Goal: Task Accomplishment & Management: Complete application form

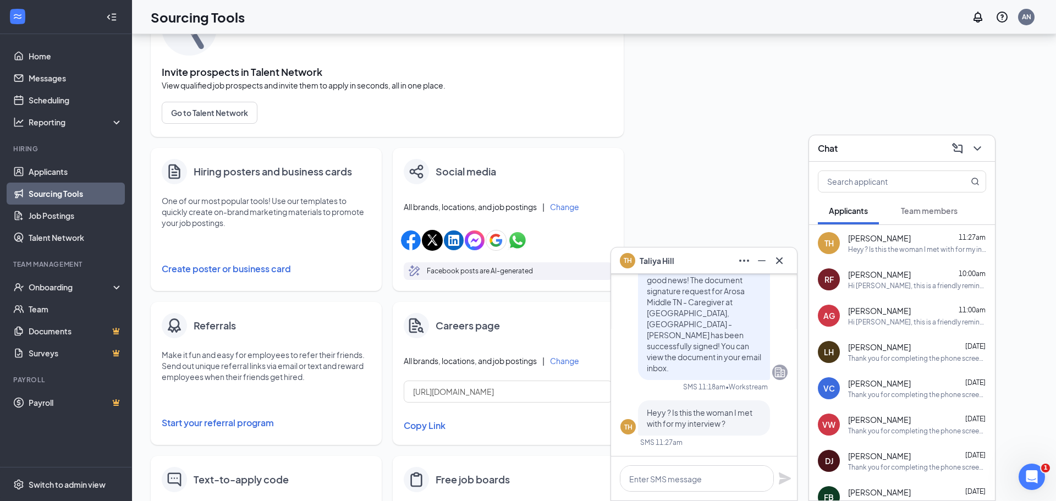
click at [686, 140] on div "Fill your job postings faster with these quick and easy sourcing tools. Invite …" at bounding box center [594, 287] width 886 height 645
click at [780, 255] on icon "Cross" at bounding box center [779, 260] width 13 height 13
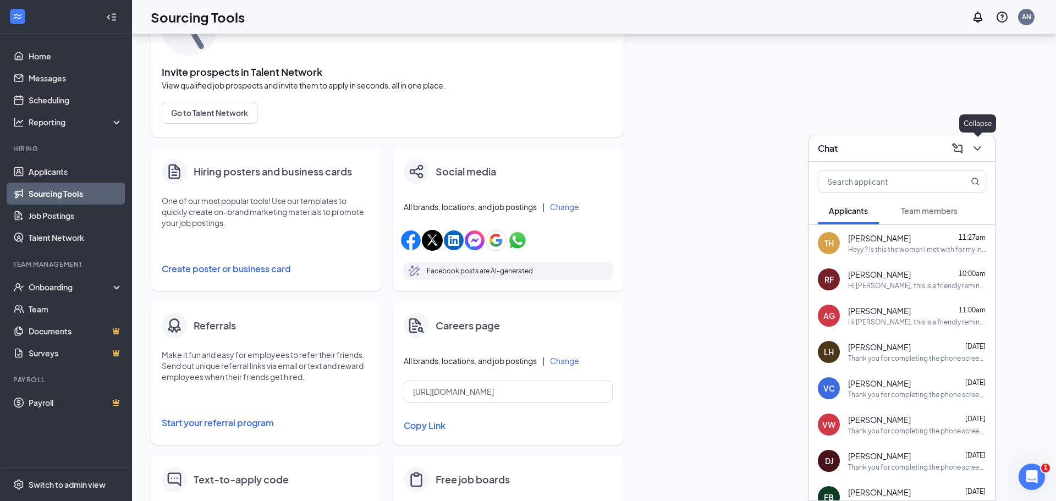
click at [982, 151] on icon "ChevronDown" at bounding box center [977, 148] width 13 height 13
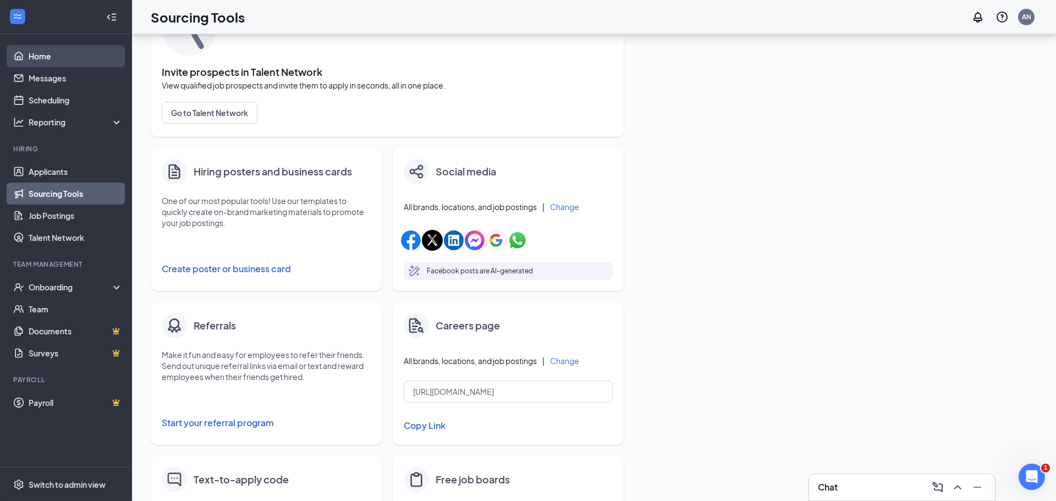
click at [49, 57] on link "Home" at bounding box center [76, 56] width 94 height 22
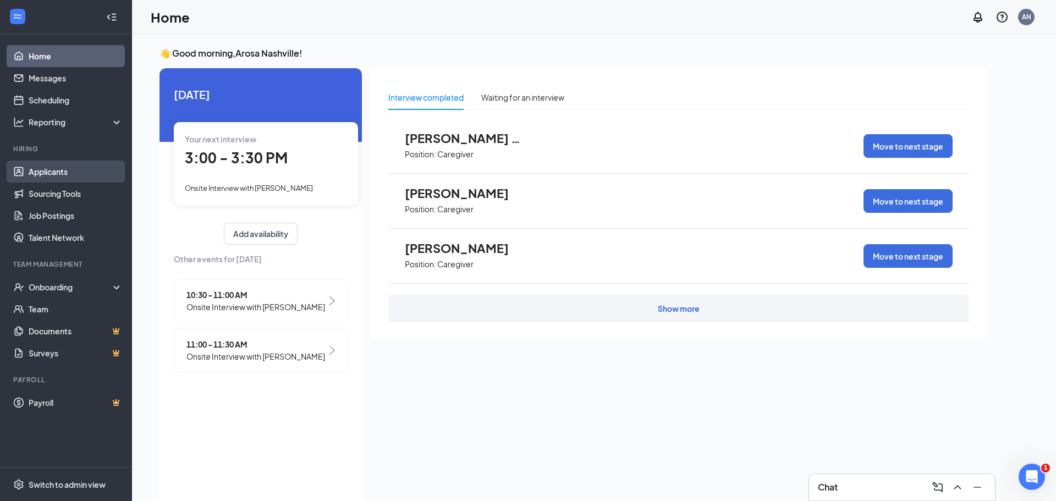
click at [85, 172] on link "Applicants" at bounding box center [76, 172] width 94 height 22
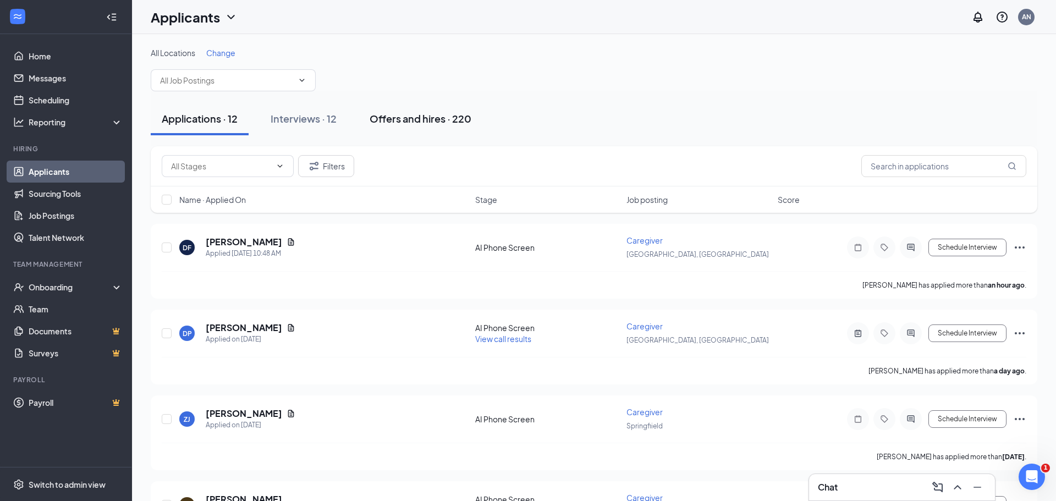
click at [432, 115] on div "Offers and hires · 220" at bounding box center [421, 119] width 102 height 14
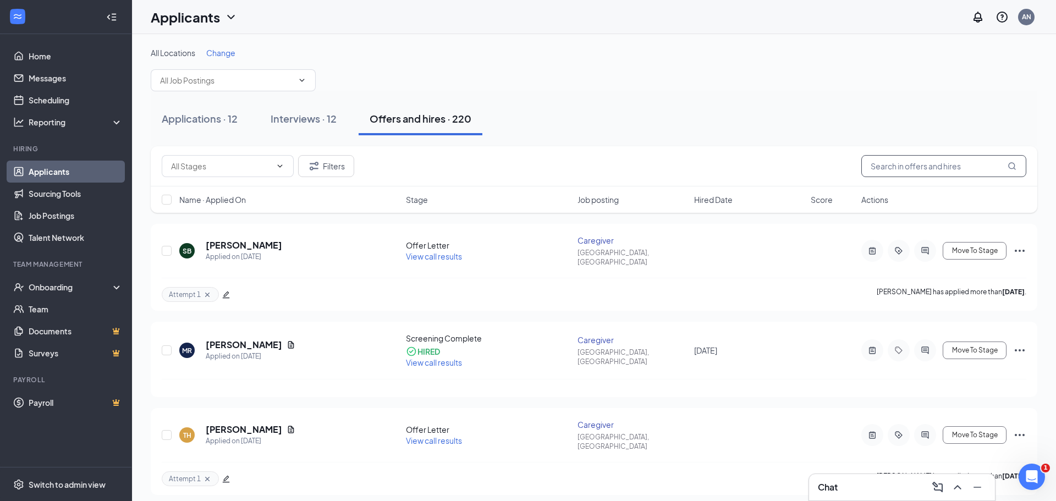
click at [926, 166] on input "text" at bounding box center [943, 166] width 165 height 22
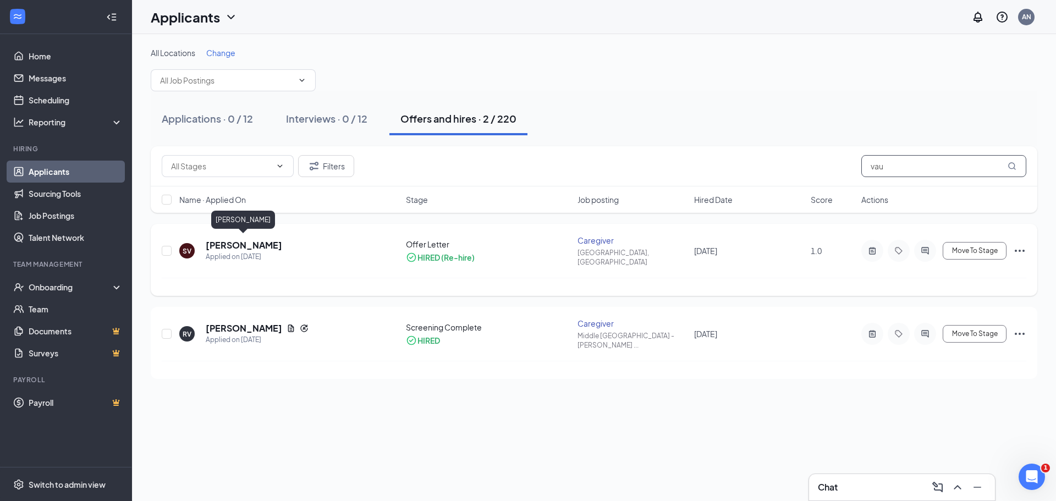
type input "vau"
click at [252, 241] on h5 "[PERSON_NAME]" at bounding box center [244, 245] width 76 height 12
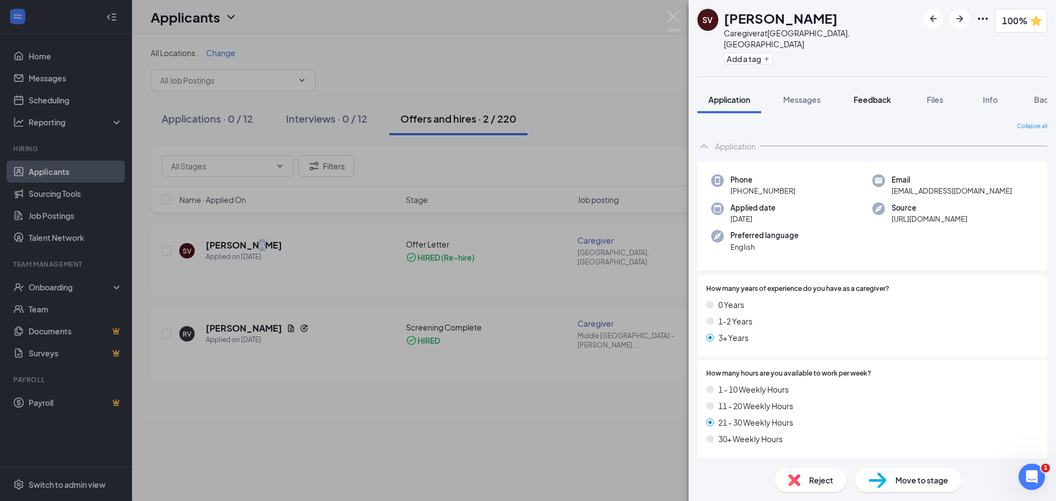
click at [885, 95] on span "Feedback" at bounding box center [871, 100] width 37 height 10
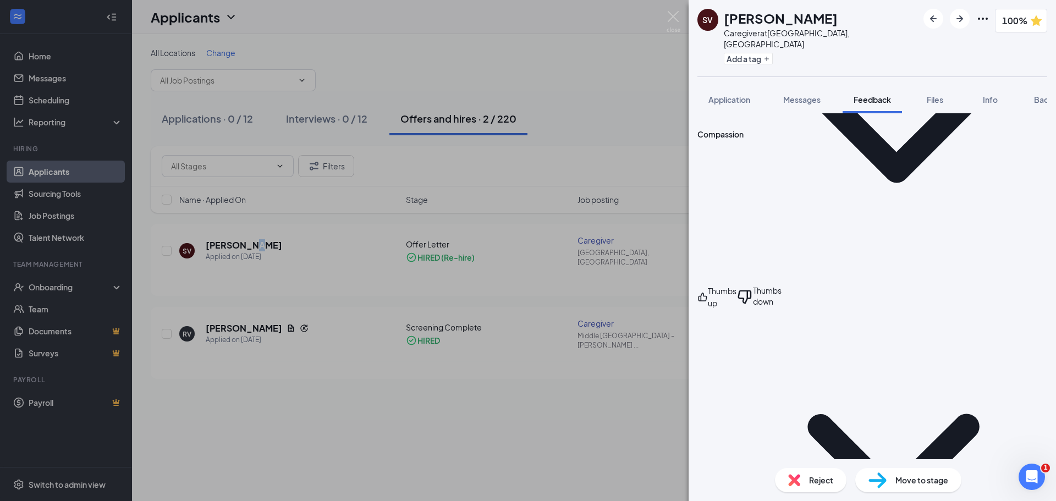
scroll to position [383, 0]
click at [976, 17] on icon "Ellipses" at bounding box center [982, 18] width 13 height 13
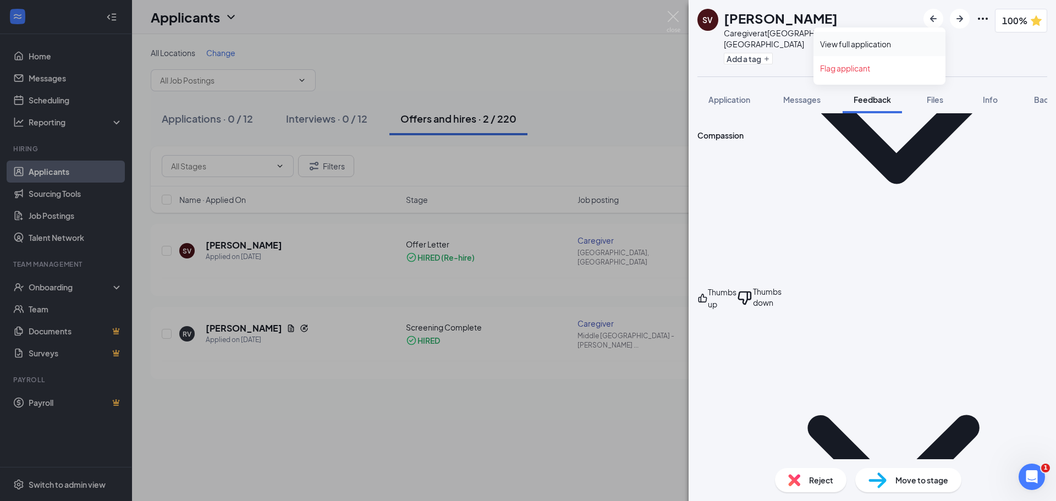
click at [887, 38] on link "View full application" at bounding box center [879, 43] width 119 height 11
click at [675, 15] on img at bounding box center [674, 21] width 14 height 21
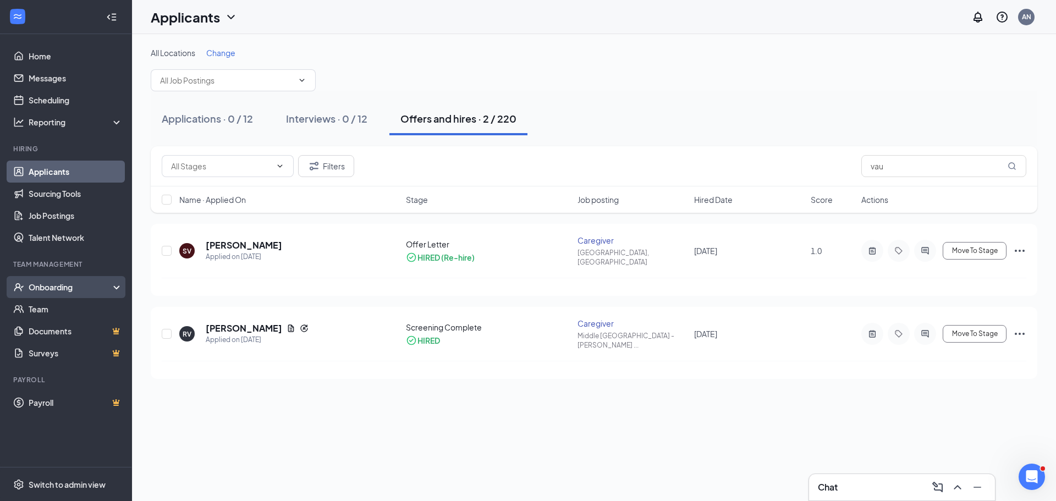
click at [70, 290] on div "Onboarding" at bounding box center [71, 287] width 85 height 11
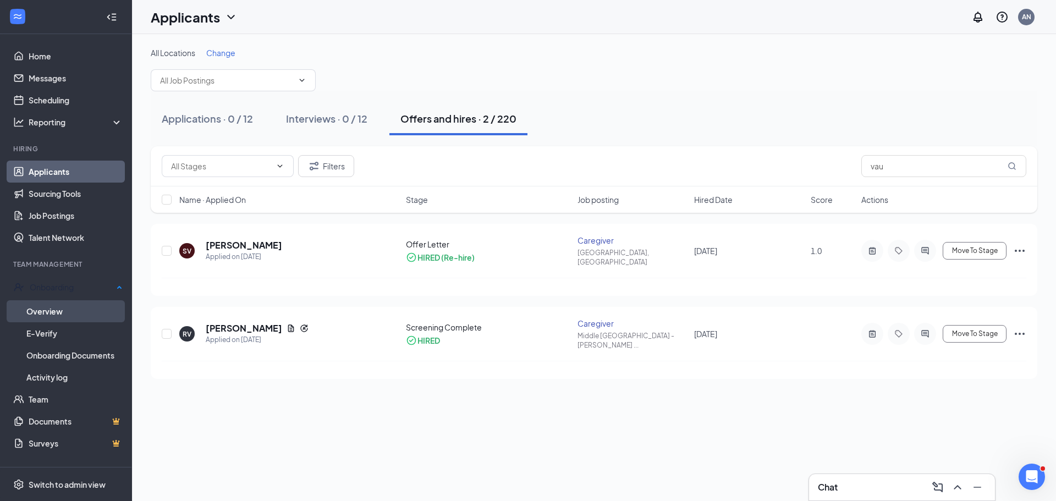
click at [79, 312] on link "Overview" at bounding box center [74, 311] width 96 height 22
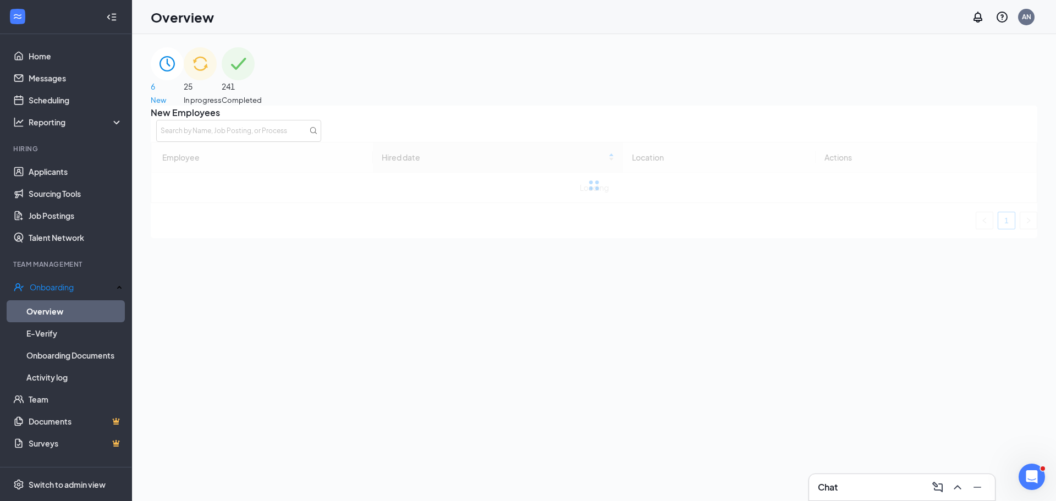
click at [262, 87] on span "241" at bounding box center [242, 86] width 40 height 12
click at [382, 140] on input "text" at bounding box center [299, 131] width 165 height 22
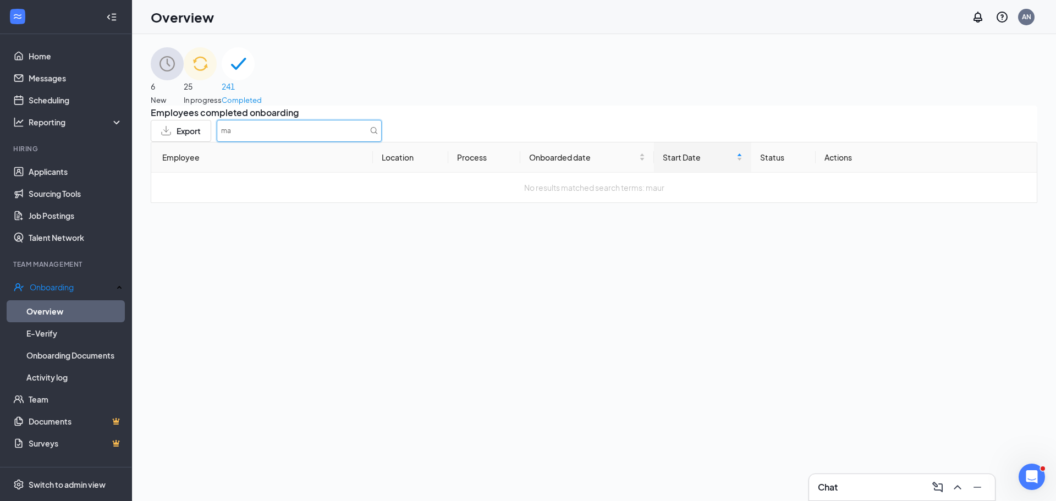
type input "m"
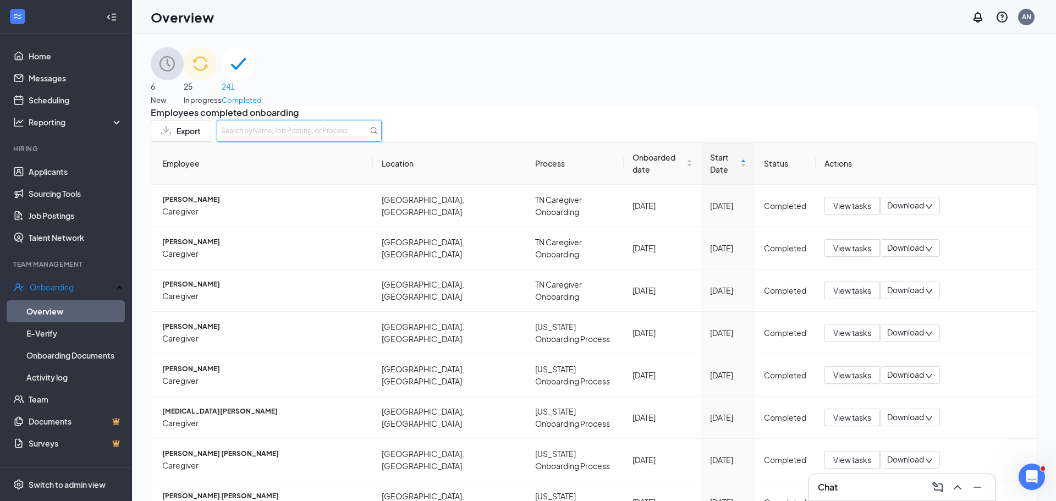
click at [382, 142] on input "text" at bounding box center [299, 131] width 165 height 22
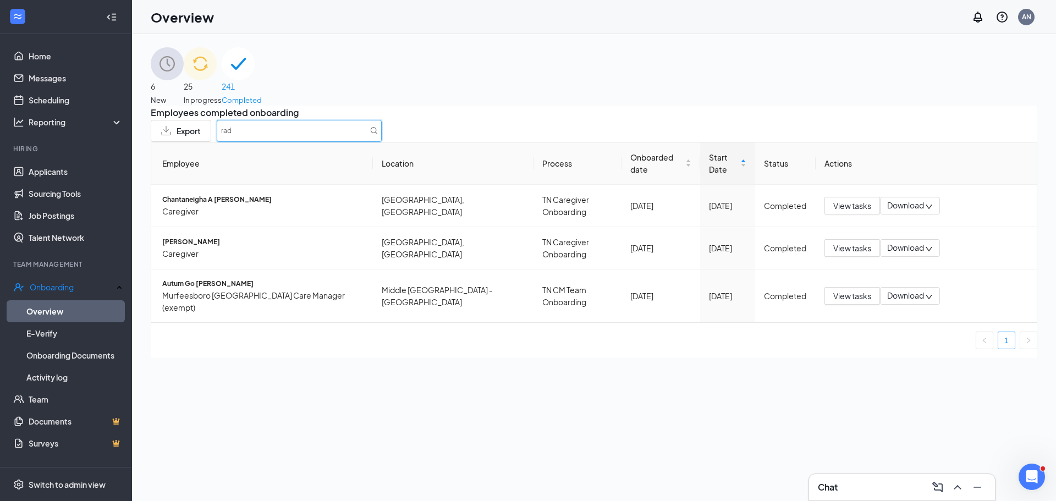
type input "rad"
click at [222, 82] on div "25 In progress" at bounding box center [203, 76] width 38 height 58
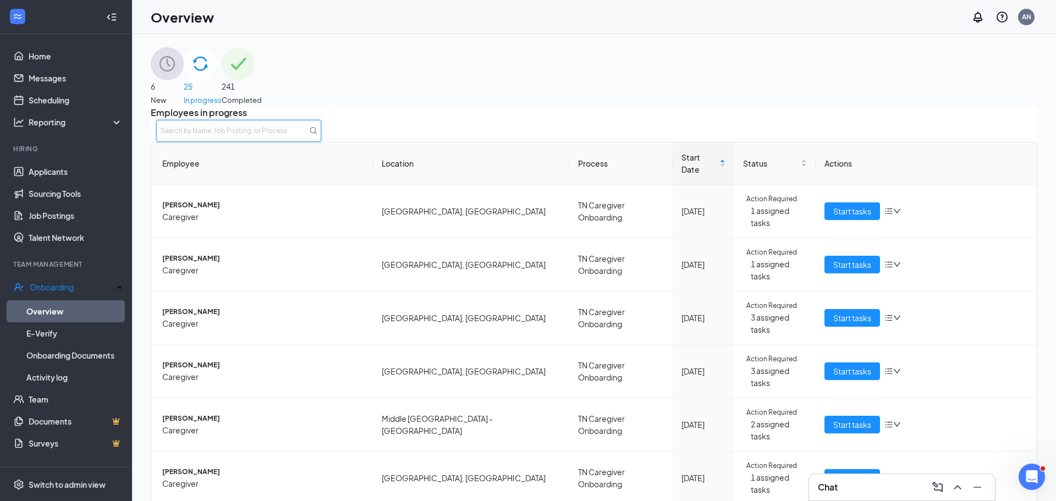
click at [321, 142] on input "text" at bounding box center [238, 131] width 165 height 22
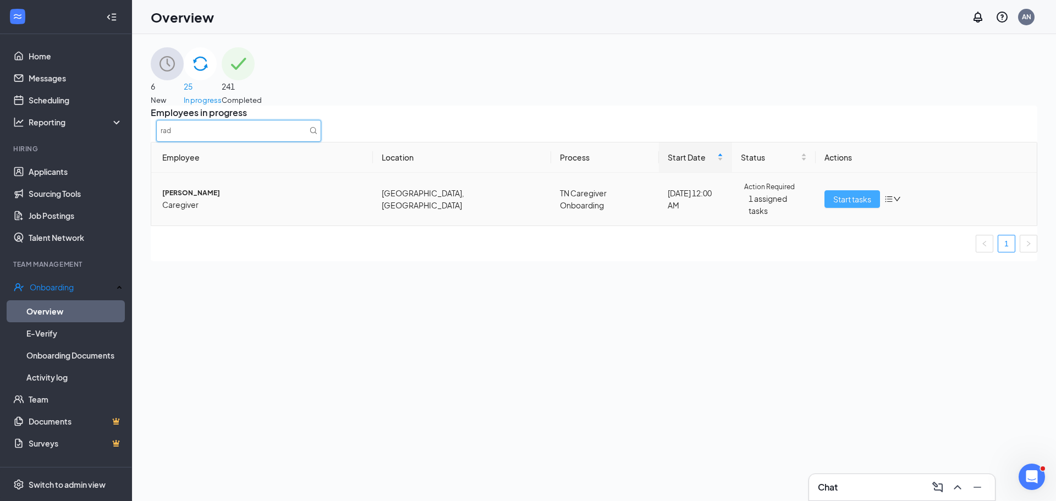
type input "rad"
click at [854, 205] on span "Start tasks" at bounding box center [852, 199] width 38 height 12
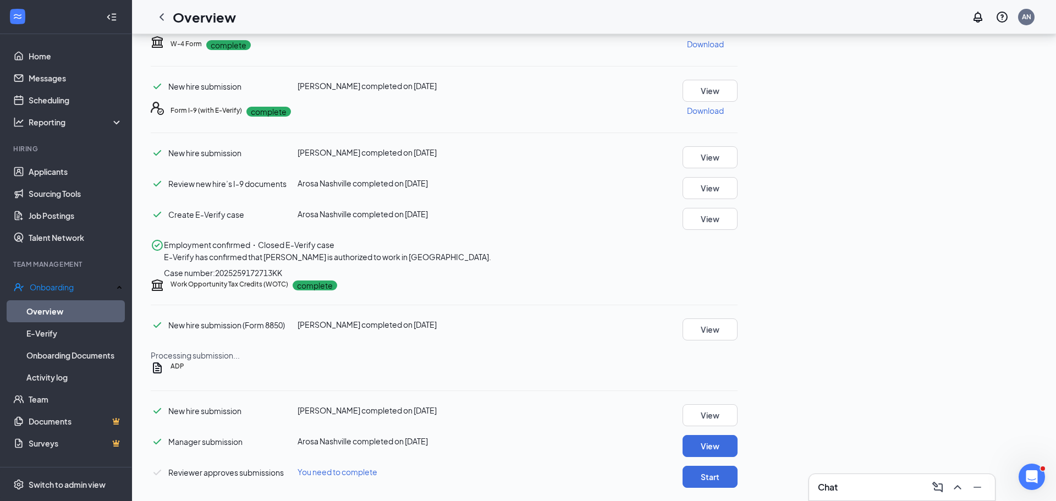
scroll to position [1044, 0]
click at [737, 447] on button "View" at bounding box center [709, 446] width 55 height 22
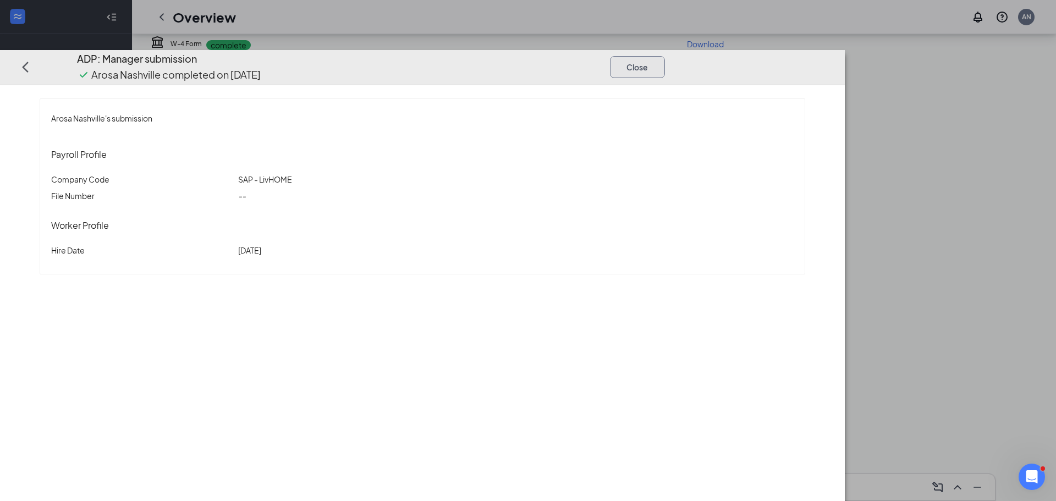
click at [665, 56] on button "Close" at bounding box center [637, 67] width 55 height 22
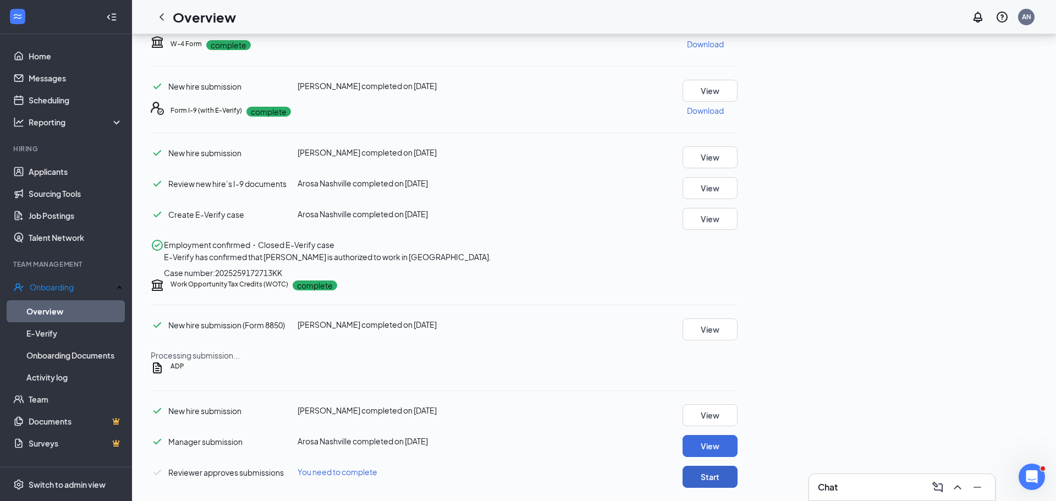
click at [737, 466] on button "Start" at bounding box center [709, 477] width 55 height 22
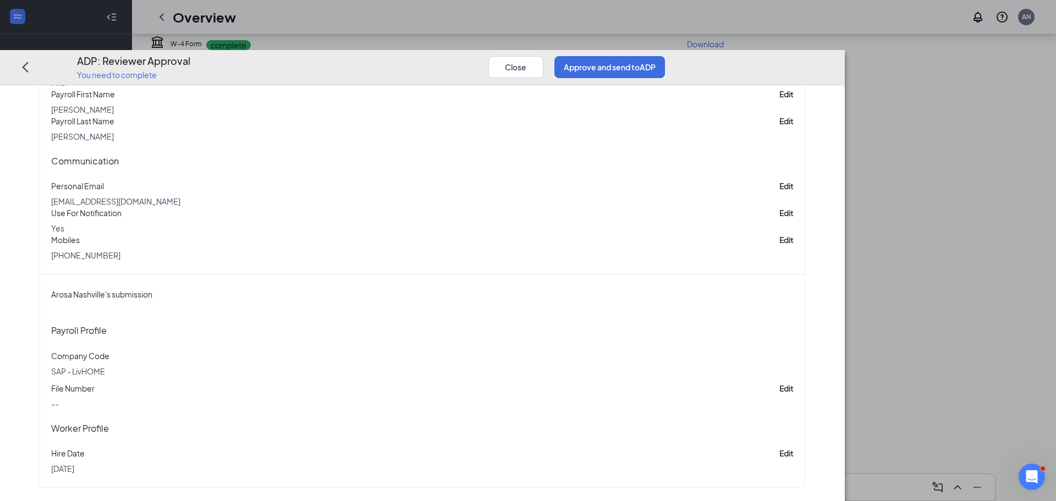
scroll to position [857, 0]
click at [665, 56] on button "Approve and send to ADP" at bounding box center [609, 67] width 111 height 22
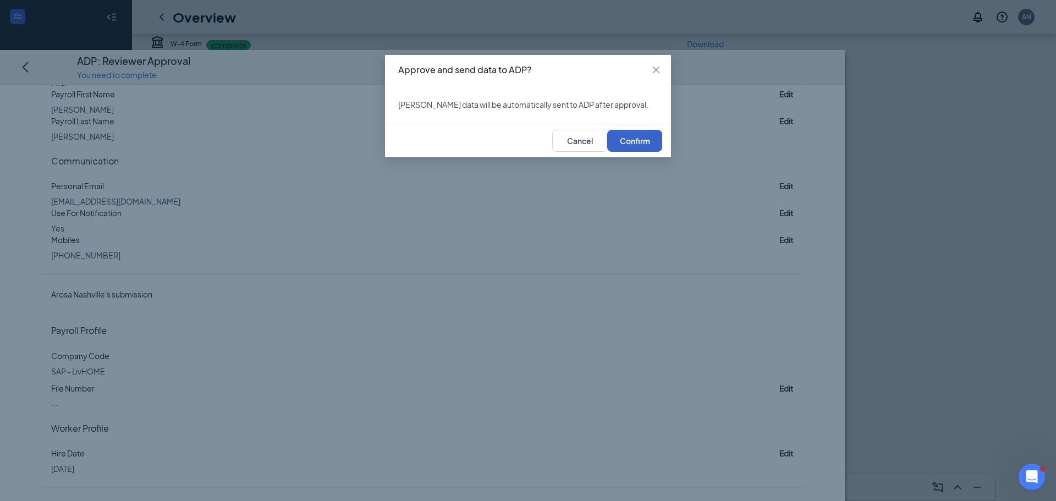
click at [635, 145] on span "Confirm" at bounding box center [635, 141] width 30 height 8
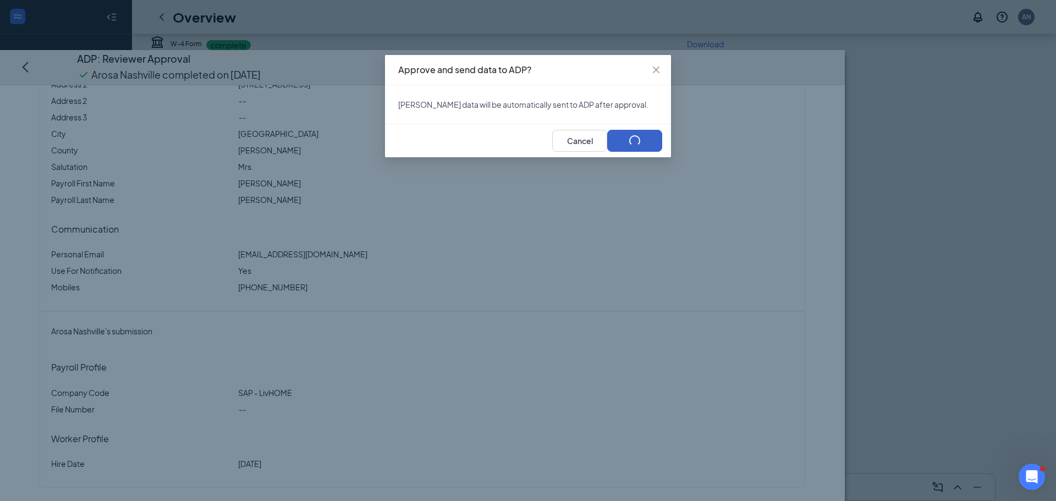
scroll to position [302, 0]
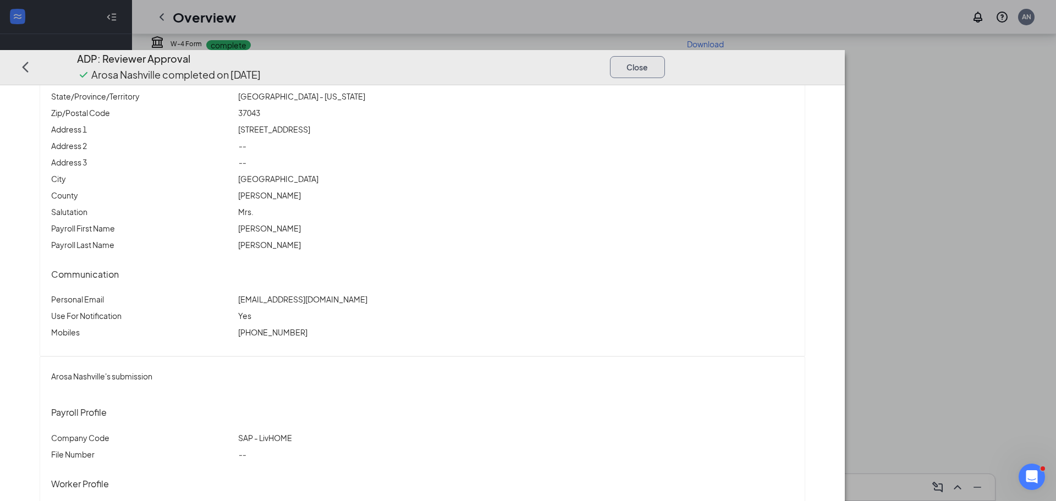
click at [665, 56] on button "Close" at bounding box center [637, 67] width 55 height 22
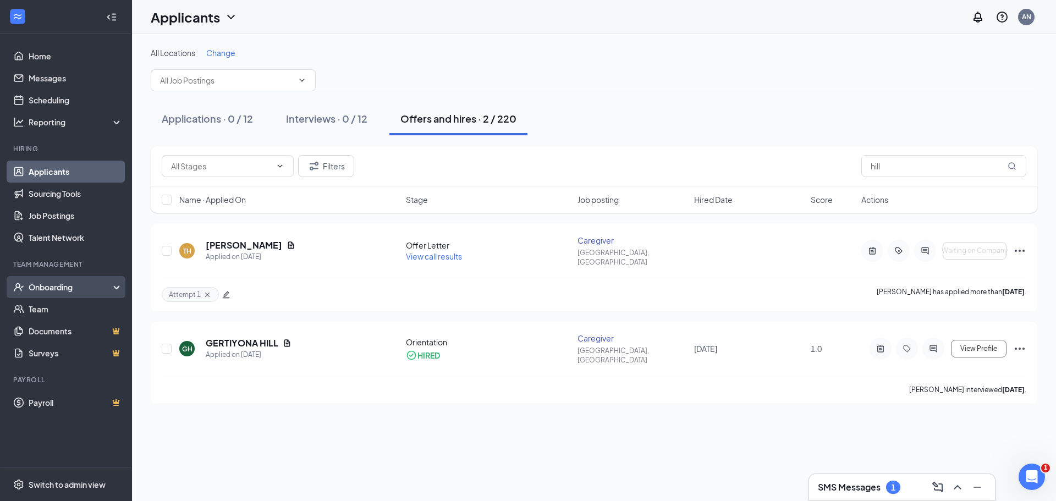
click at [84, 288] on div "Onboarding" at bounding box center [71, 287] width 85 height 11
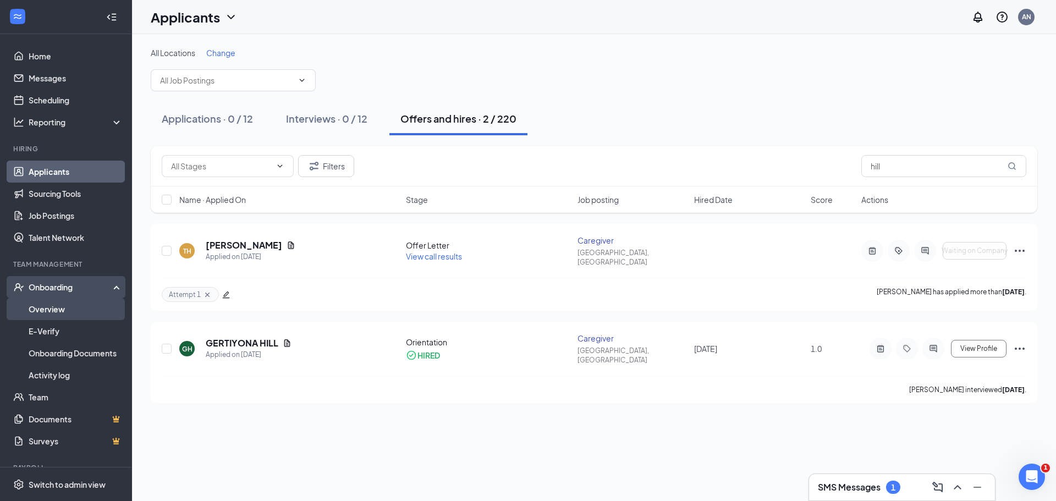
click at [86, 310] on link "Overview" at bounding box center [76, 309] width 94 height 22
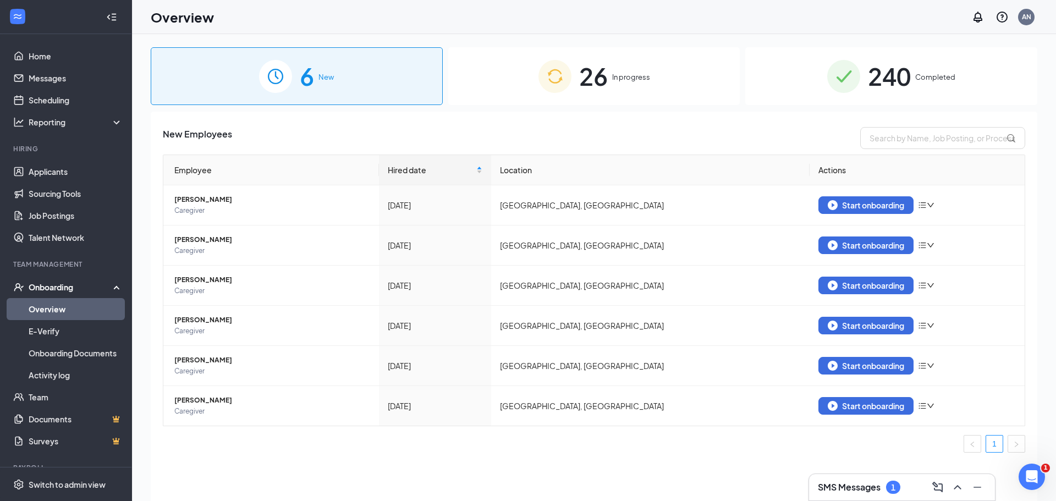
click at [609, 80] on div "26 In progress" at bounding box center [594, 76] width 292 height 58
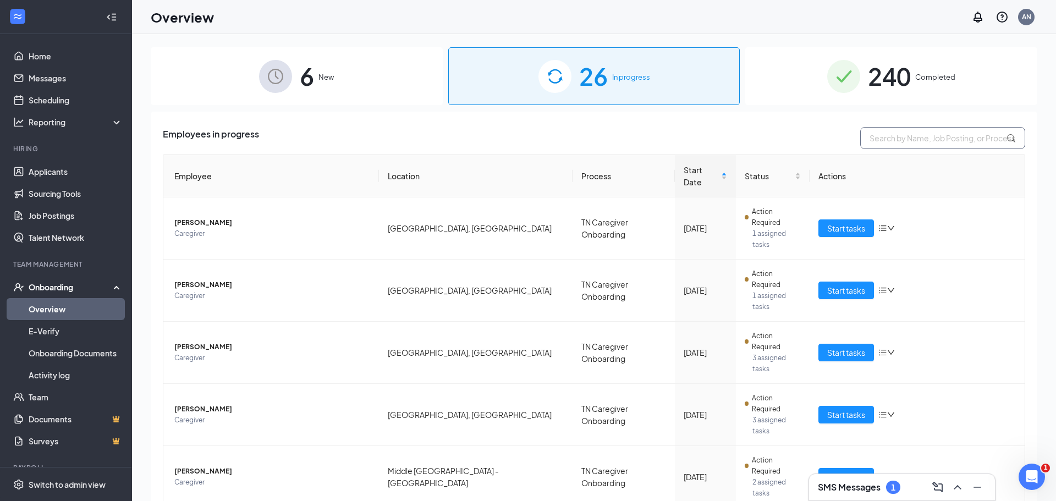
click at [924, 131] on input "text" at bounding box center [942, 138] width 165 height 22
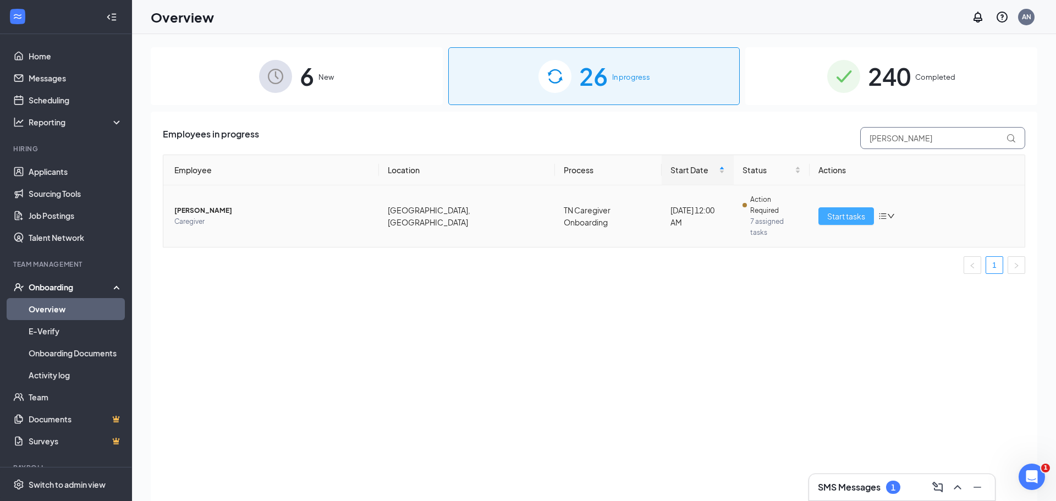
type input "howse"
click at [851, 210] on span "Start tasks" at bounding box center [846, 216] width 38 height 12
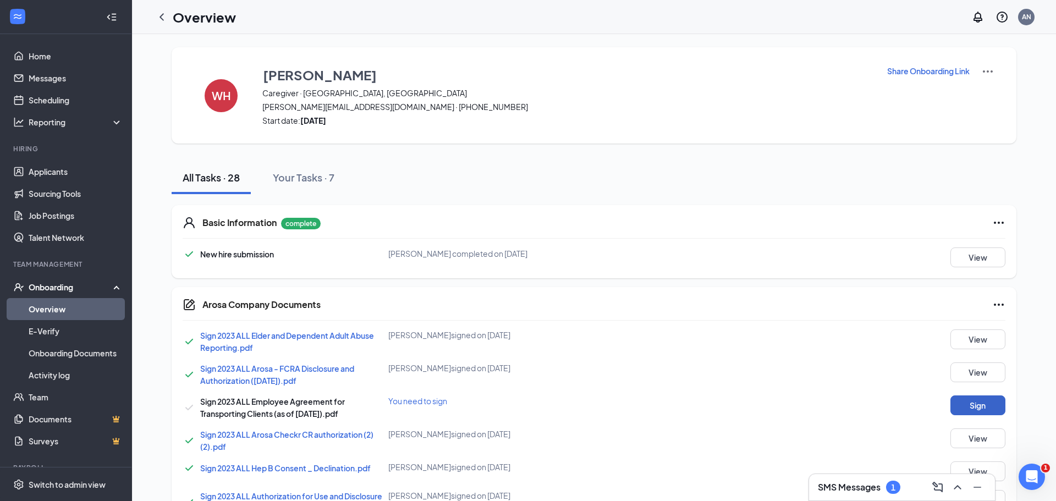
click at [982, 404] on button "Sign" at bounding box center [977, 405] width 55 height 20
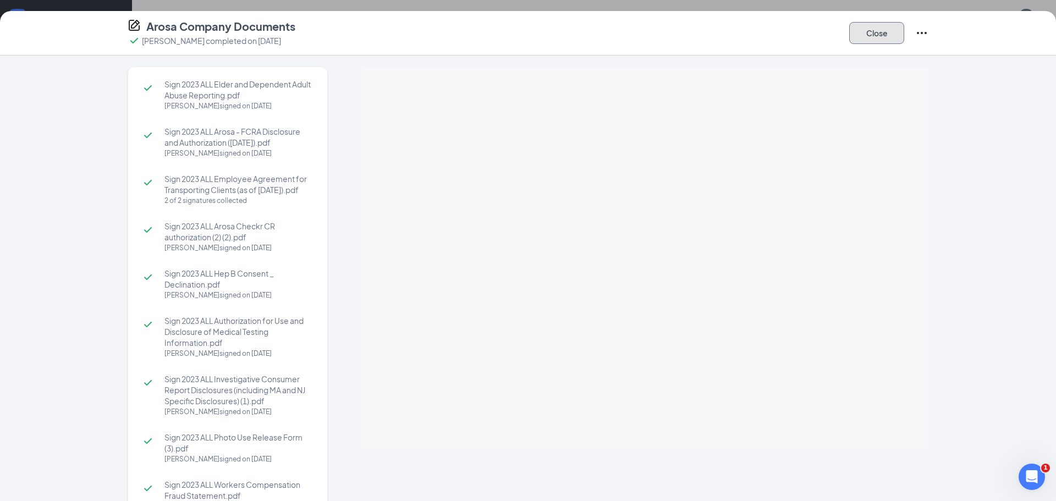
click at [877, 31] on button "Close" at bounding box center [876, 33] width 55 height 22
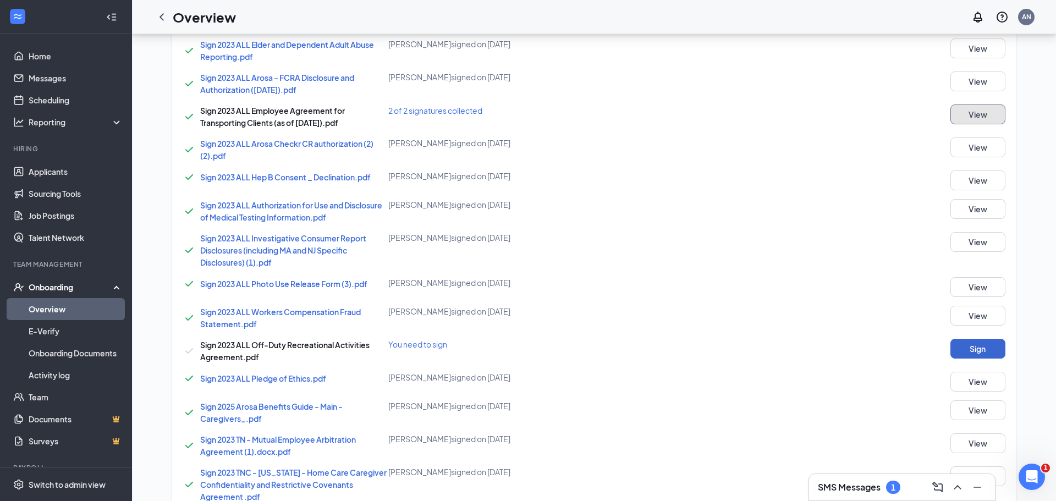
scroll to position [304, 0]
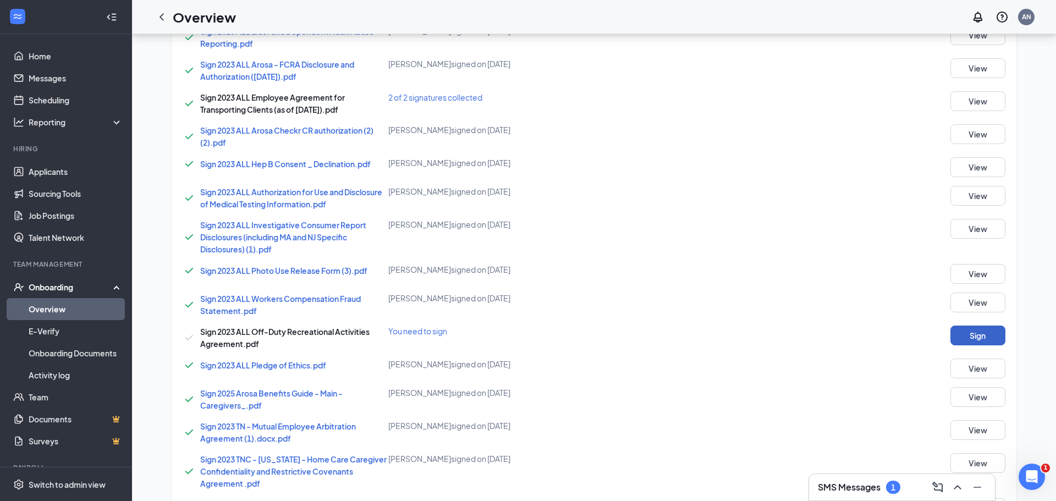
click at [969, 334] on button "Sign" at bounding box center [977, 336] width 55 height 20
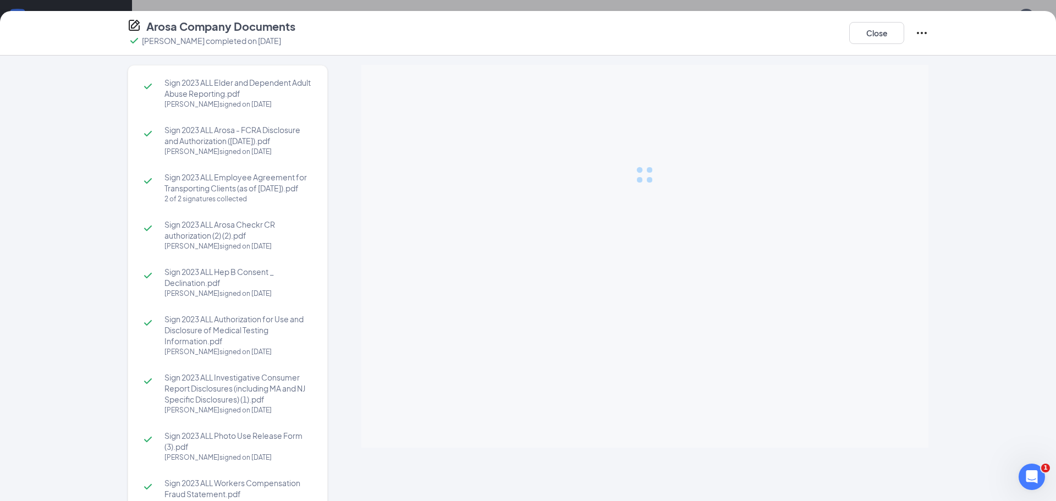
scroll to position [0, 0]
click at [888, 32] on button "Close" at bounding box center [876, 33] width 55 height 22
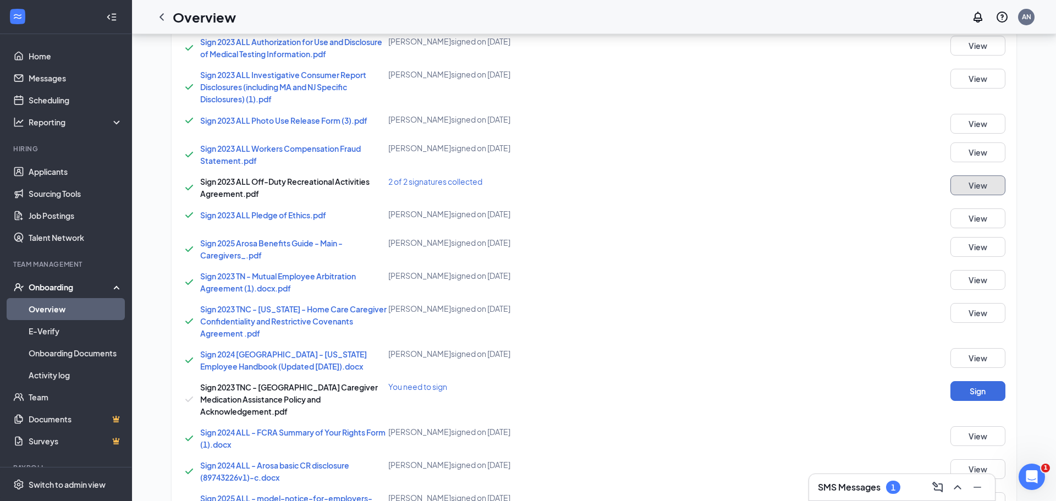
scroll to position [542, 0]
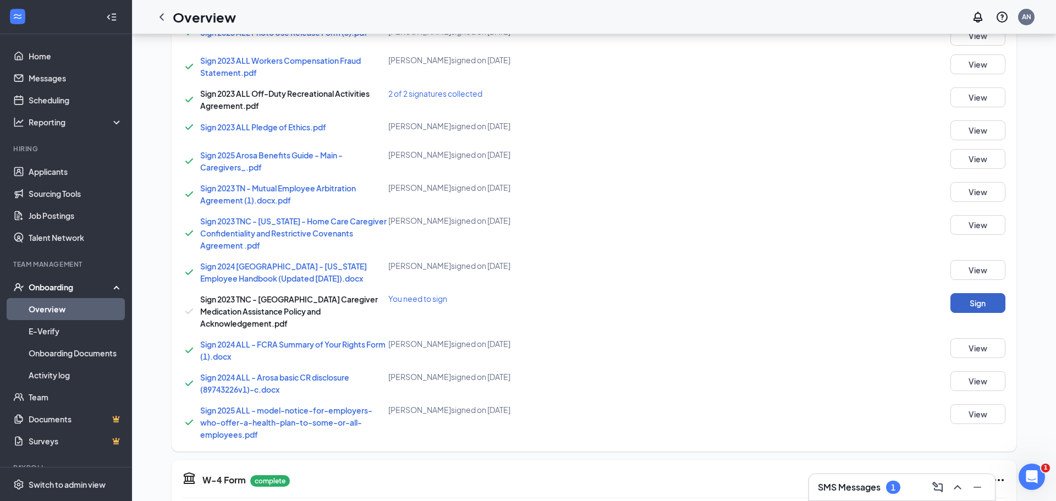
click at [973, 306] on button "Sign" at bounding box center [977, 303] width 55 height 20
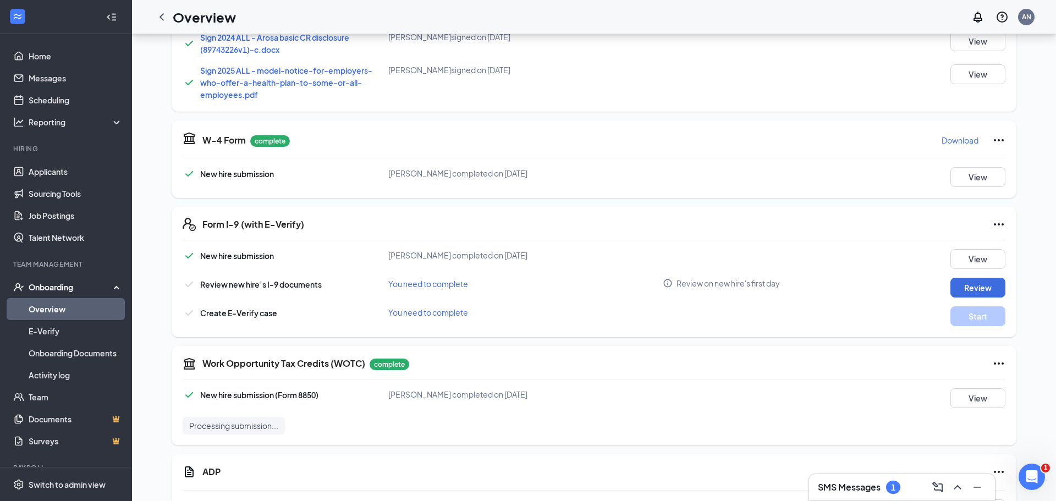
scroll to position [890, 0]
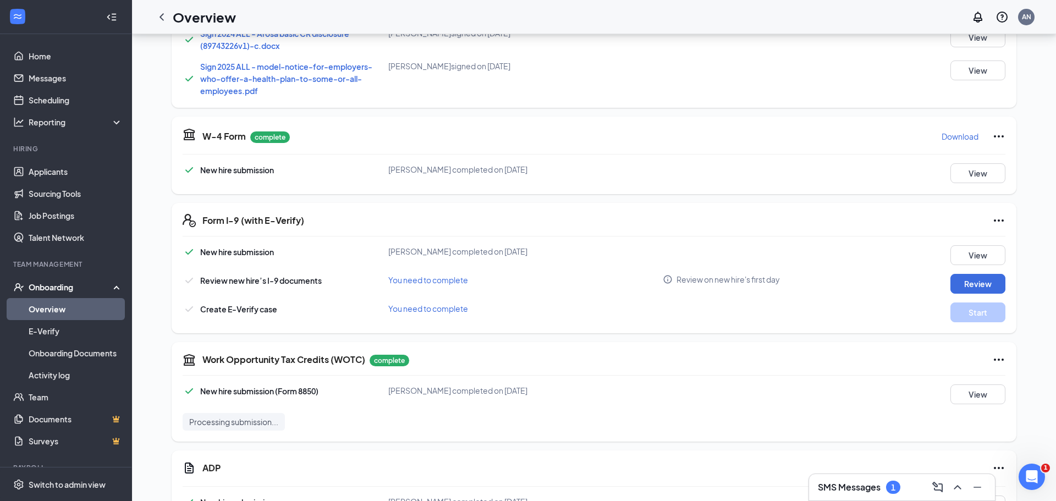
click at [861, 485] on h3 "SMS Messages" at bounding box center [849, 487] width 63 height 12
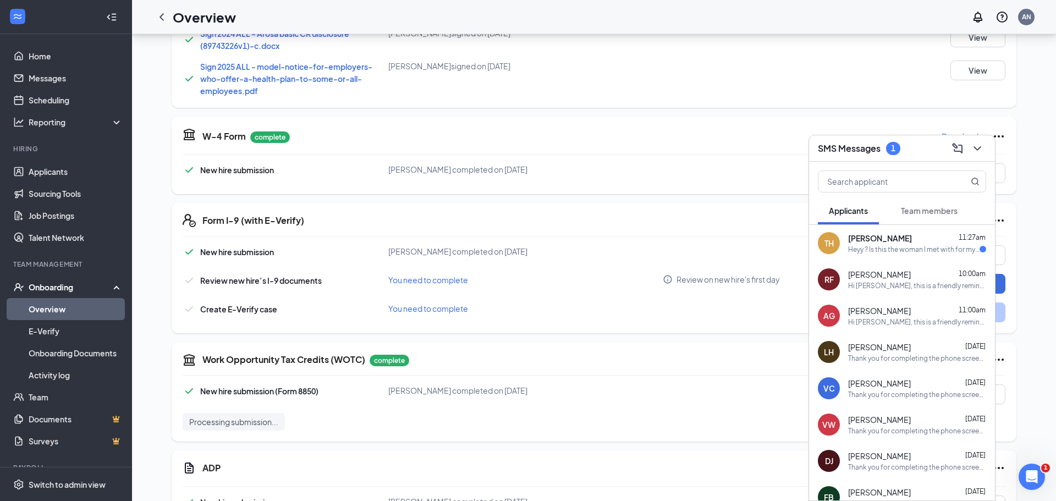
click at [896, 245] on div "Heyy ? Is this the woman I met with for my interview ?" at bounding box center [913, 249] width 131 height 9
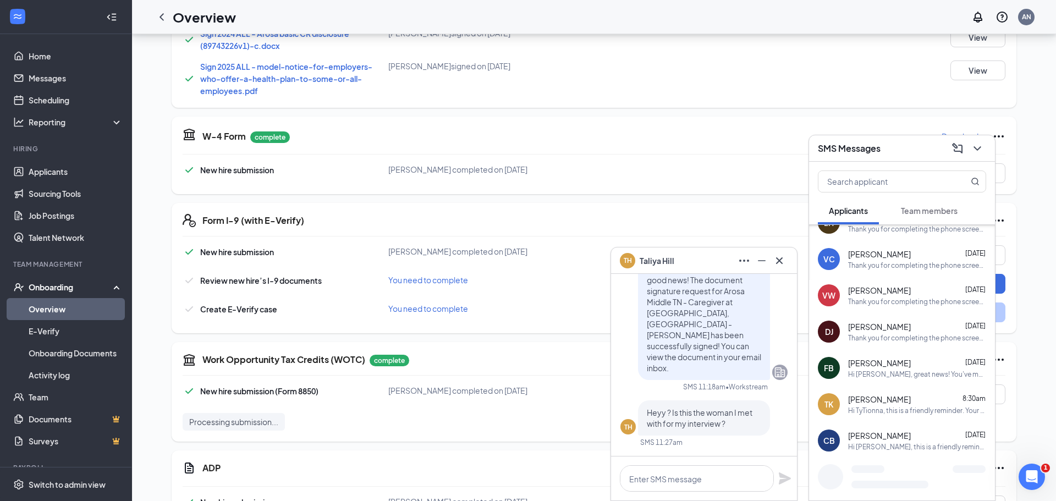
scroll to position [142, 0]
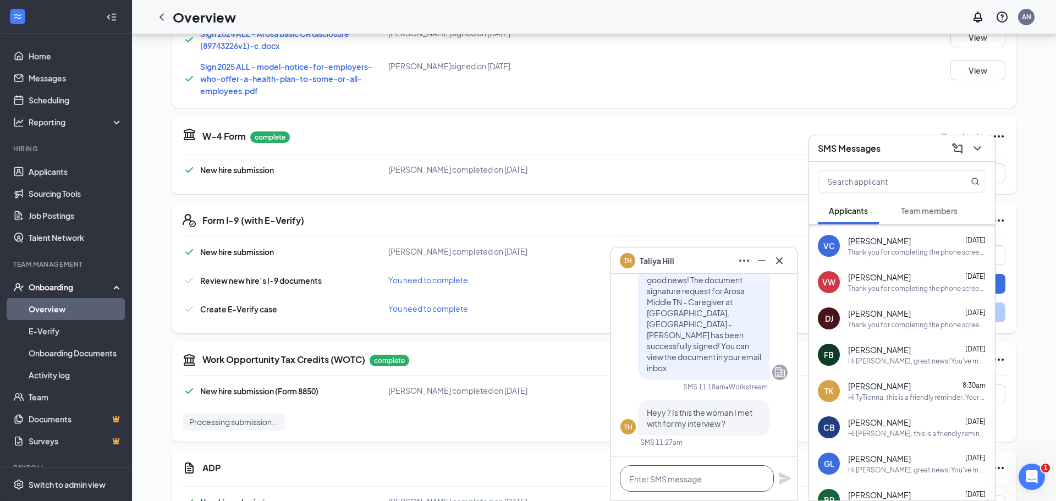
click at [698, 481] on textarea at bounding box center [697, 478] width 154 height 26
type textarea "hello, this is the interview website"
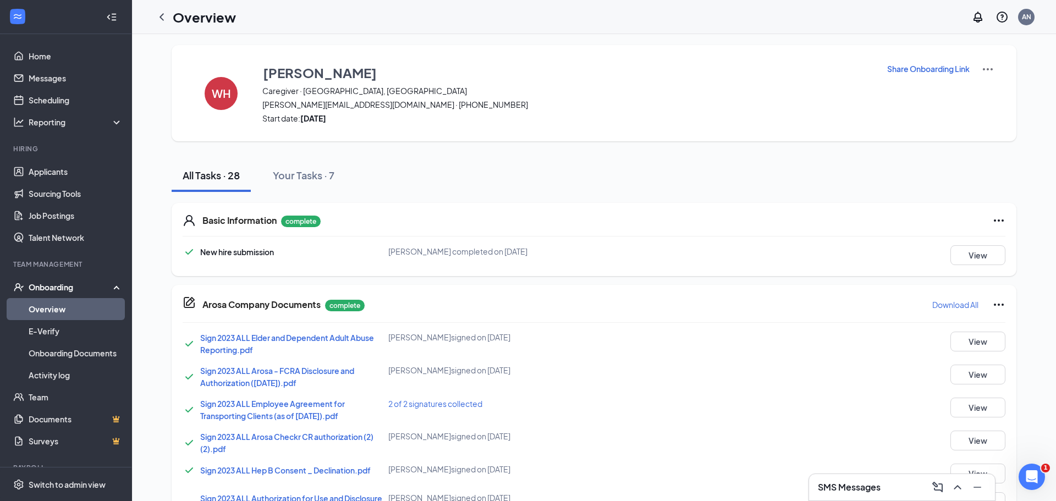
scroll to position [0, 0]
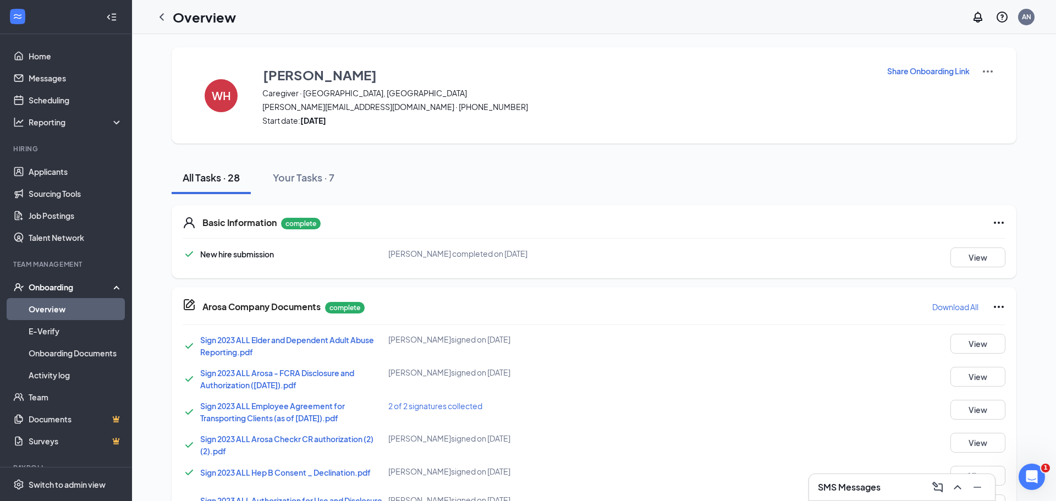
click at [62, 308] on link "Overview" at bounding box center [76, 309] width 94 height 22
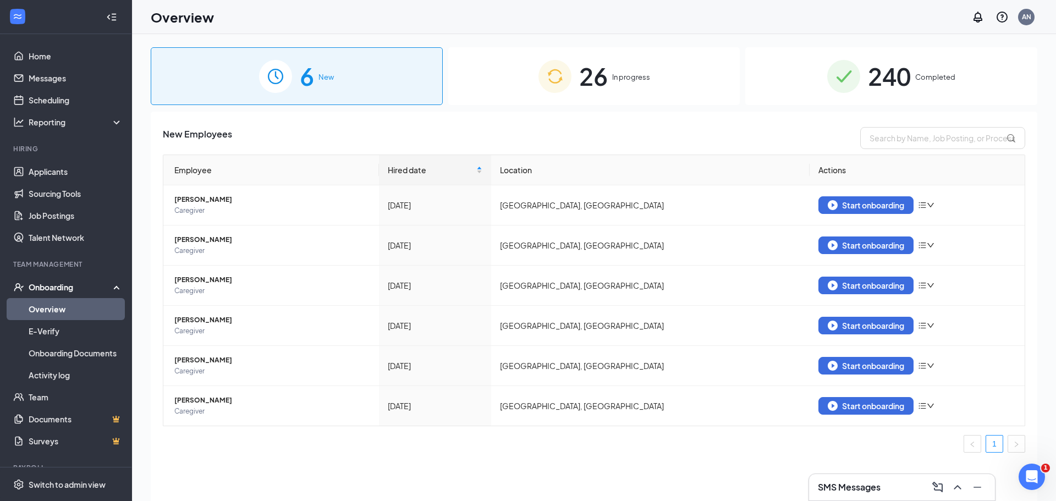
click at [637, 76] on span "In progress" at bounding box center [631, 76] width 38 height 11
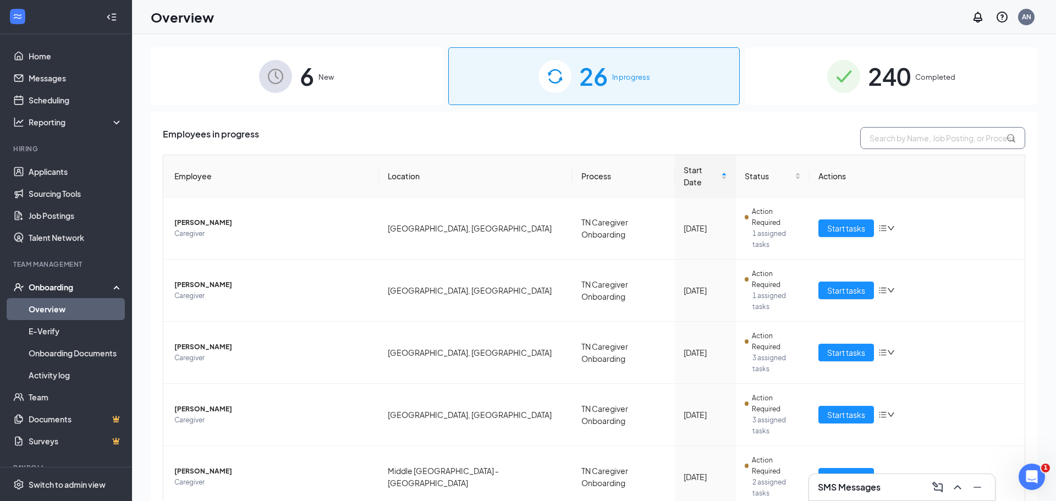
click at [900, 136] on input "text" at bounding box center [942, 138] width 165 height 22
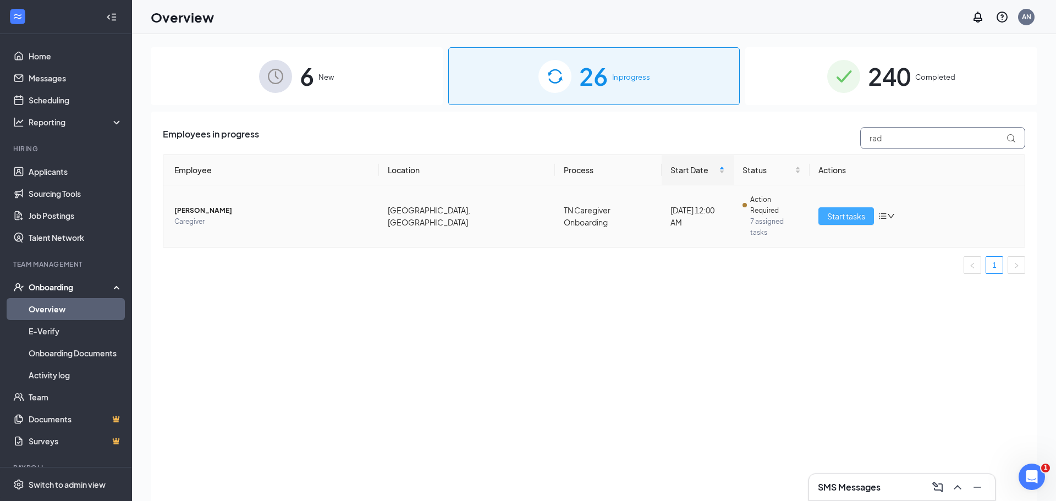
type input "rad"
click at [832, 210] on span "Start tasks" at bounding box center [846, 216] width 38 height 12
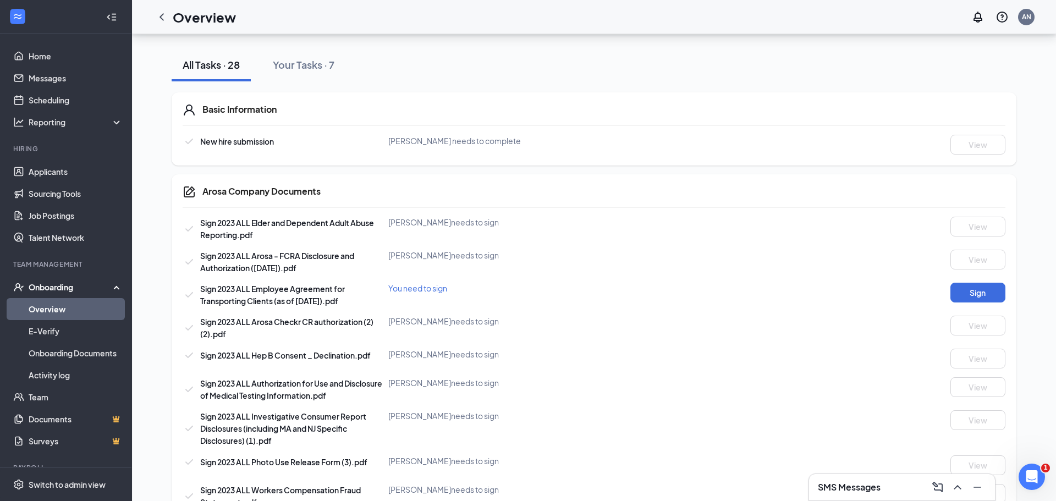
scroll to position [120, 0]
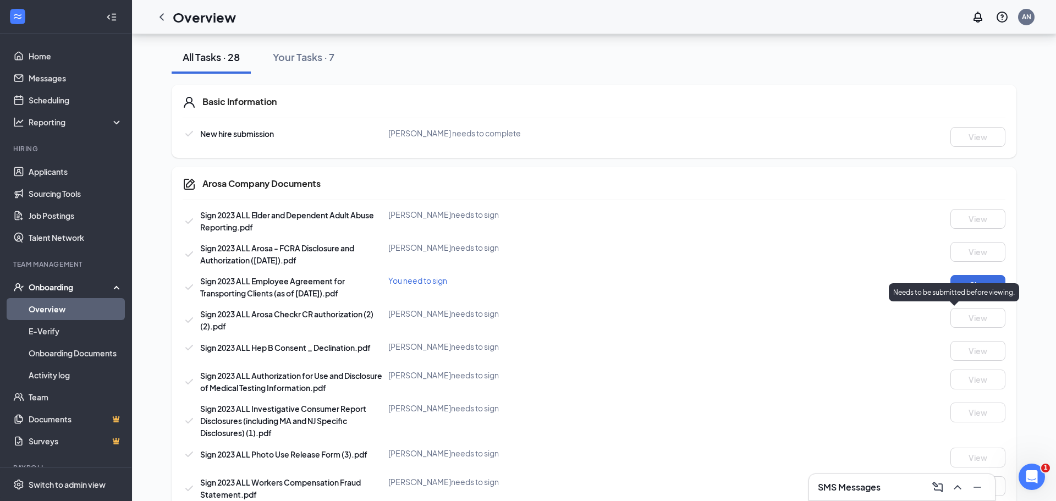
click at [970, 283] on div "Needs to be submitted before viewing." at bounding box center [954, 292] width 130 height 18
click at [985, 286] on button "Sign" at bounding box center [977, 285] width 55 height 20
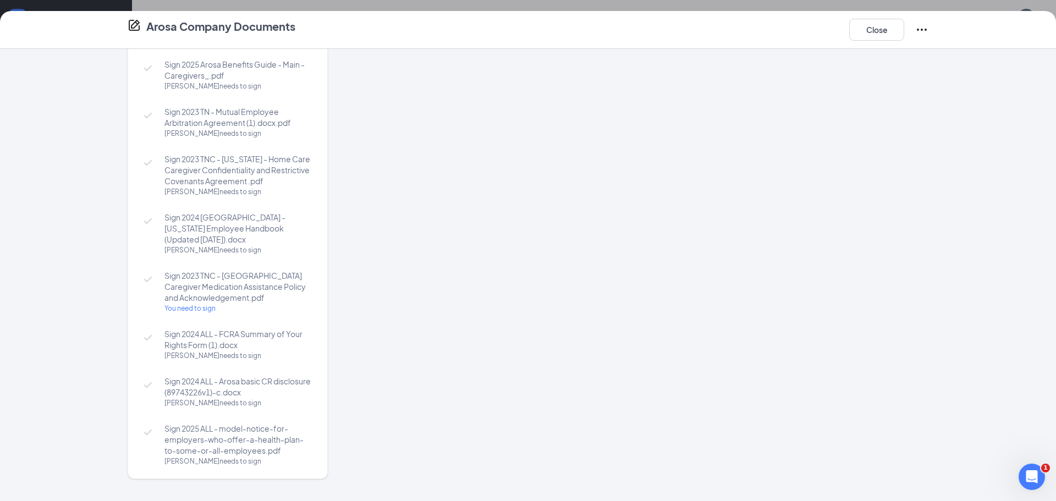
scroll to position [0, 0]
click at [873, 30] on button "Close" at bounding box center [876, 30] width 55 height 22
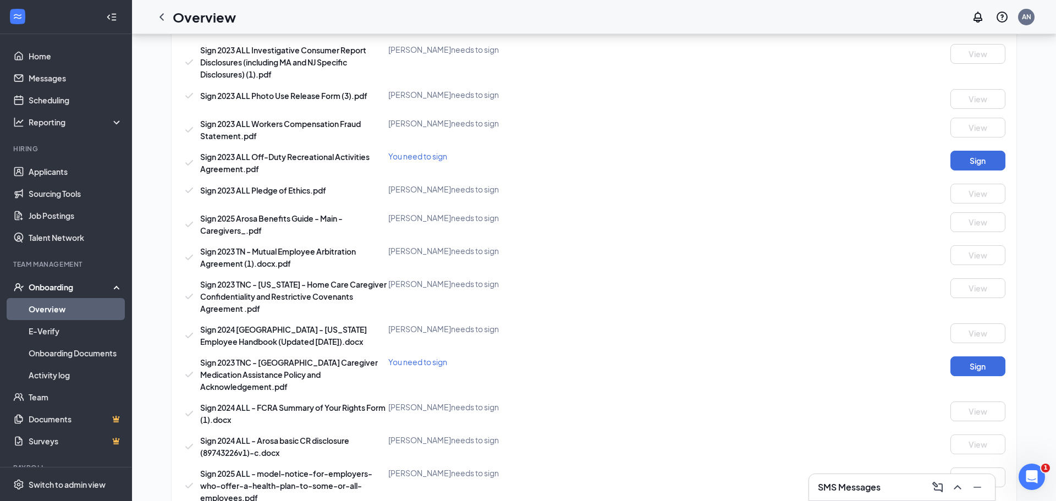
scroll to position [586, 0]
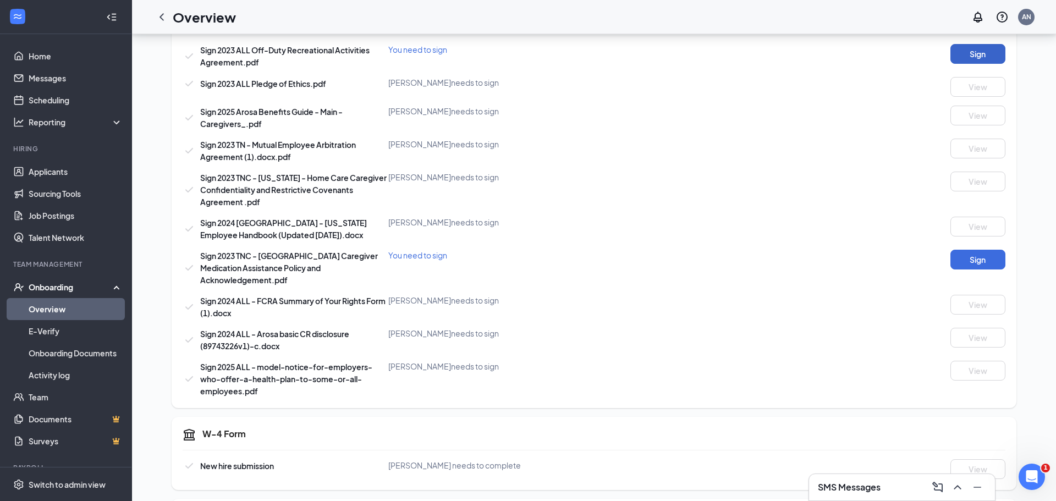
click at [976, 51] on button "Sign" at bounding box center [977, 54] width 55 height 20
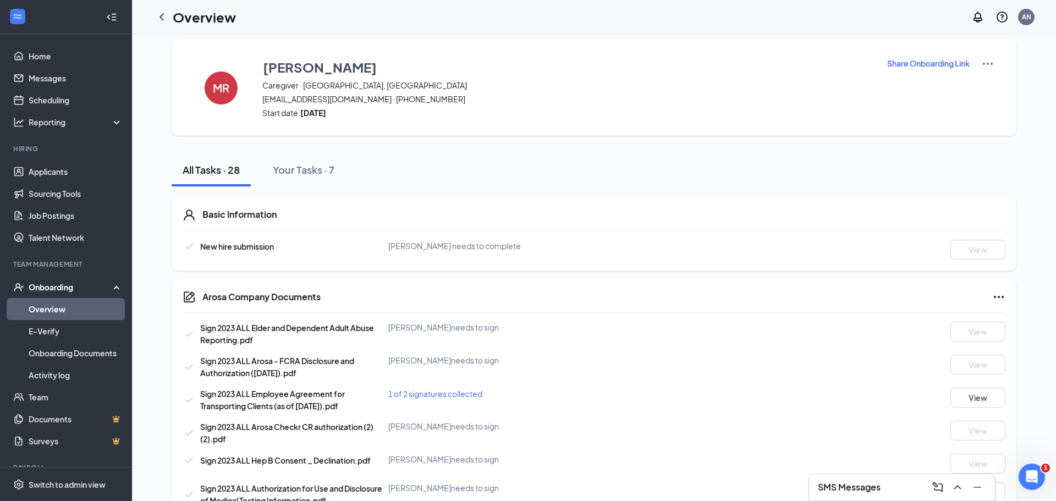
scroll to position [0, 0]
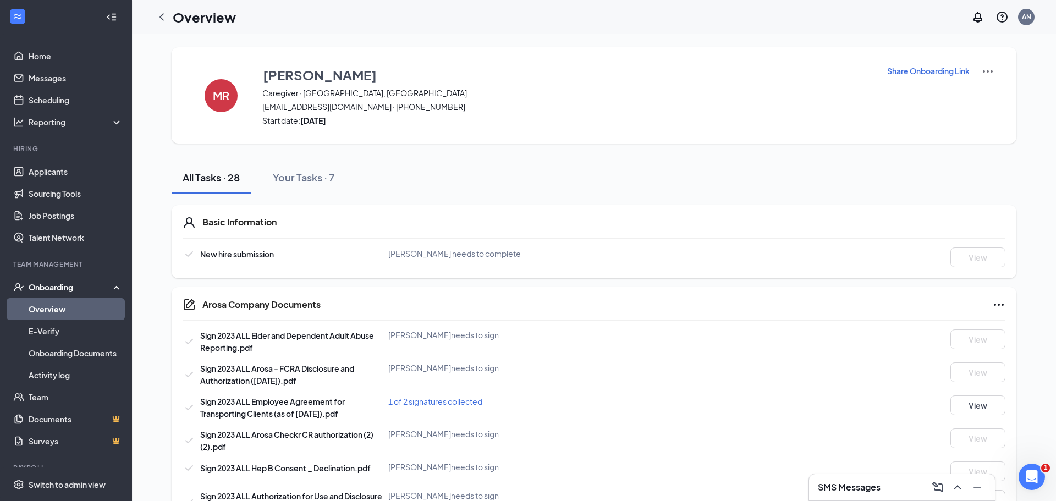
click at [80, 307] on link "Overview" at bounding box center [76, 309] width 94 height 22
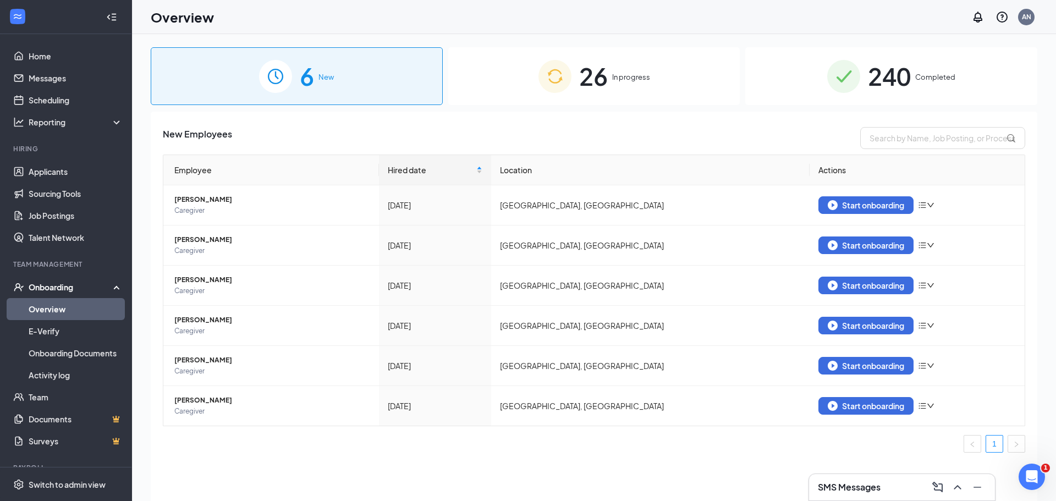
drag, startPoint x: 623, startPoint y: 84, endPoint x: 629, endPoint y: 82, distance: 6.1
click at [623, 84] on div "26 In progress" at bounding box center [594, 76] width 292 height 58
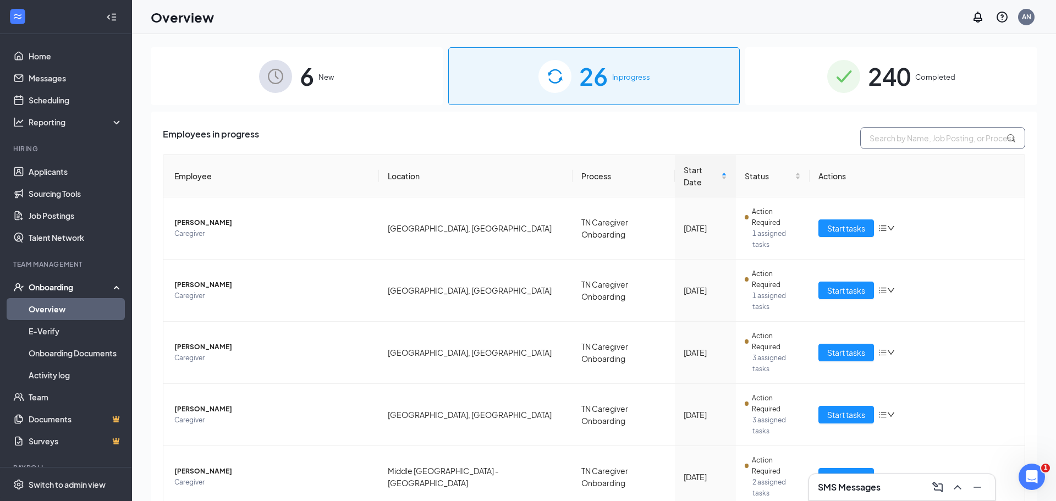
click at [912, 140] on input "text" at bounding box center [942, 138] width 165 height 22
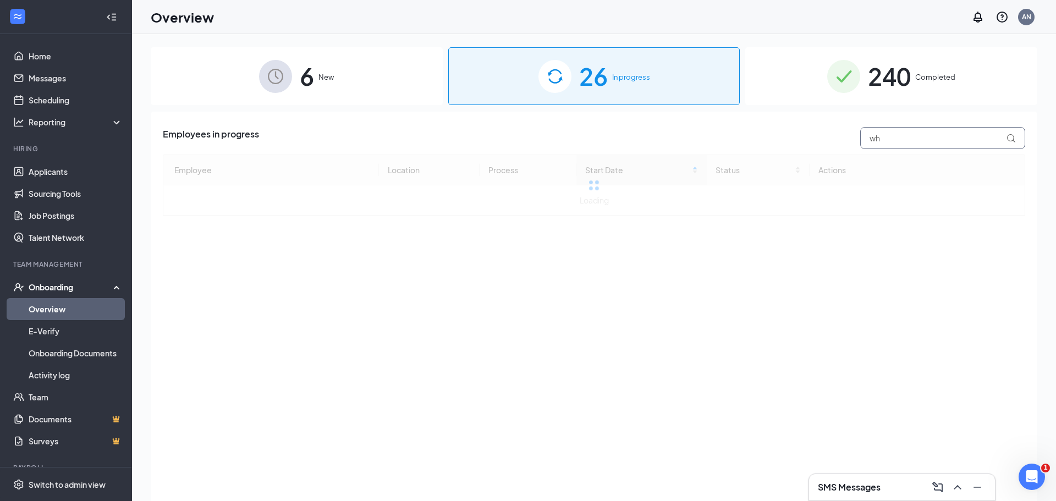
type input "w"
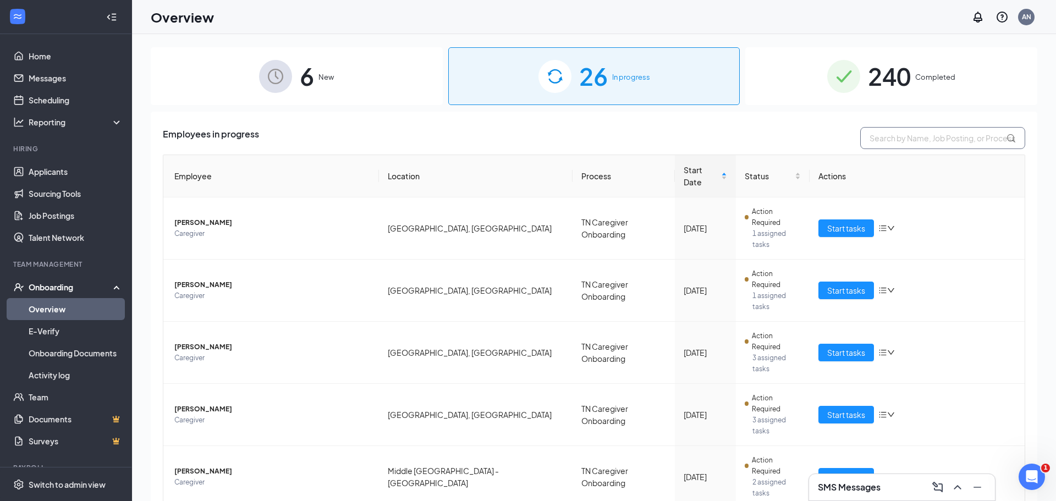
click at [909, 139] on input "text" at bounding box center [942, 138] width 165 height 22
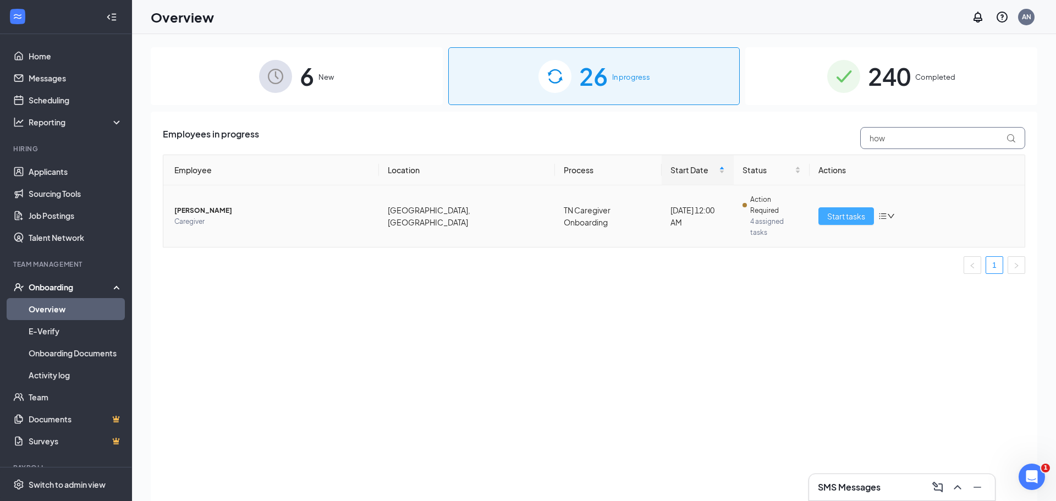
type input "how"
click at [855, 210] on span "Start tasks" at bounding box center [846, 216] width 38 height 12
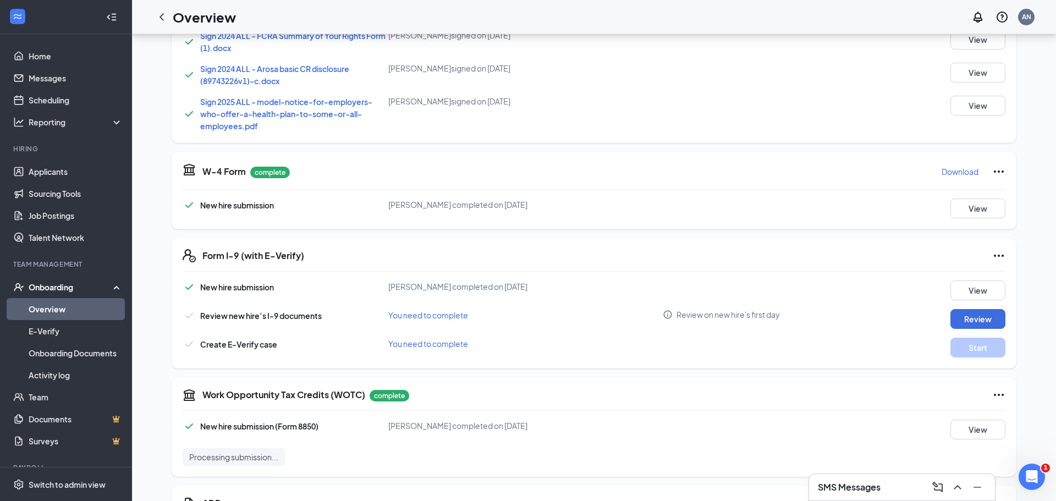
scroll to position [974, 0]
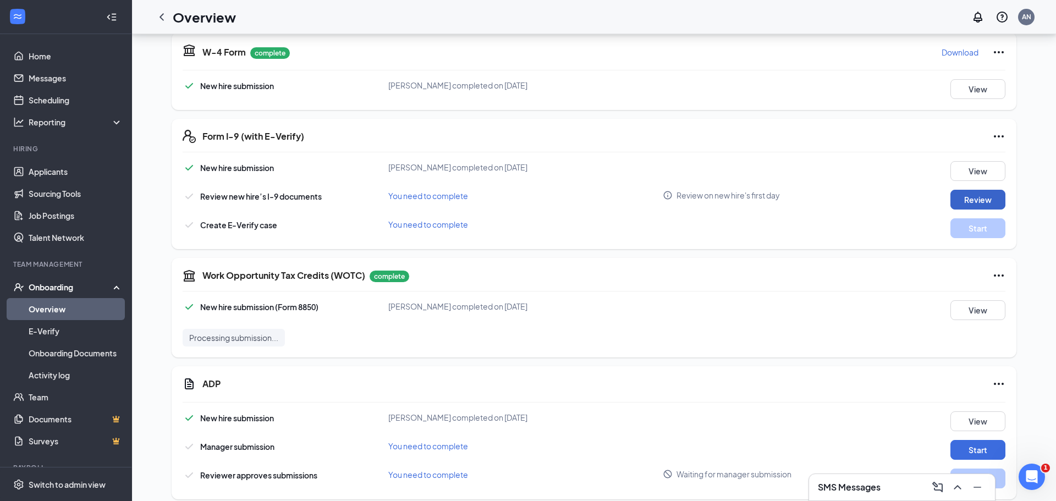
click at [965, 190] on button "Review" at bounding box center [977, 200] width 55 height 20
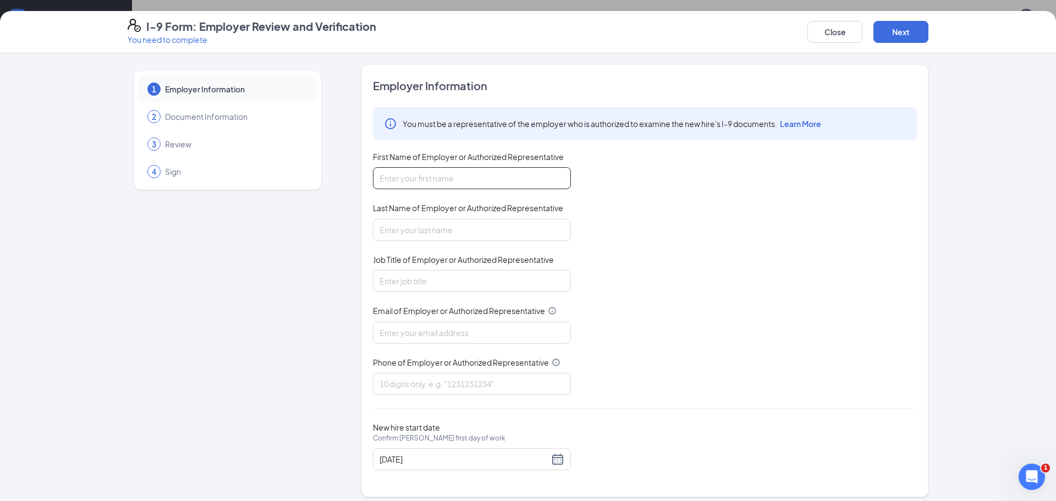
click at [549, 175] on input "First Name of Employer or Authorized Representative" at bounding box center [472, 178] width 198 height 22
type input "Lenise"
type input "Kibbey"
type input "Care Speaclist"
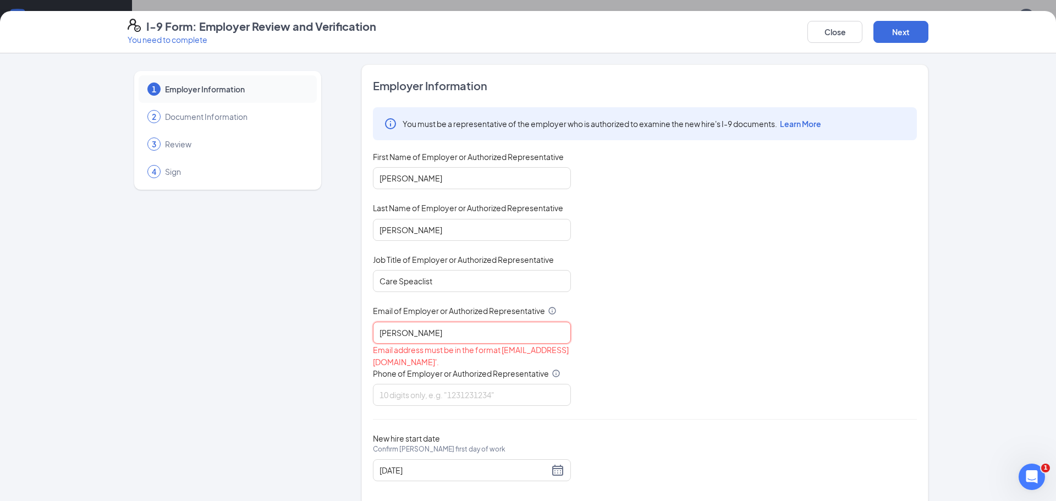
type input "lenise"
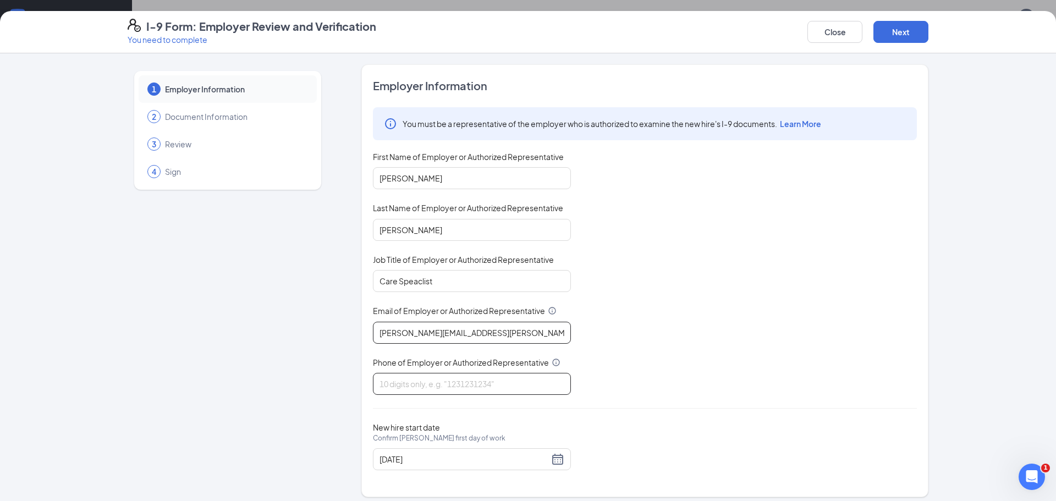
type input "Lenise.kibbey@arosacare.com"
click at [499, 381] on input "Phone of Employer or Authorized Representative" at bounding box center [472, 384] width 198 height 22
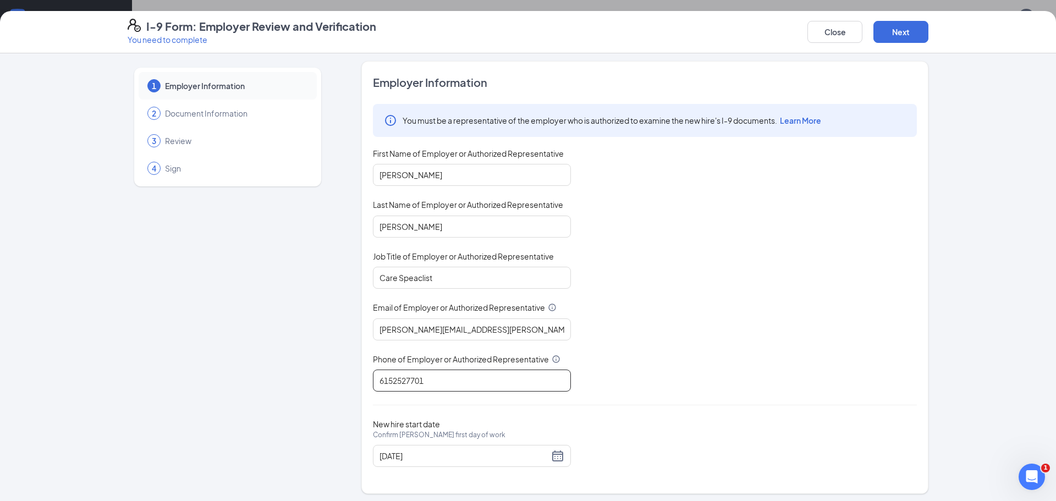
scroll to position [5, 0]
type input "6152527701"
click at [916, 29] on button "Next" at bounding box center [900, 32] width 55 height 22
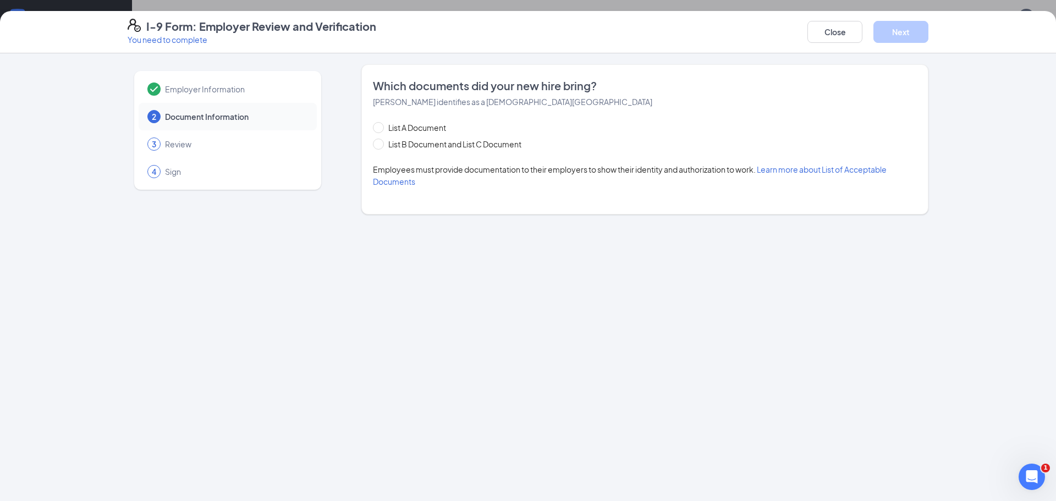
scroll to position [0, 0]
click at [384, 144] on span "List B Document and List C Document" at bounding box center [455, 144] width 142 height 12
click at [381, 144] on input "List B Document and List C Document" at bounding box center [377, 143] width 8 height 8
radio input "true"
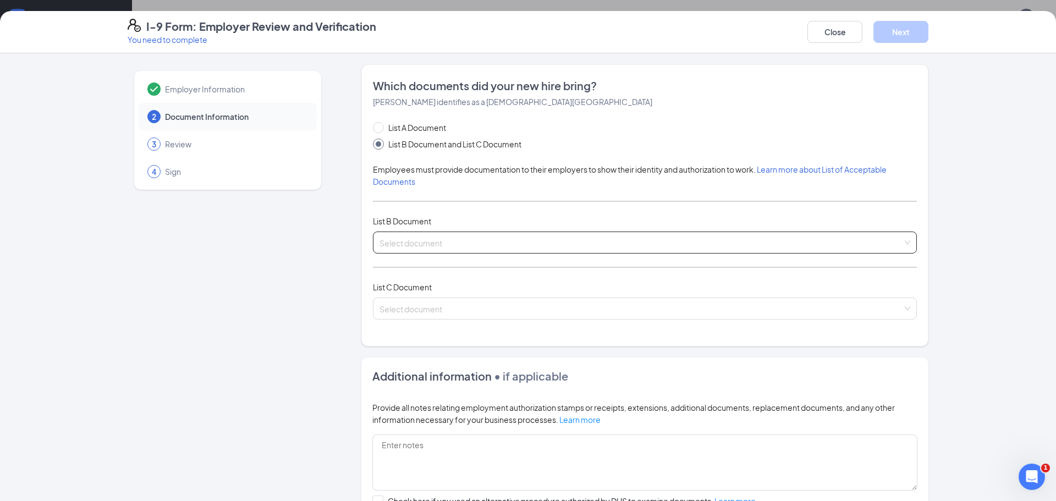
click at [448, 243] on input "search" at bounding box center [640, 240] width 523 height 16
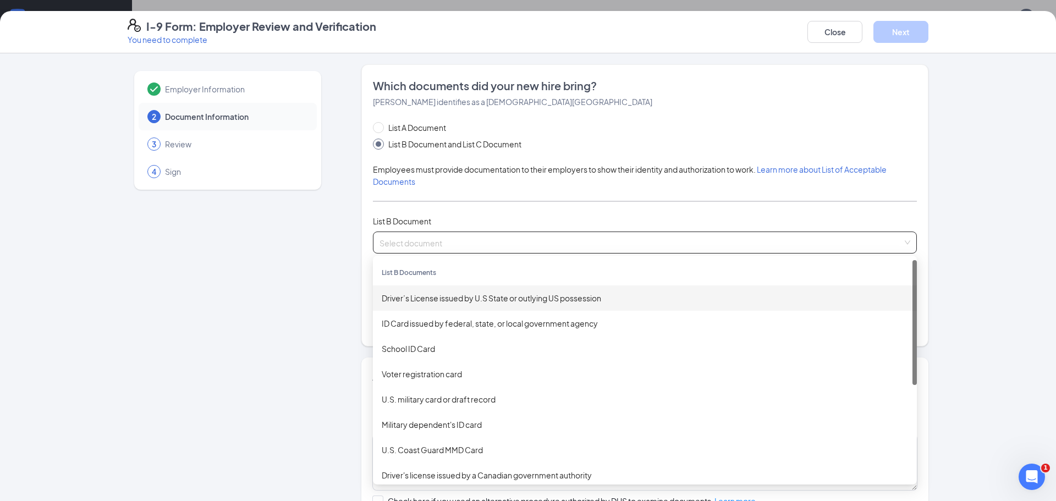
click at [448, 300] on div "Driver’s License issued by U.S State or outlying US possession" at bounding box center [645, 298] width 526 height 12
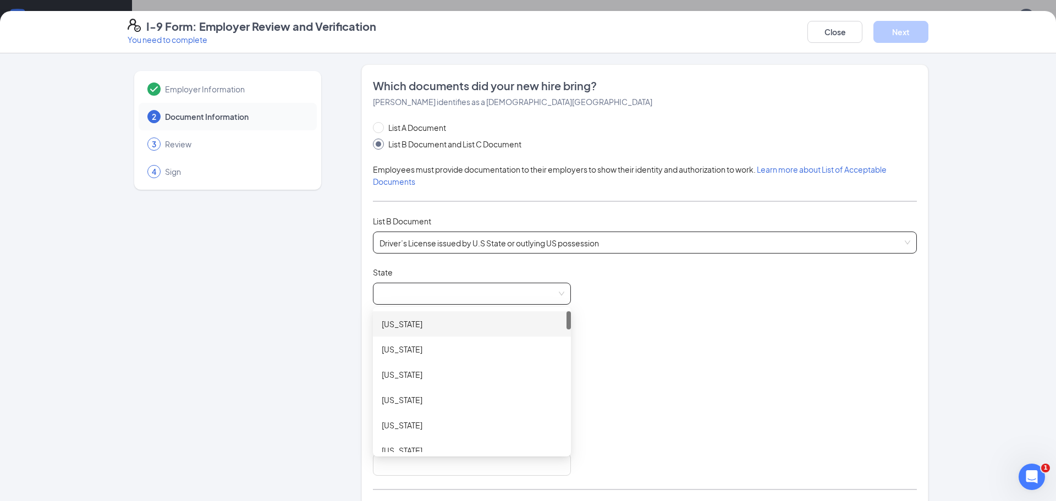
click at [455, 293] on span at bounding box center [471, 293] width 185 height 21
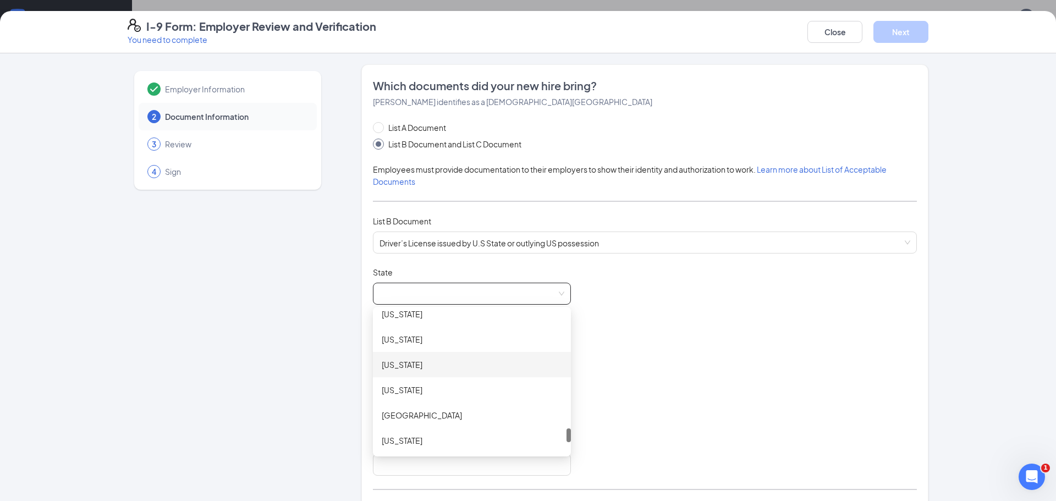
scroll to position [1150, 0]
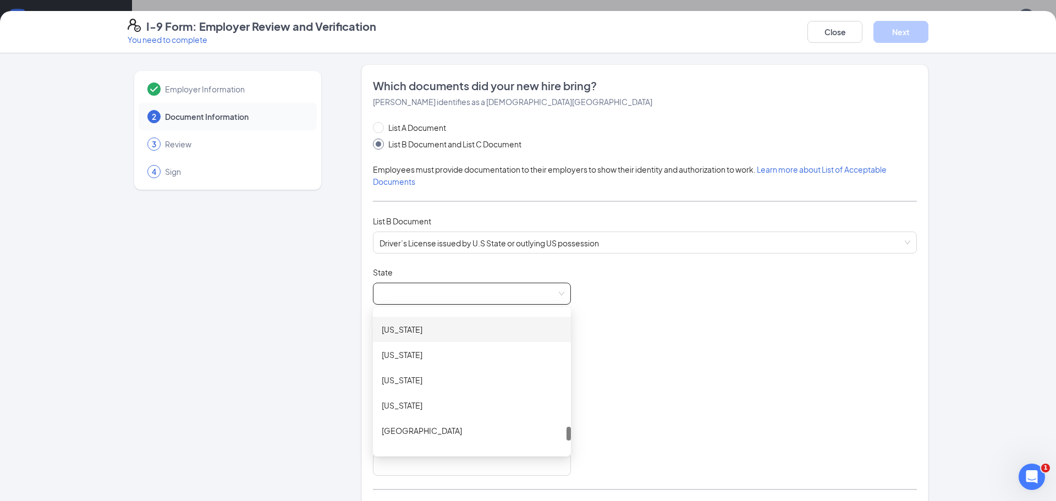
click at [445, 324] on div "Tennessee" at bounding box center [472, 329] width 180 height 12
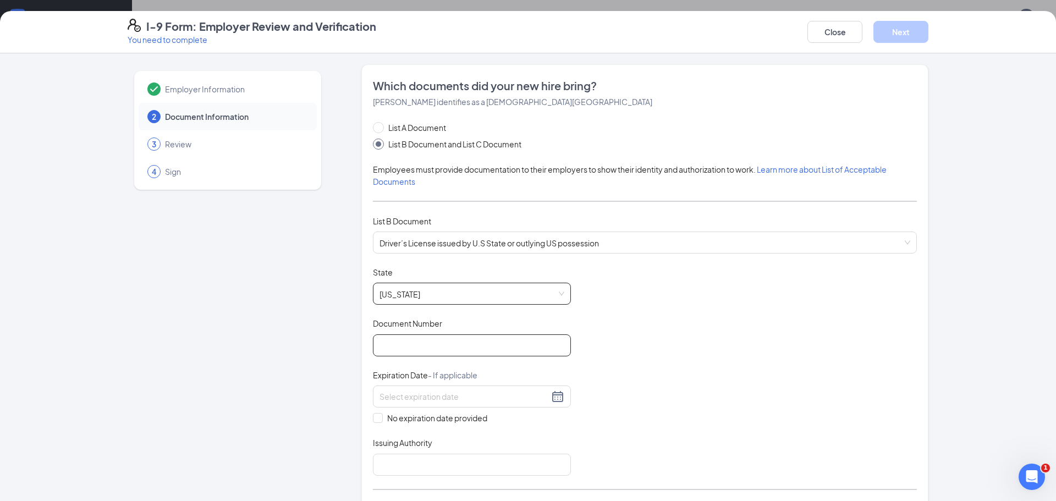
click at [451, 345] on input "Document Number" at bounding box center [472, 345] width 198 height 22
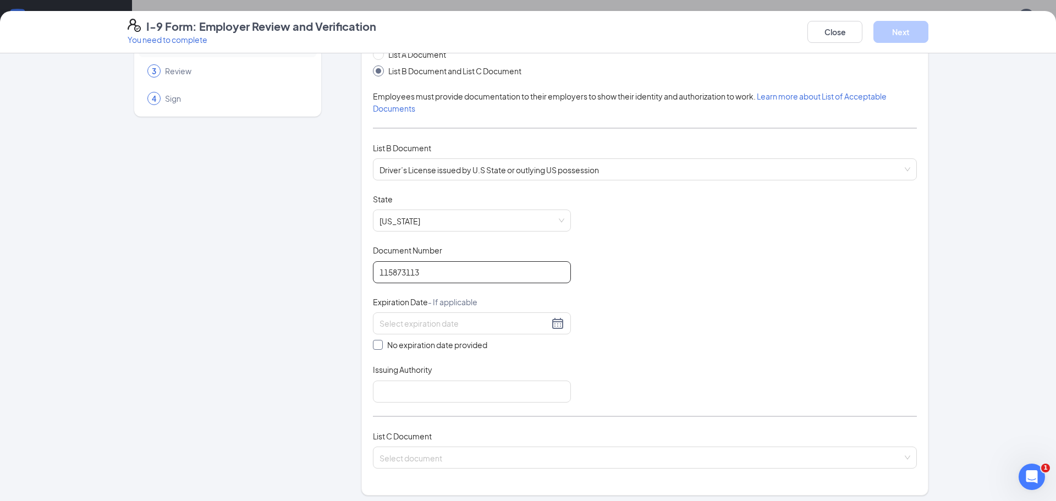
scroll to position [86, 0]
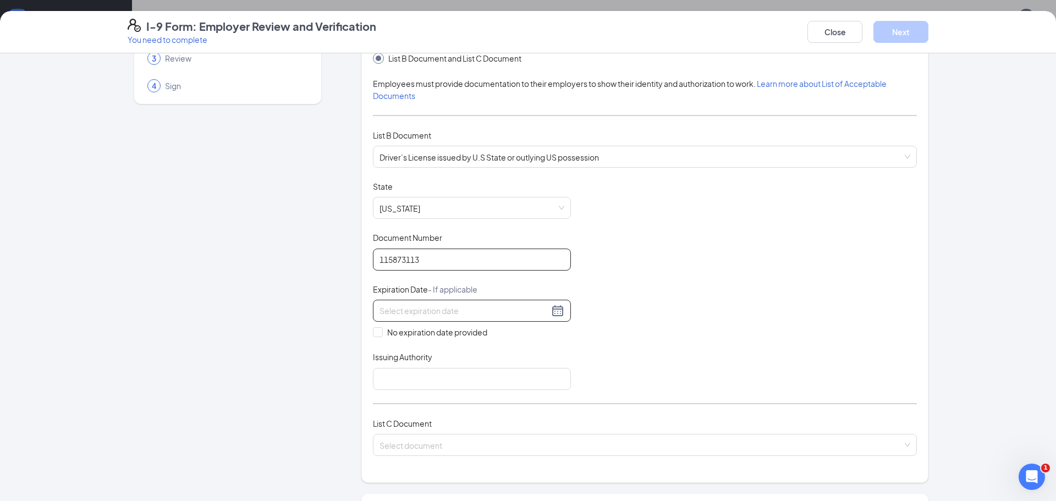
type input "115873113"
click at [492, 310] on input at bounding box center [463, 311] width 169 height 12
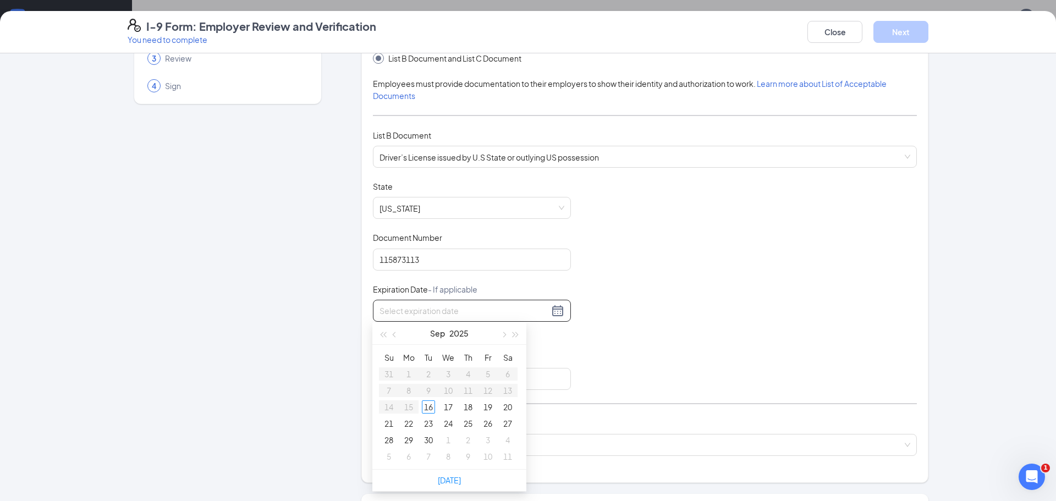
click at [445, 333] on div "Sep 2025" at bounding box center [449, 333] width 96 height 22
click at [442, 334] on button "Sep" at bounding box center [437, 333] width 15 height 22
click at [513, 334] on span "button" at bounding box center [515, 334] width 5 height 5
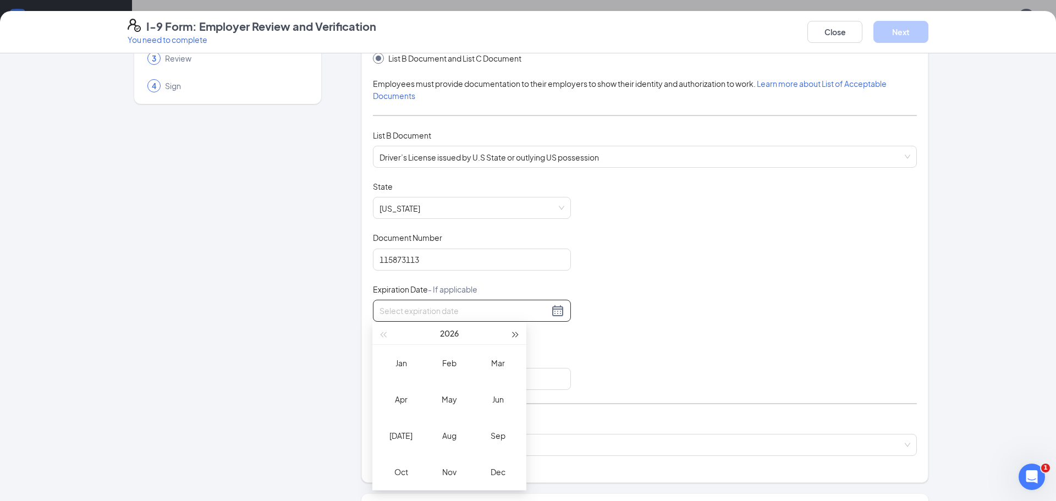
click at [513, 334] on span "button" at bounding box center [515, 334] width 5 height 5
type input "01/16/2030"
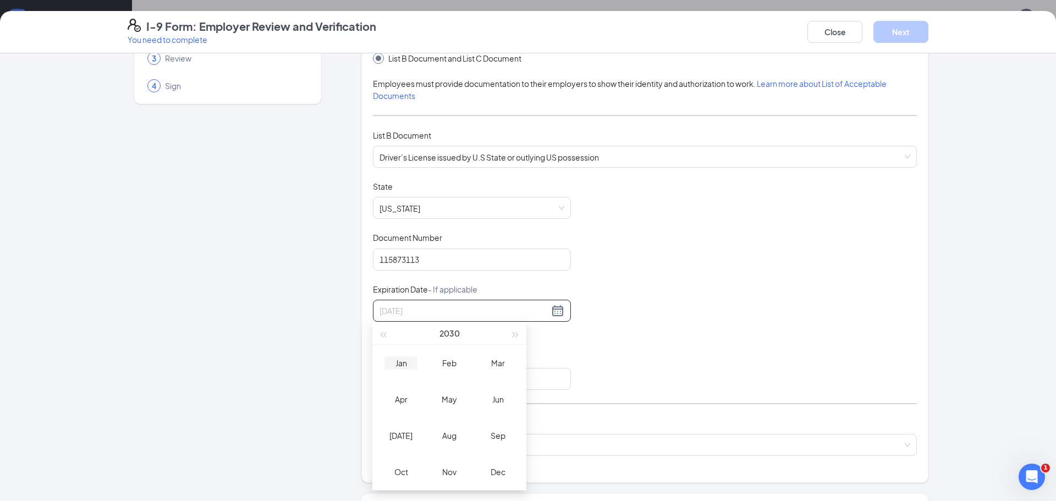
click at [400, 364] on div "Jan" at bounding box center [400, 362] width 33 height 13
type input "01/11/2030"
click at [483, 390] on div "11" at bounding box center [487, 390] width 13 height 13
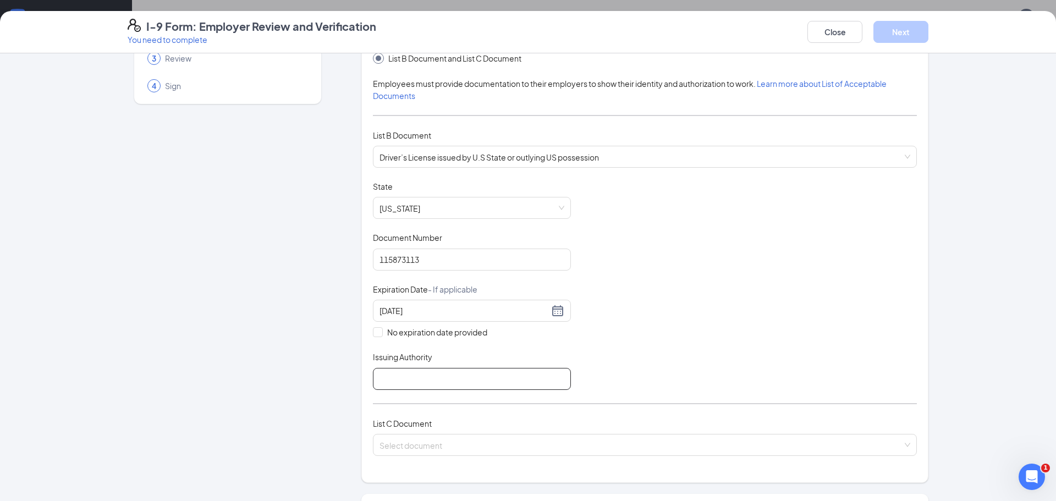
click at [466, 378] on input "Issuing Authority" at bounding box center [472, 379] width 198 height 22
type input "State of TN"
click at [427, 439] on input "search" at bounding box center [640, 442] width 523 height 16
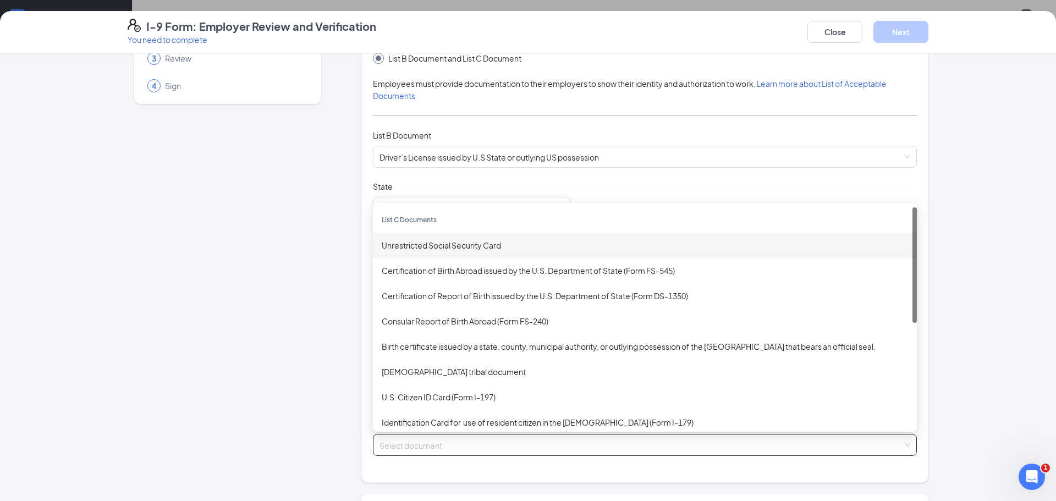
click at [511, 243] on div "Unrestricted Social Security Card" at bounding box center [645, 245] width 526 height 12
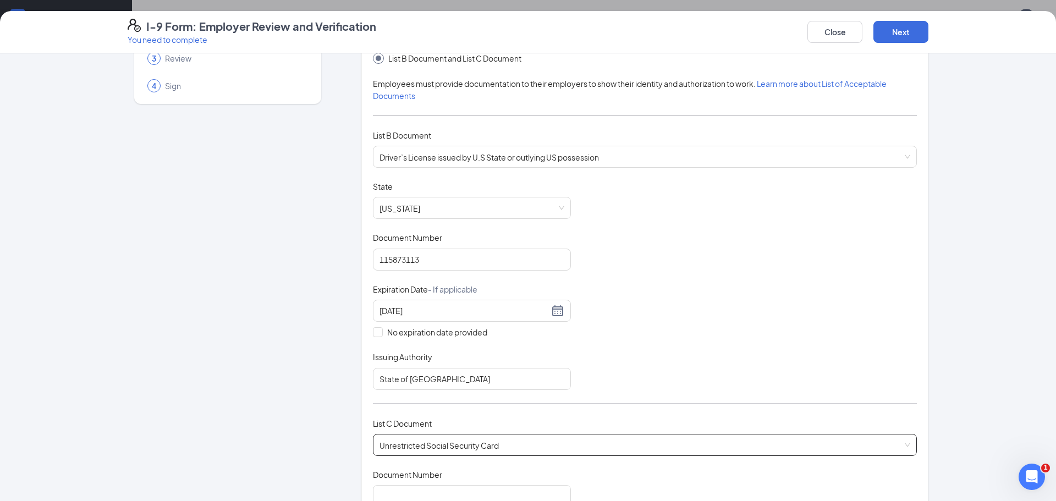
scroll to position [295, 0]
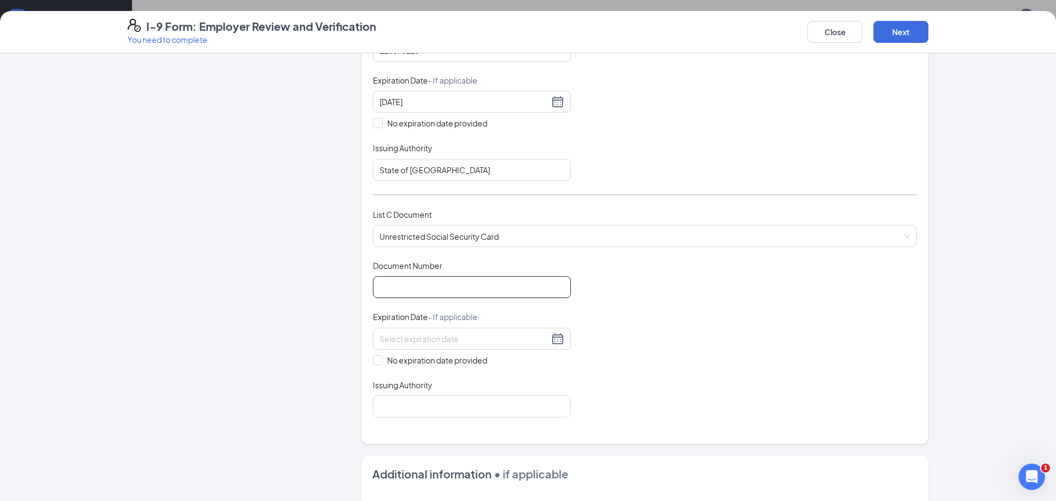
click at [502, 283] on input "Document Number" at bounding box center [472, 287] width 198 height 22
type input "412695052"
click at [504, 333] on input at bounding box center [463, 339] width 169 height 12
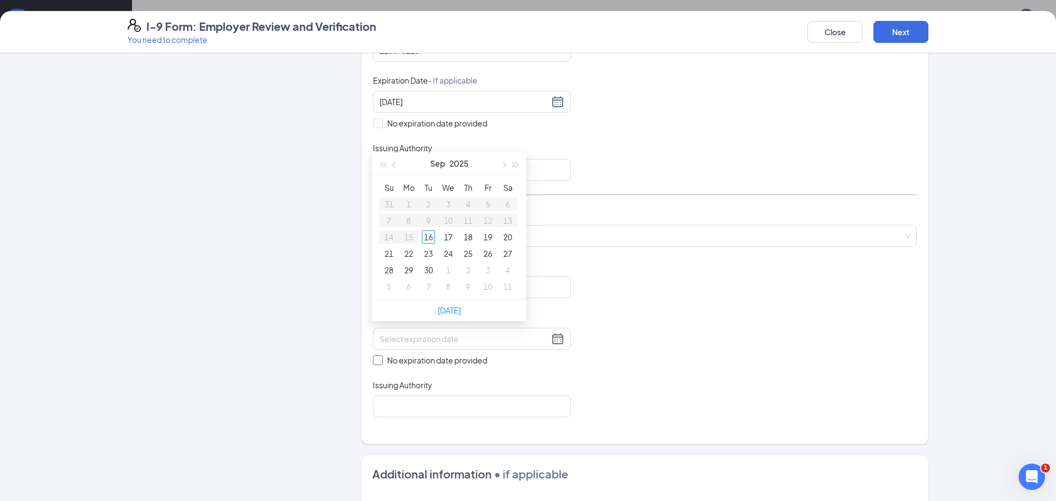
click at [378, 358] on input "No expiration date provided" at bounding box center [377, 359] width 8 height 8
checkbox input "true"
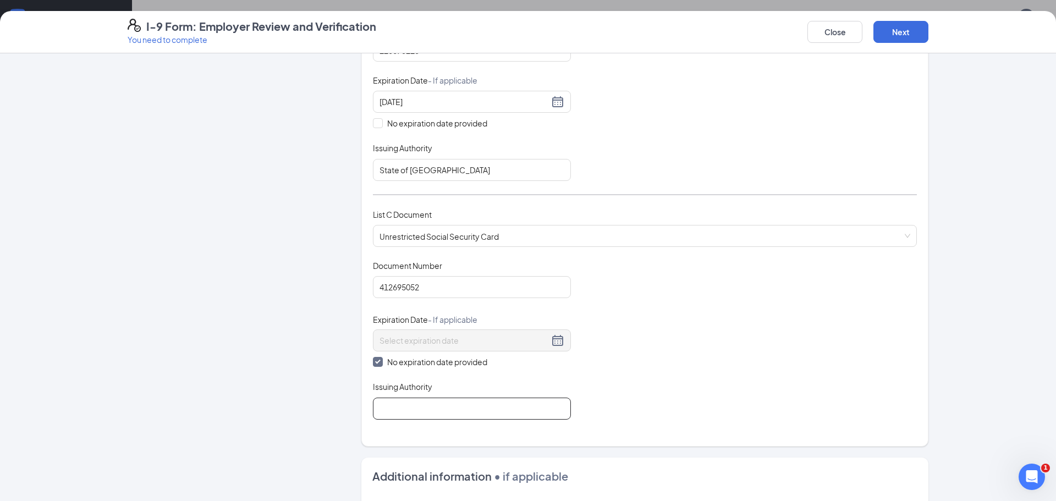
click at [404, 410] on input "Issuing Authority" at bounding box center [472, 409] width 198 height 22
type input "Social Security Admin"
click at [903, 21] on button "Next" at bounding box center [900, 32] width 55 height 22
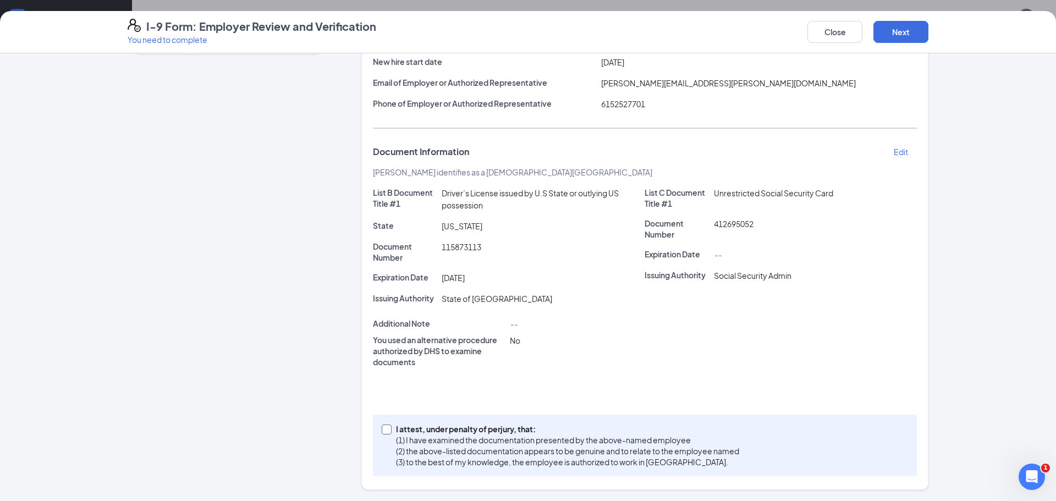
click at [390, 430] on span at bounding box center [387, 430] width 10 height 10
click at [389, 430] on input "I attest, under penalty of perjury, that: (1) I have examined the documentation…" at bounding box center [386, 429] width 8 height 8
checkbox input "true"
click at [897, 36] on button "Next" at bounding box center [900, 32] width 55 height 22
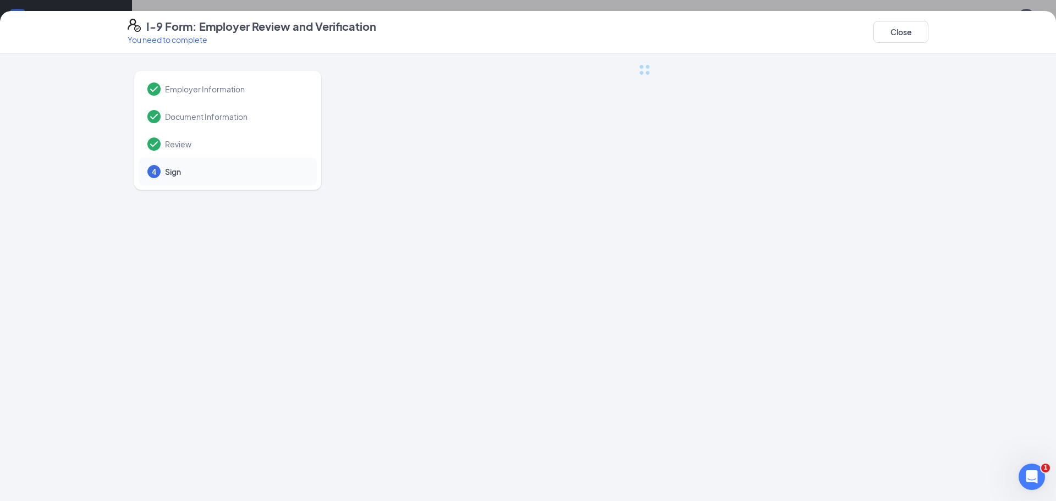
scroll to position [0, 0]
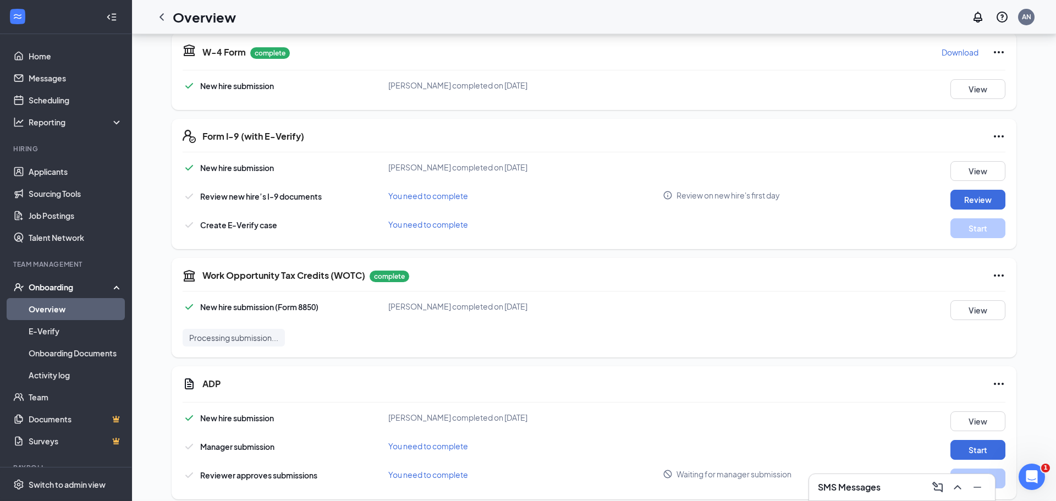
click at [532, 158] on div "I-9 Form: Employer Review and Verification You need to complete Close Employer …" at bounding box center [528, 250] width 1056 height 501
click at [984, 218] on button "Start" at bounding box center [977, 228] width 55 height 20
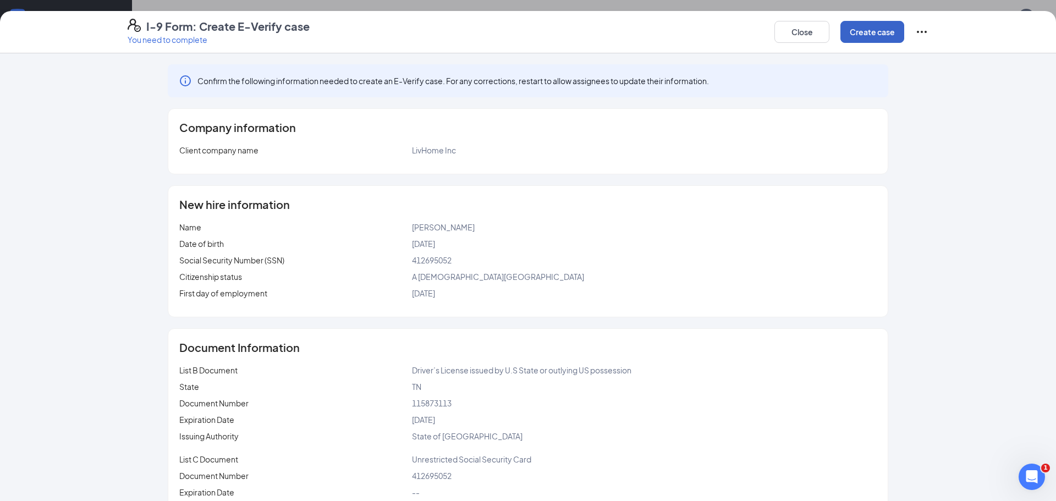
click at [873, 30] on button "Create case" at bounding box center [872, 32] width 64 height 22
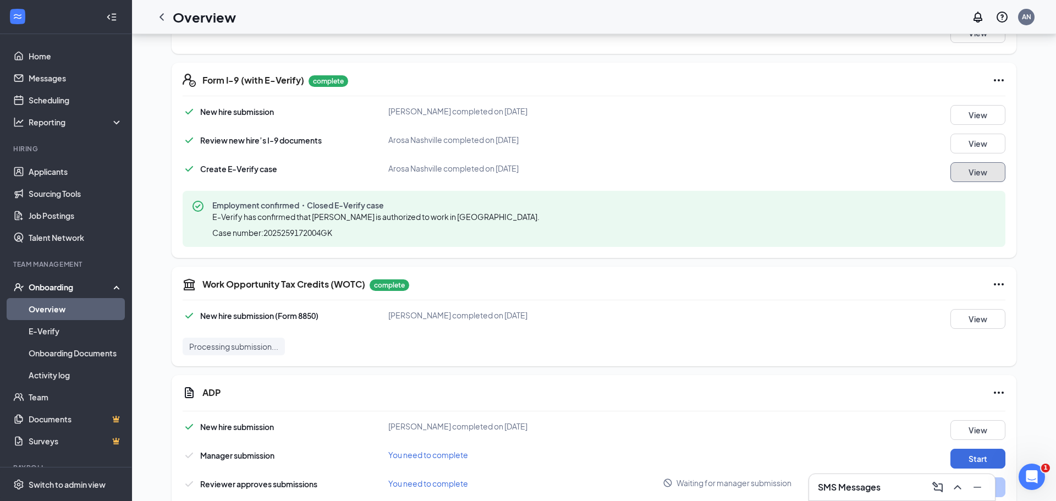
scroll to position [1039, 0]
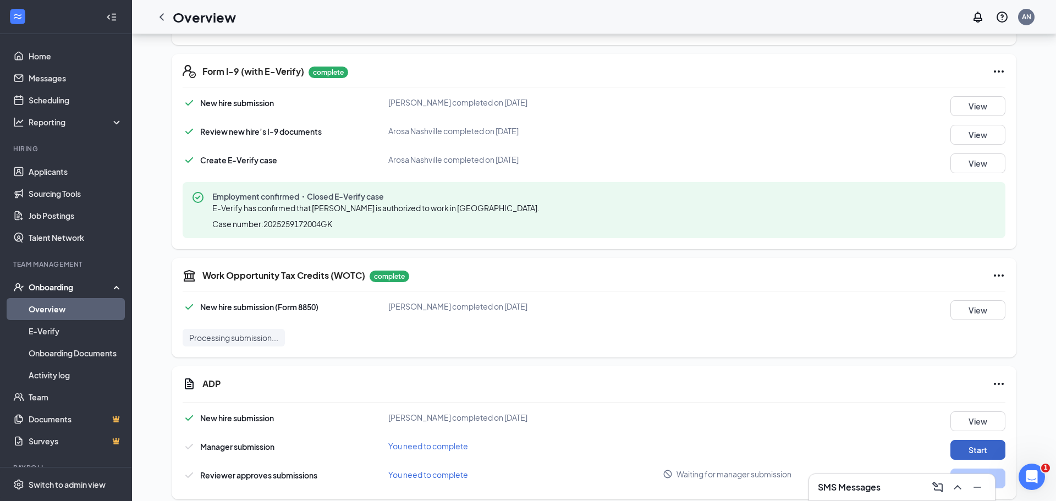
click at [967, 440] on button "Start" at bounding box center [977, 450] width 55 height 20
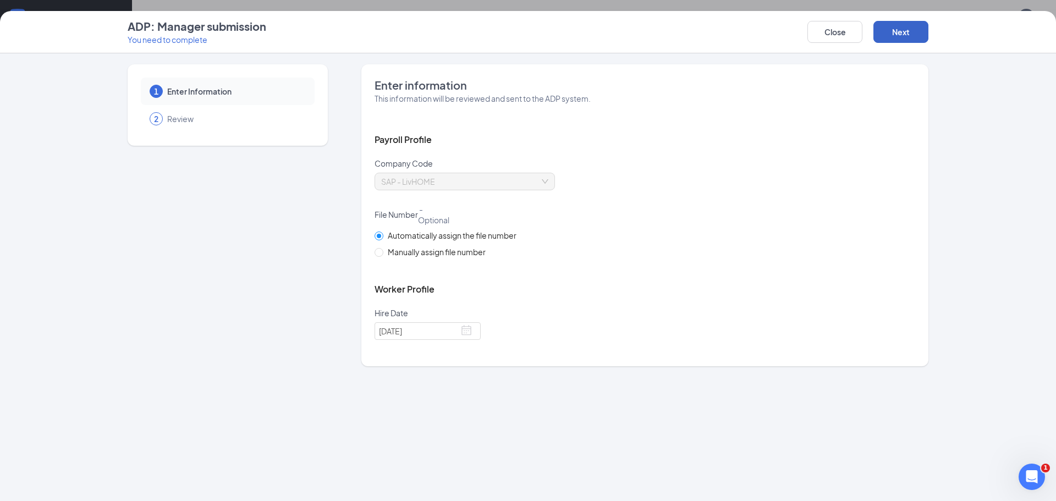
click at [899, 37] on button "Next" at bounding box center [900, 32] width 55 height 22
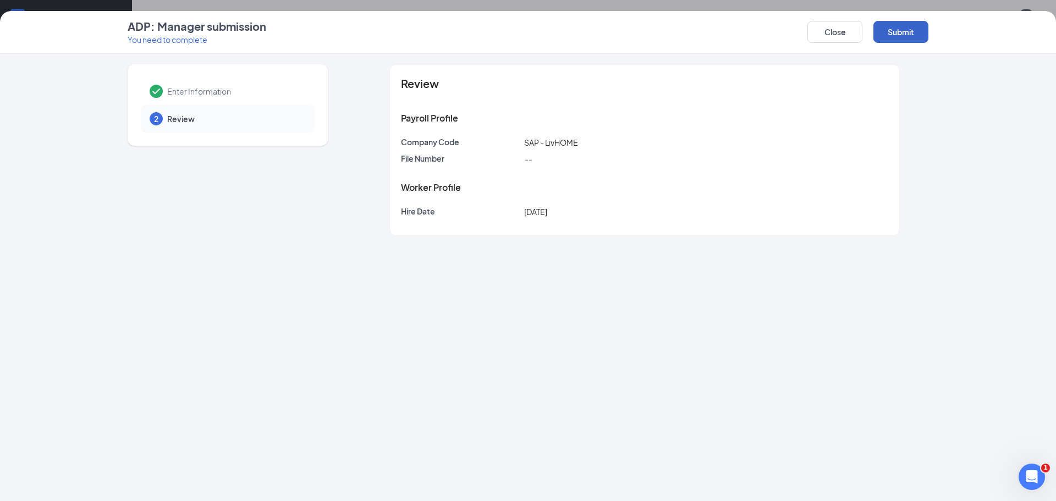
click at [900, 37] on button "Submit" at bounding box center [900, 32] width 55 height 22
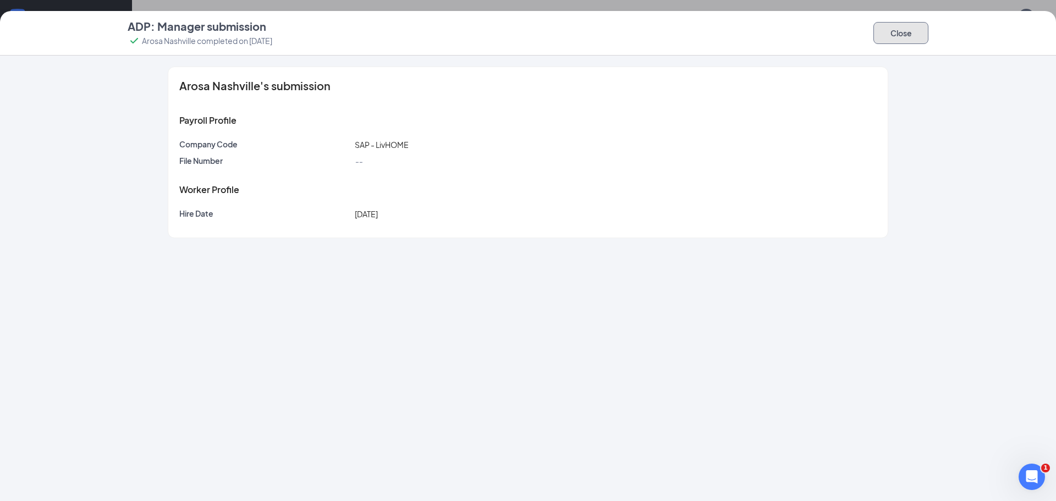
click at [912, 36] on button "Close" at bounding box center [900, 33] width 55 height 22
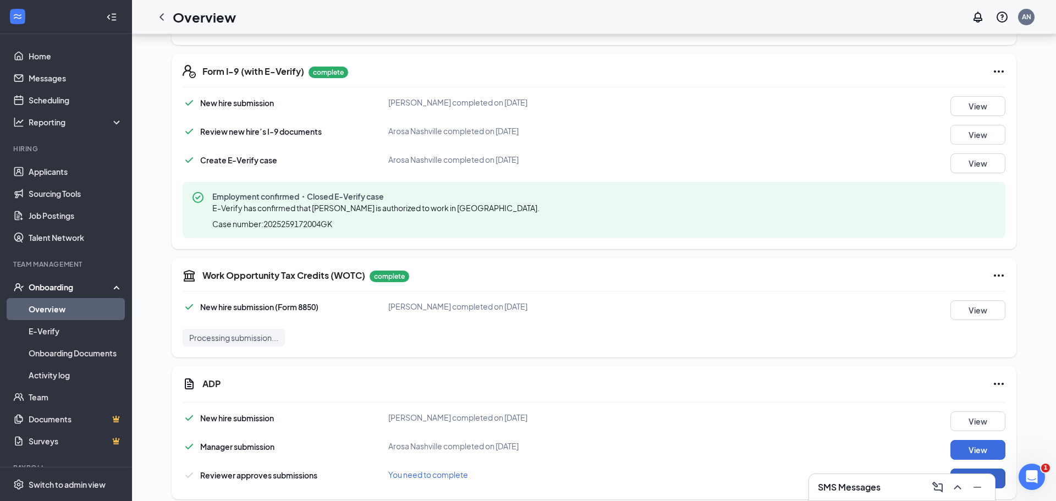
click at [988, 469] on button "Start" at bounding box center [977, 479] width 55 height 20
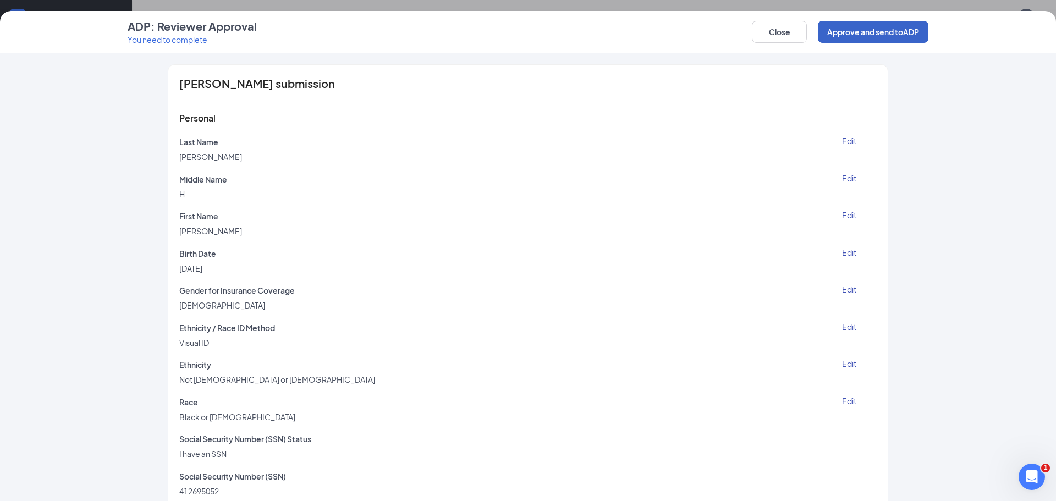
click at [868, 34] on button "Approve and send to ADP" at bounding box center [873, 32] width 111 height 22
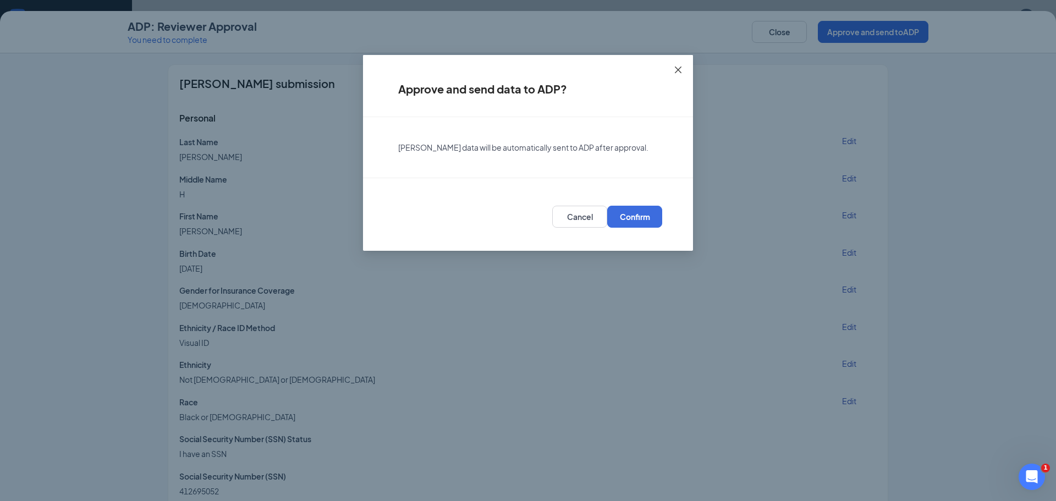
click at [679, 74] on span "Close" at bounding box center [678, 70] width 30 height 30
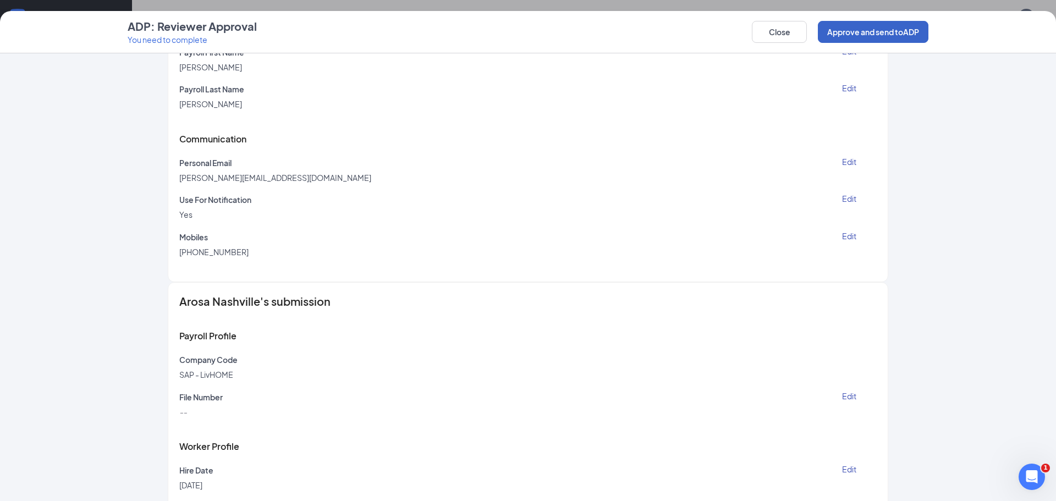
scroll to position [857, 0]
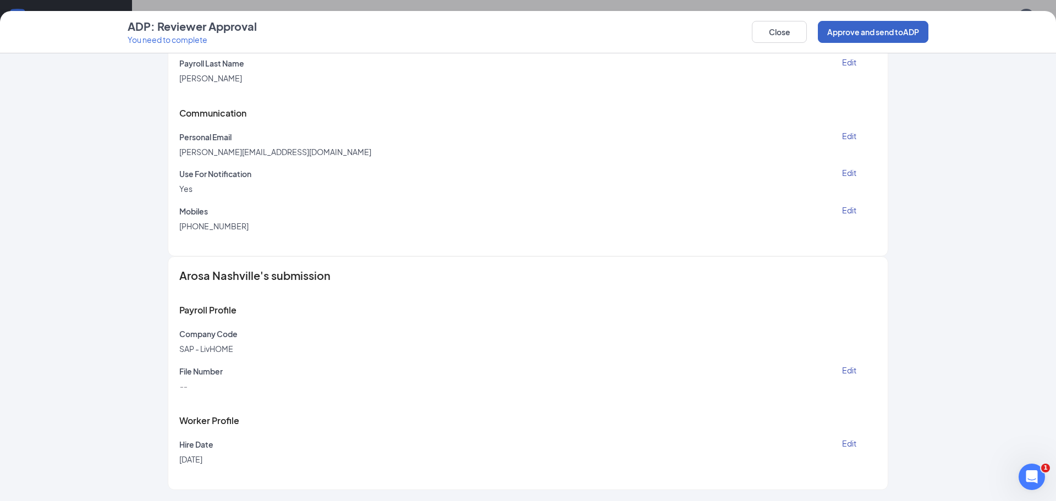
click at [848, 35] on button "Approve and send to ADP" at bounding box center [873, 32] width 111 height 22
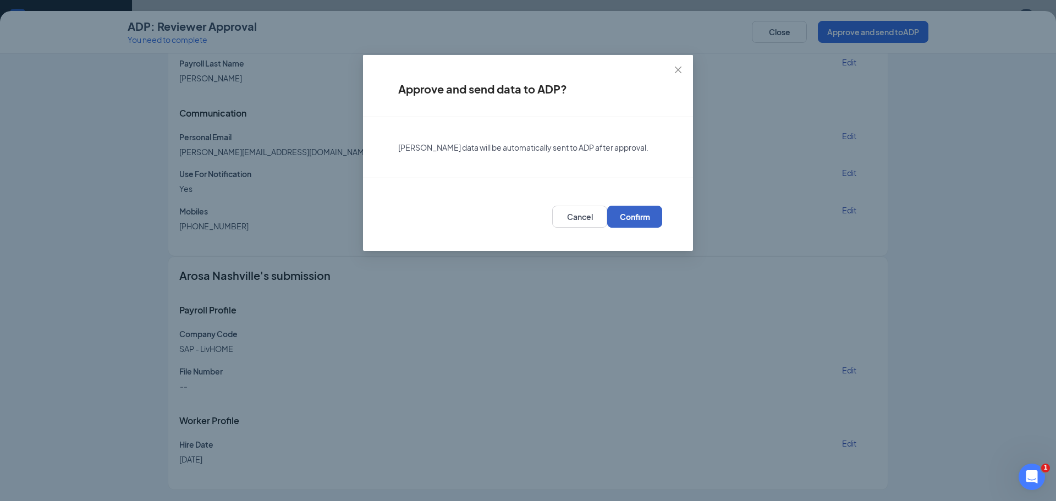
click at [640, 222] on span "Confirm" at bounding box center [635, 216] width 30 height 11
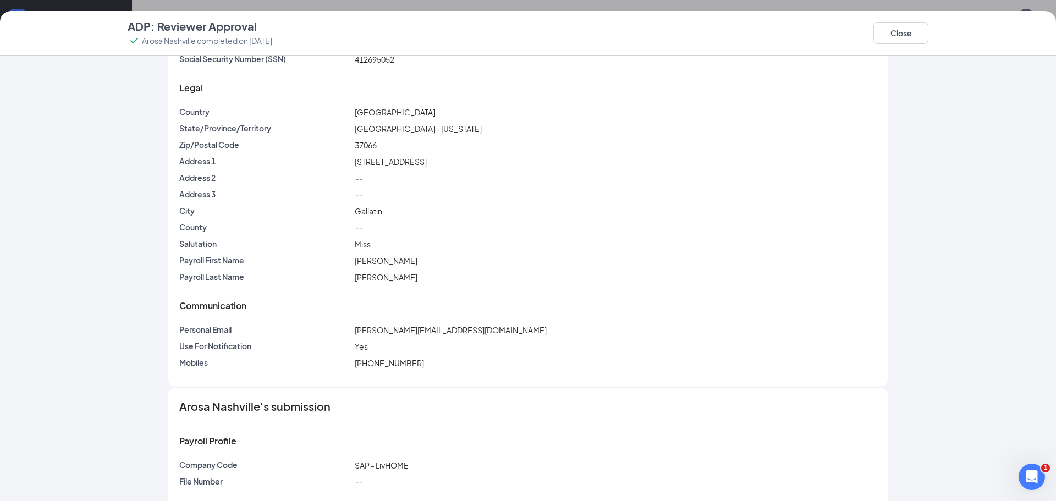
scroll to position [302, 0]
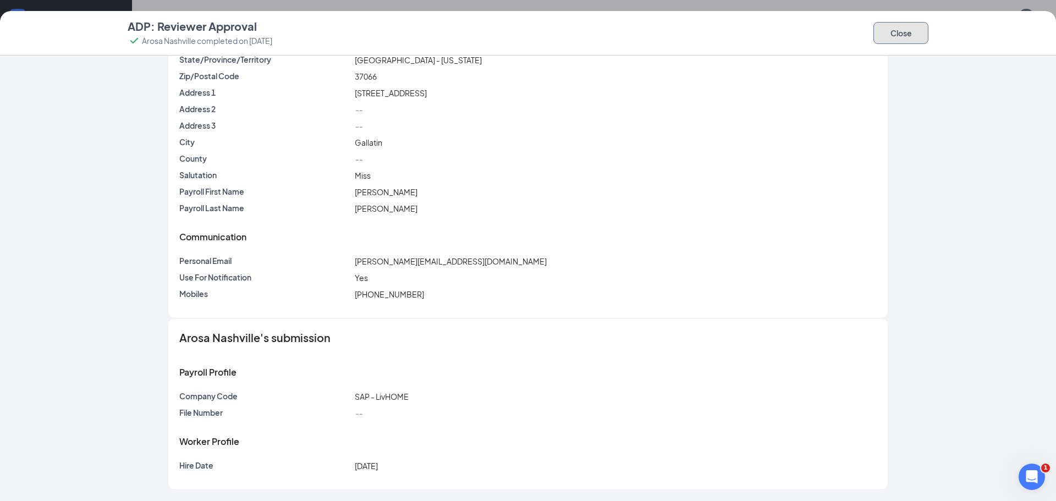
click at [891, 37] on button "Close" at bounding box center [900, 33] width 55 height 22
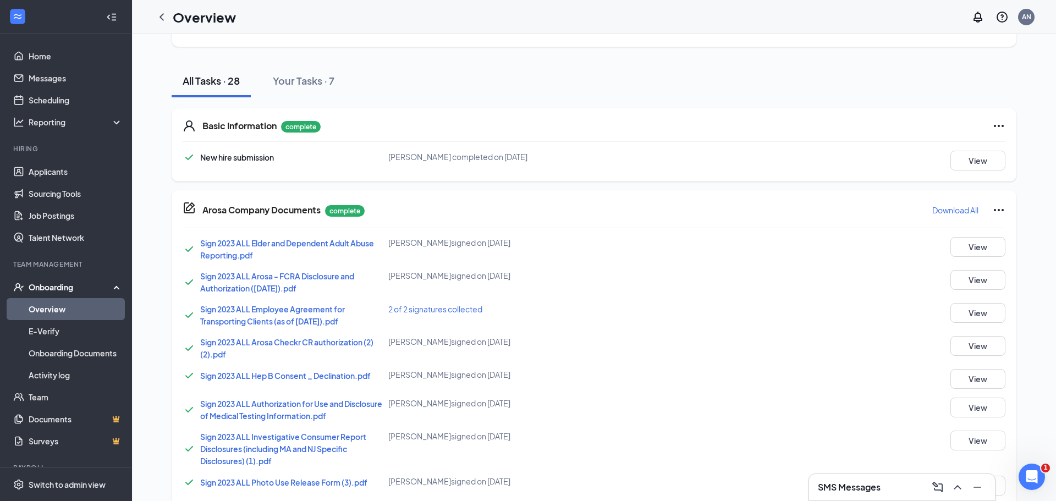
scroll to position [0, 0]
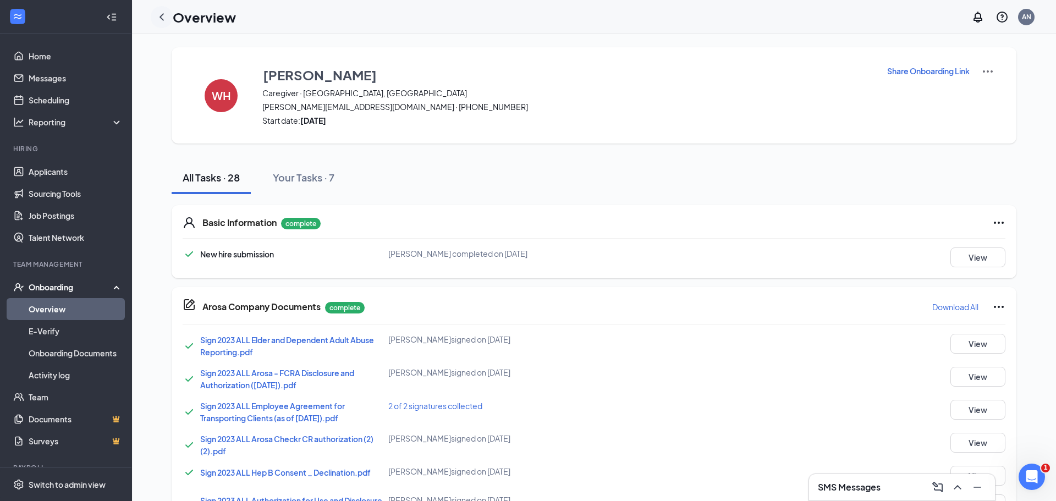
click at [162, 14] on icon "ChevronLeft" at bounding box center [161, 16] width 4 height 7
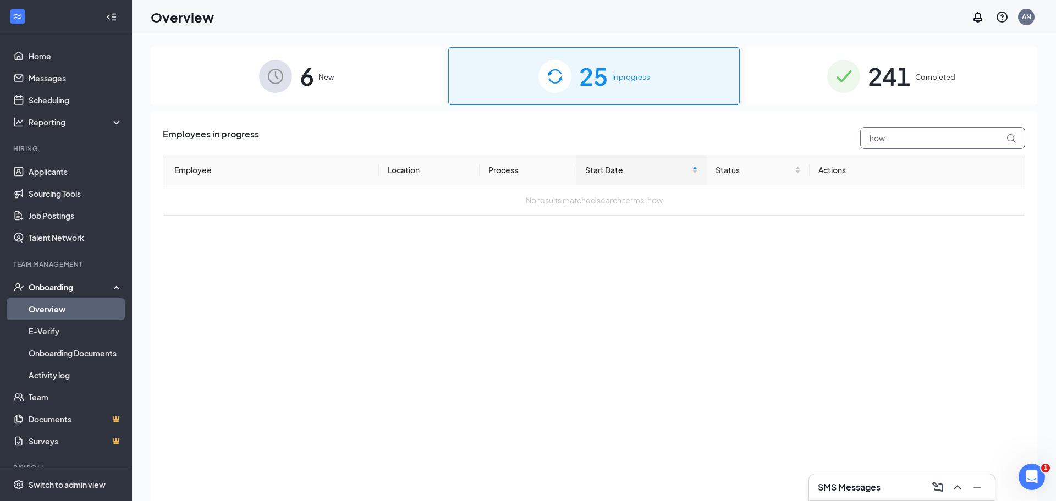
drag, startPoint x: 904, startPoint y: 137, endPoint x: 824, endPoint y: 137, distance: 79.7
click at [824, 137] on div "Employees in progress how" at bounding box center [594, 138] width 862 height 22
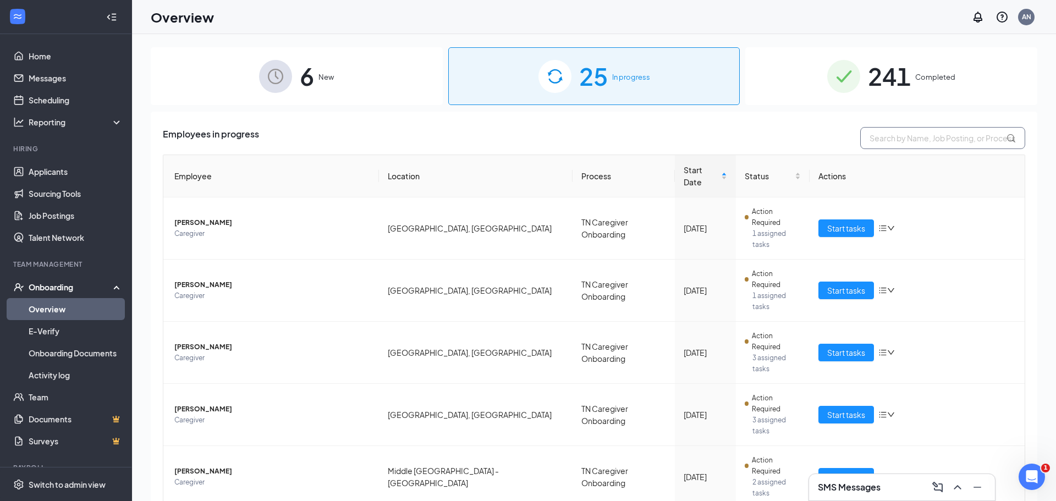
drag, startPoint x: 896, startPoint y: 129, endPoint x: 900, endPoint y: 136, distance: 7.4
click at [900, 134] on input "text" at bounding box center [942, 138] width 165 height 22
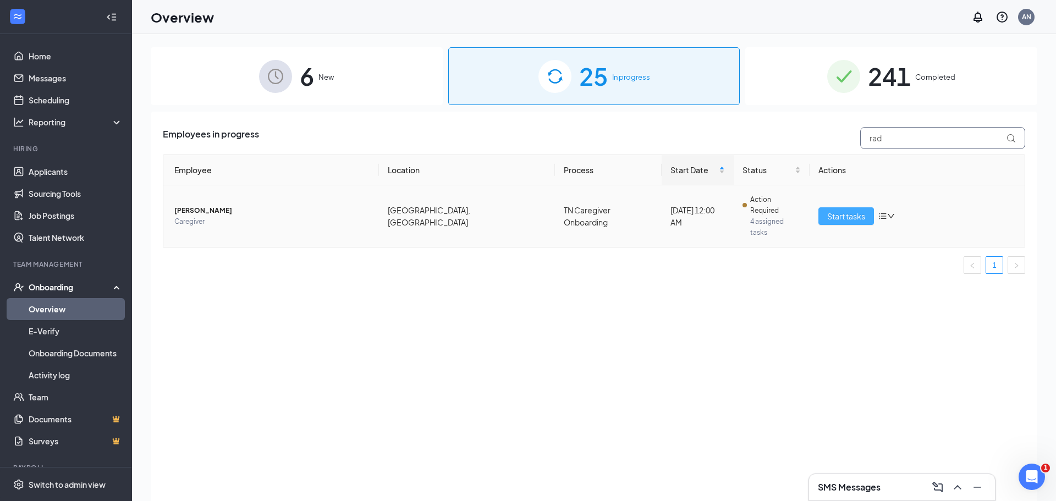
type input "rad"
click at [847, 210] on span "Start tasks" at bounding box center [846, 216] width 38 height 12
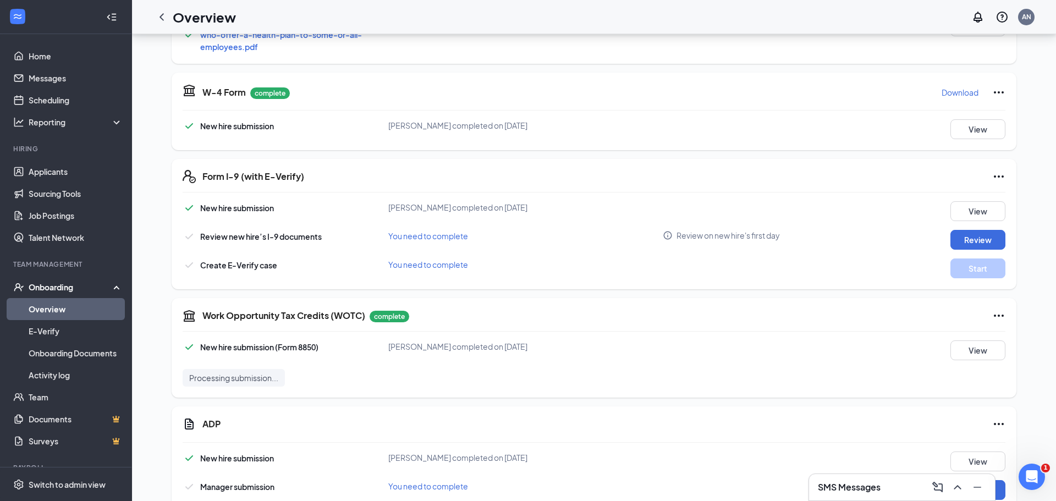
scroll to position [974, 0]
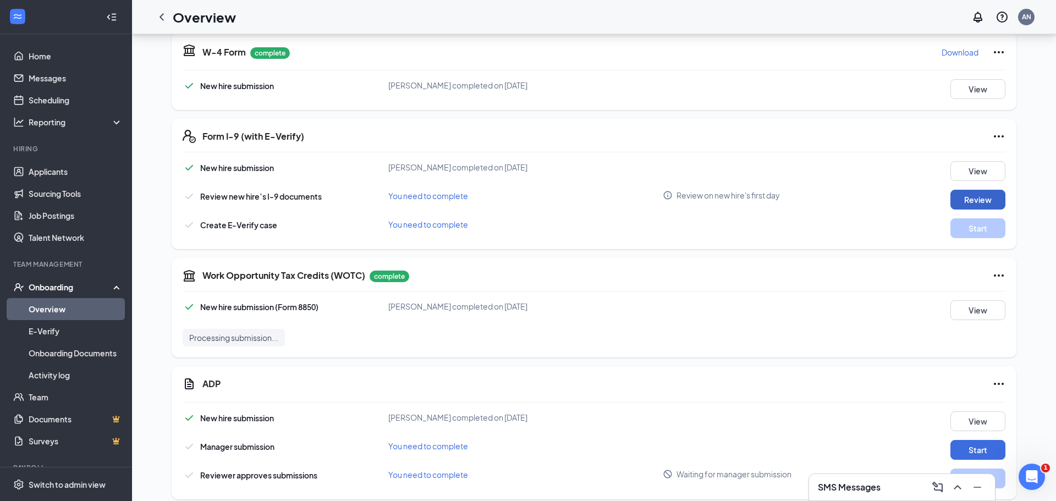
click at [990, 190] on button "Review" at bounding box center [977, 200] width 55 height 20
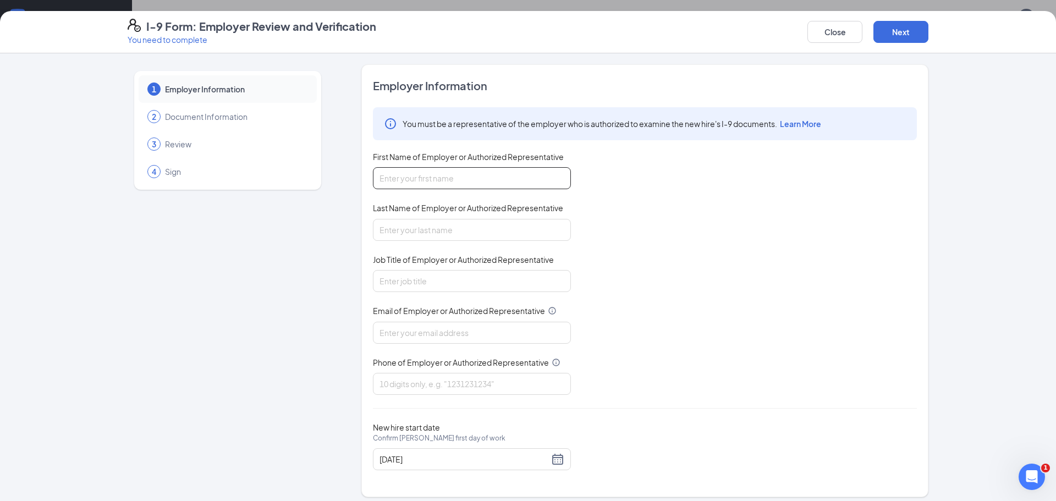
click at [530, 175] on input "First Name of Employer or Authorized Representative" at bounding box center [472, 178] width 198 height 22
type input "Lenise"
type input "Kibbey"
click at [389, 283] on input "Care Specailist" at bounding box center [472, 281] width 198 height 22
click at [451, 279] on input "Care Specailist" at bounding box center [472, 281] width 198 height 22
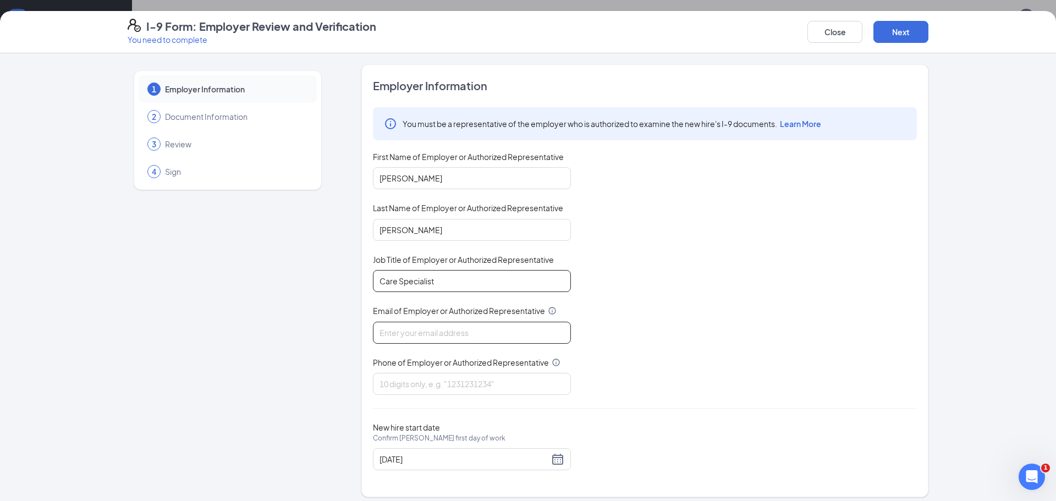
type input "Care Specialist"
click at [453, 324] on input "Email of Employer or Authorized Representative" at bounding box center [472, 333] width 198 height 22
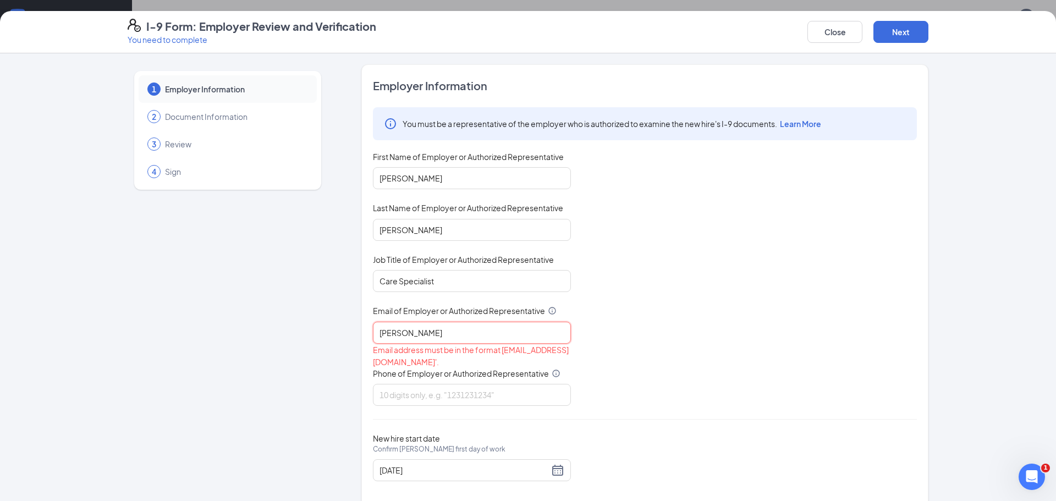
type input "lenise"
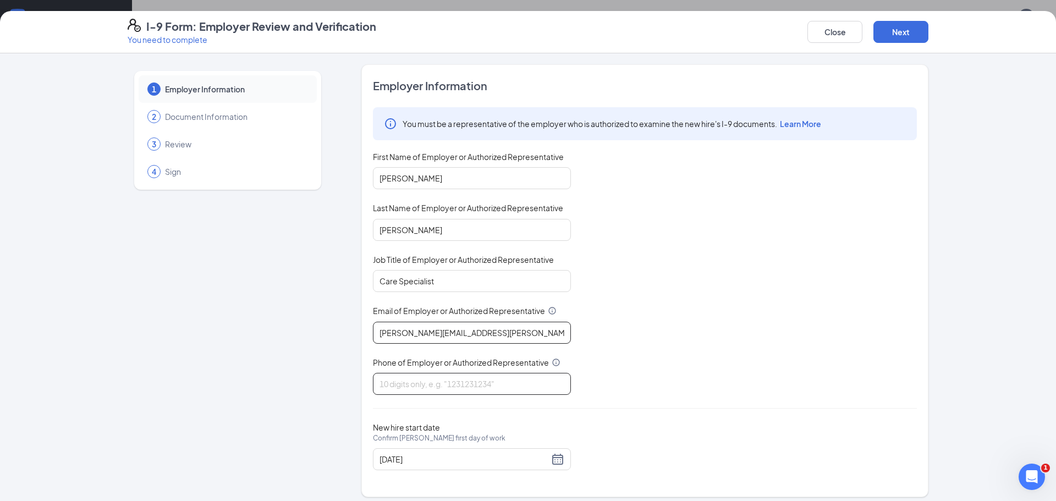
type input "Lenise.kibbey@arosacare.com"
click at [441, 382] on input "Phone of Employer or Authorized Representative" at bounding box center [472, 384] width 198 height 22
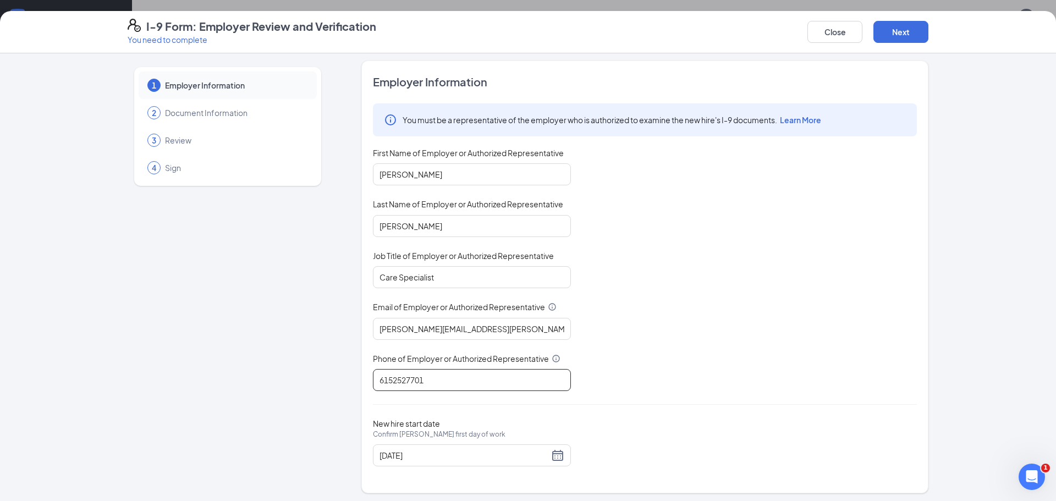
scroll to position [5, 0]
type input "6152527701"
click at [911, 37] on button "Next" at bounding box center [900, 32] width 55 height 22
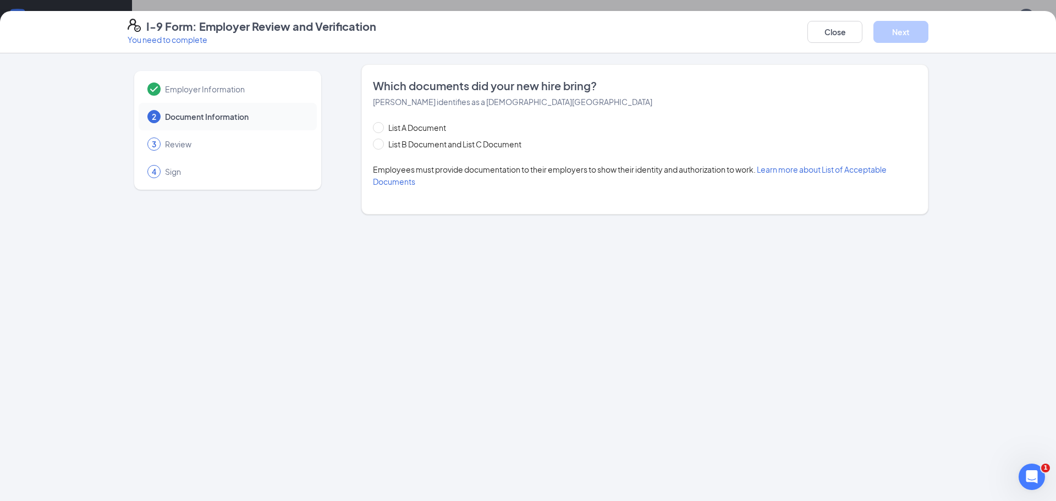
scroll to position [0, 0]
click at [387, 144] on span "List B Document and List C Document" at bounding box center [455, 144] width 142 height 12
click at [381, 144] on input "List B Document and List C Document" at bounding box center [377, 143] width 8 height 8
radio input "true"
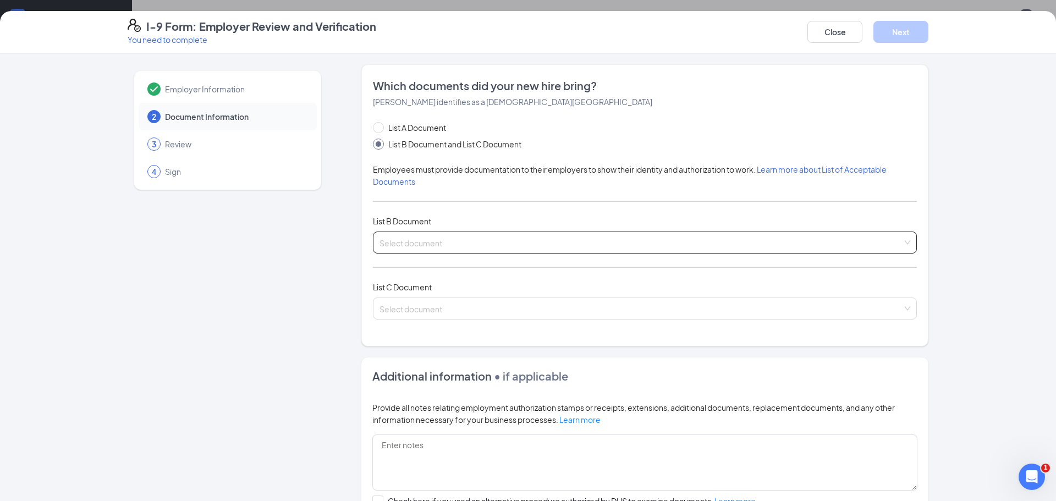
click at [440, 240] on input "search" at bounding box center [640, 240] width 523 height 16
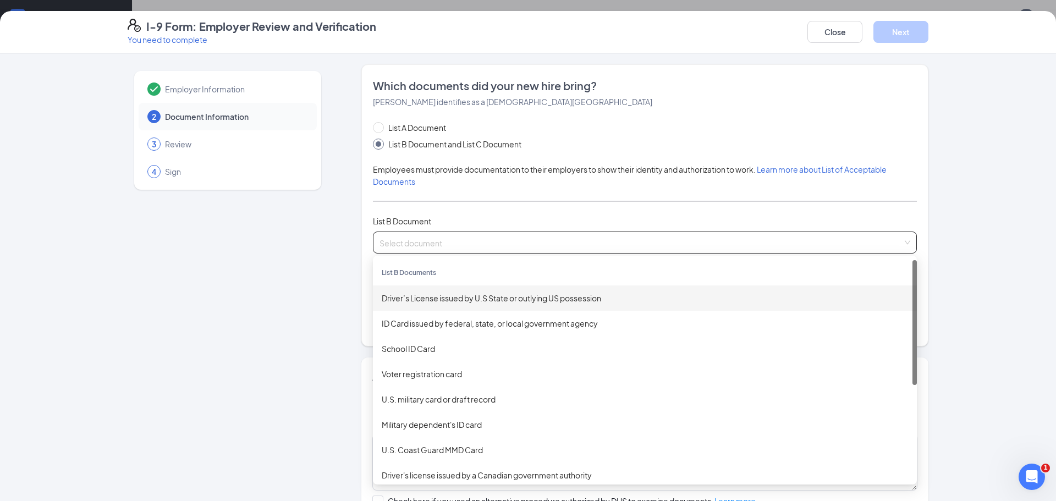
click at [435, 301] on div "Driver’s License issued by U.S State or outlying US possession" at bounding box center [645, 298] width 526 height 12
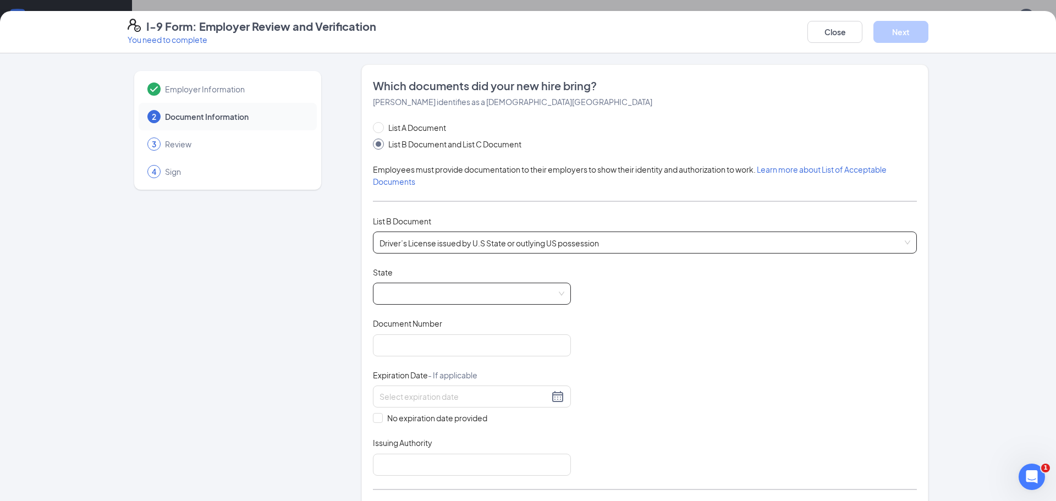
click at [441, 294] on span at bounding box center [471, 293] width 185 height 21
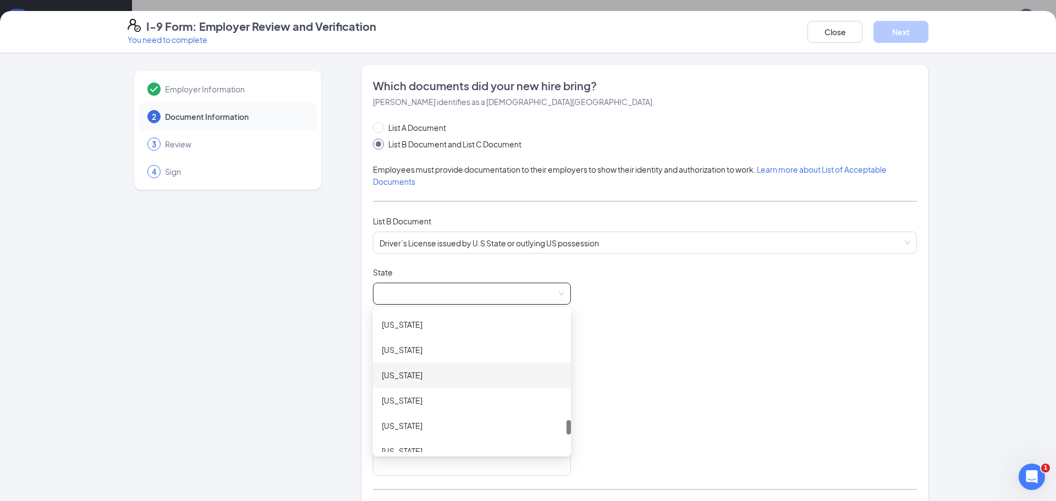
scroll to position [1122, 0]
click at [443, 366] on div "Tennessee" at bounding box center [472, 365] width 180 height 12
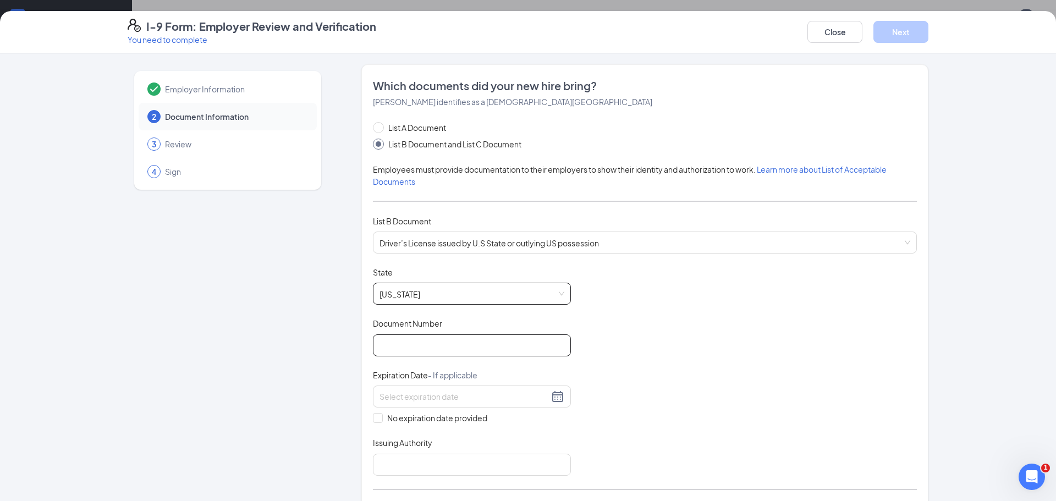
click at [435, 343] on input "Document Number" at bounding box center [472, 345] width 198 height 22
type input "139683081"
click at [410, 399] on input at bounding box center [463, 396] width 169 height 12
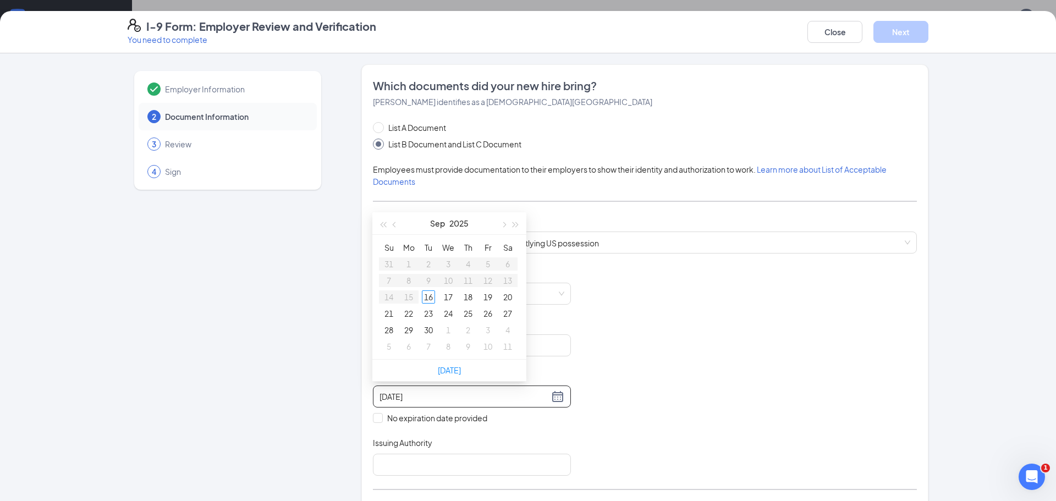
type input "10/01/2025"
type input "09/18/2025"
click at [442, 227] on button "Sep" at bounding box center [437, 223] width 15 height 22
click at [444, 226] on button "2025" at bounding box center [449, 224] width 19 height 22
type input "09/16/2027"
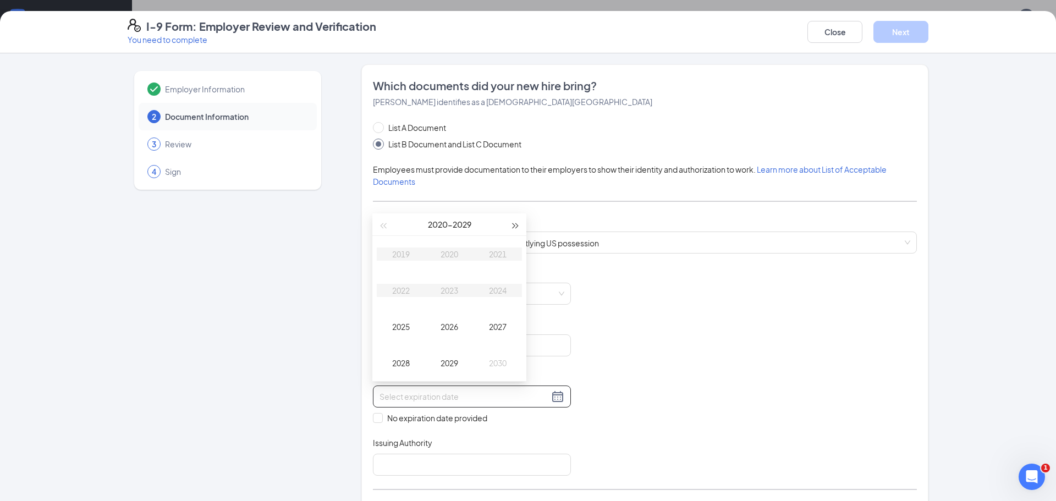
click at [514, 226] on span "button" at bounding box center [515, 225] width 5 height 5
click at [455, 292] on div "2033" at bounding box center [449, 290] width 33 height 13
click at [450, 328] on div "Aug" at bounding box center [449, 326] width 33 height 13
type input "08/11/2033"
type input "08/04/2033"
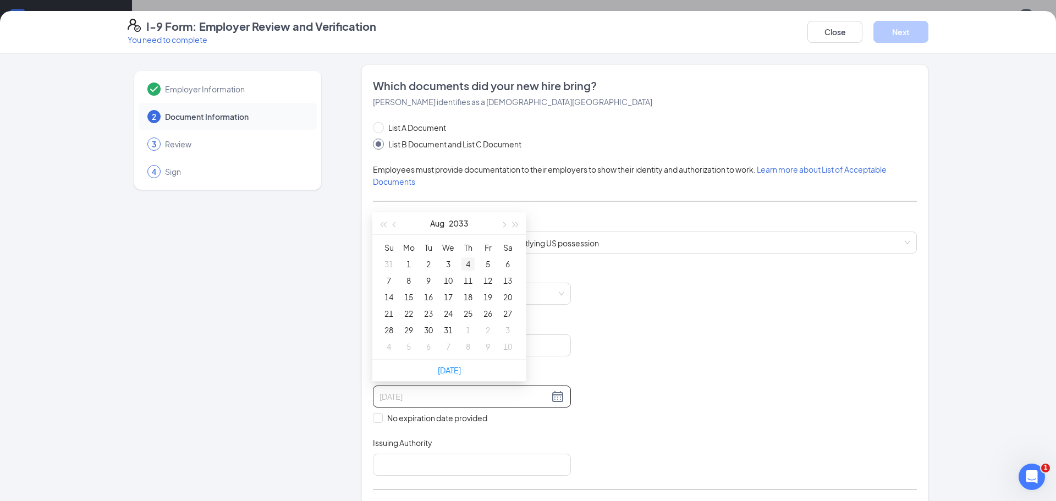
click at [472, 263] on div "4" at bounding box center [467, 263] width 13 height 13
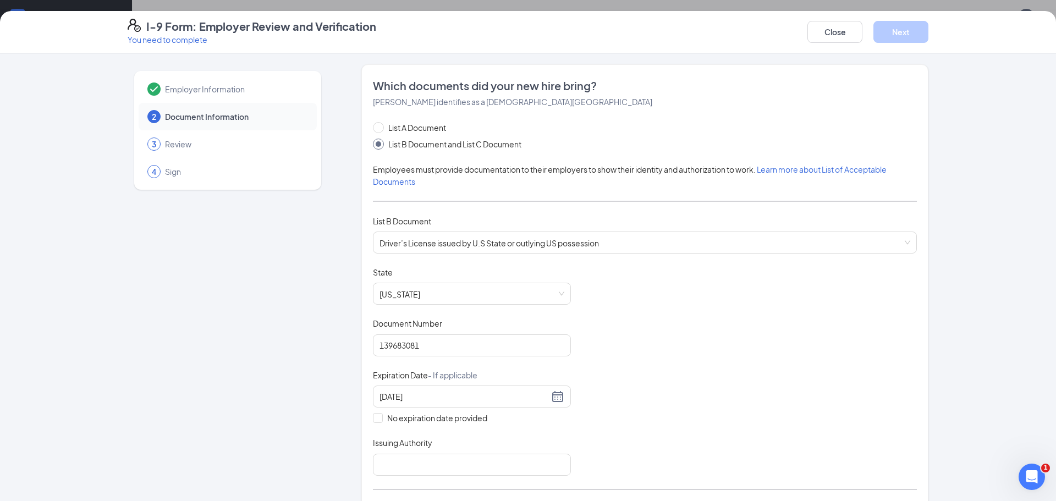
click at [692, 411] on div "Document Title Driver’s License issued by U.S State or outlying US possession S…" at bounding box center [645, 371] width 544 height 209
click at [481, 461] on input "Issuing Authority" at bounding box center [472, 465] width 198 height 22
type input "State of TN"
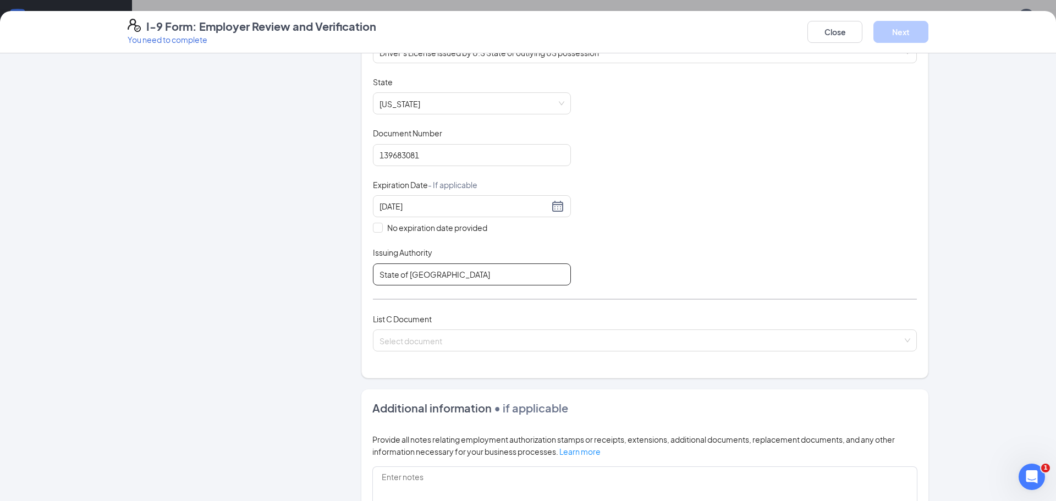
scroll to position [196, 0]
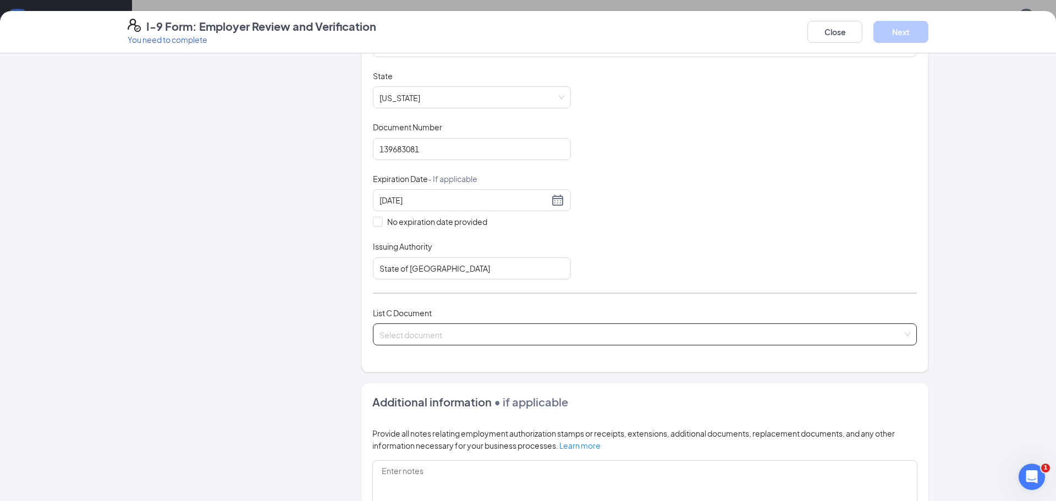
click at [549, 329] on input "search" at bounding box center [640, 332] width 523 height 16
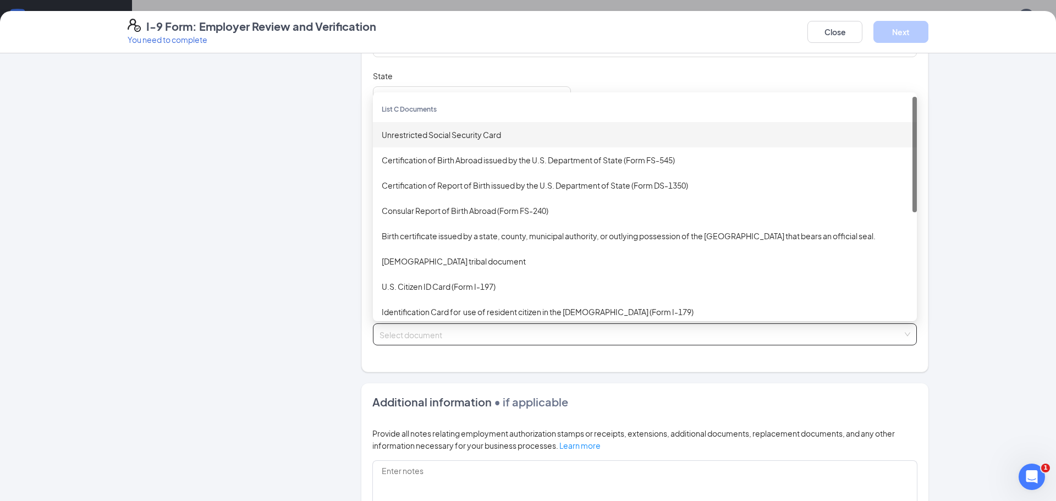
click at [486, 130] on div "Unrestricted Social Security Card" at bounding box center [645, 135] width 526 height 12
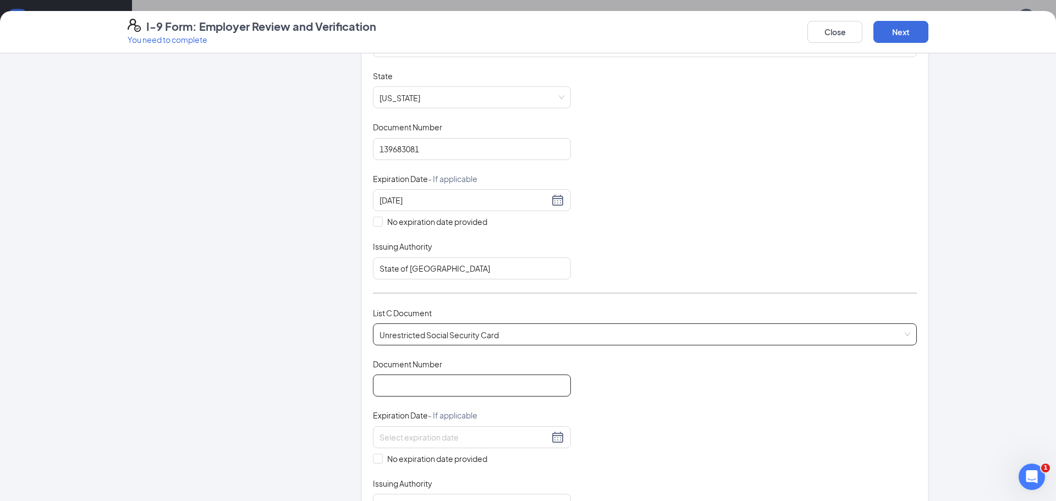
click at [461, 391] on input "Document Number" at bounding box center [472, 386] width 198 height 22
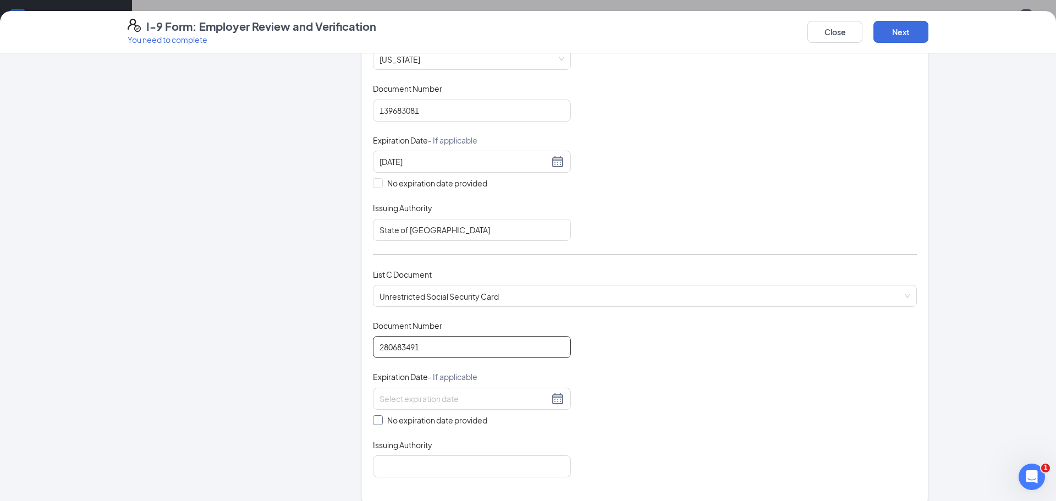
scroll to position [241, 0]
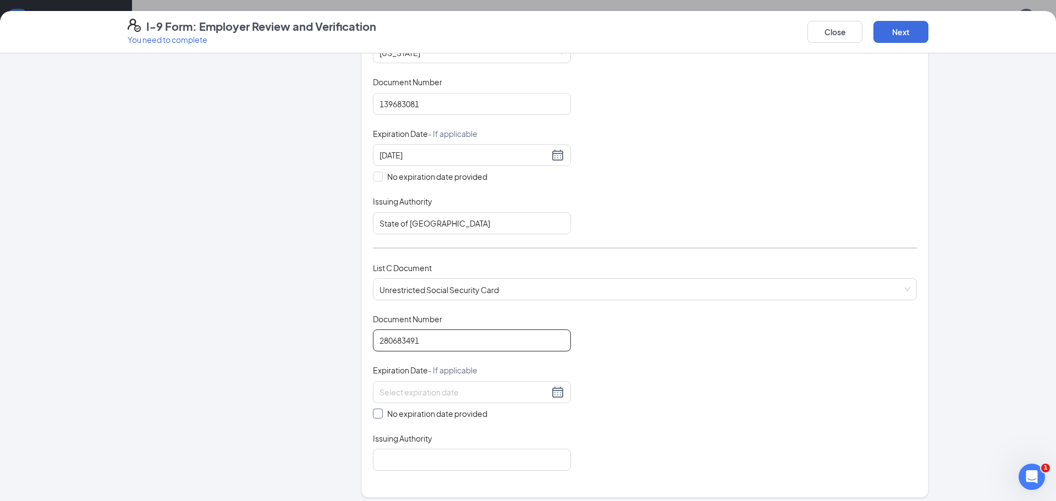
type input "280683491"
click at [380, 412] on span at bounding box center [378, 414] width 10 height 10
click at [380, 412] on input "No expiration date provided" at bounding box center [377, 413] width 8 height 8
checkbox input "true"
click at [403, 455] on input "Issuing Authority" at bounding box center [472, 462] width 198 height 22
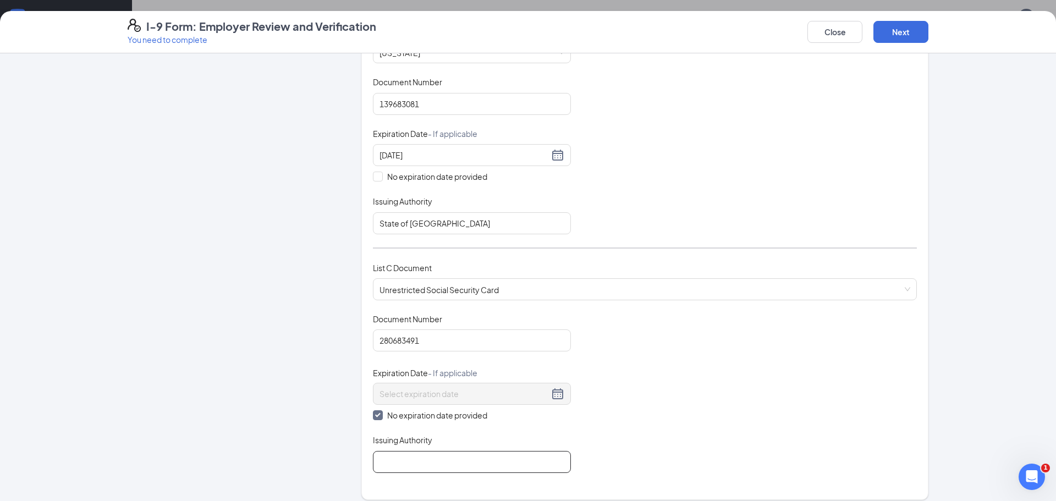
type input "Social Security Admin"
click at [907, 34] on button "Next" at bounding box center [900, 32] width 55 height 22
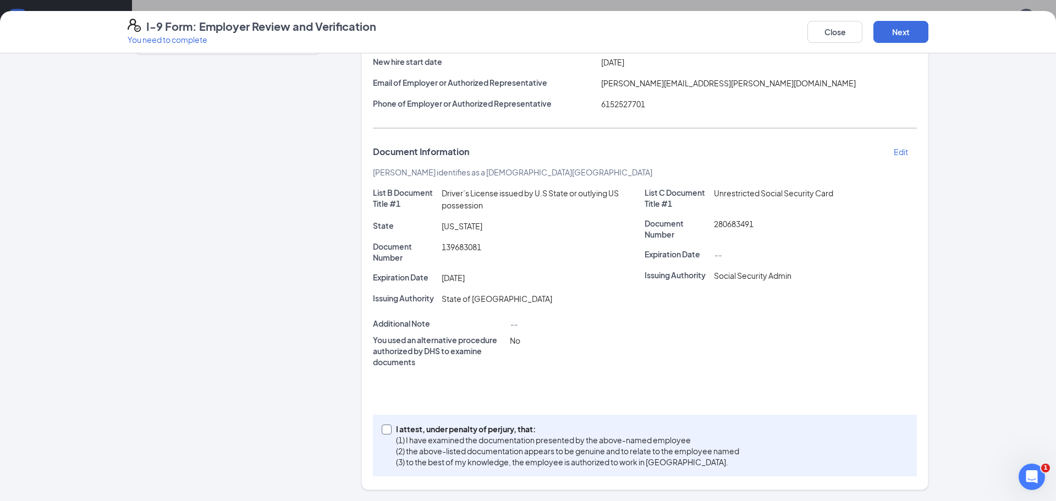
click at [387, 431] on input "I attest, under penalty of perjury, that: (1) I have examined the documentation…" at bounding box center [386, 429] width 8 height 8
checkbox input "true"
click at [899, 40] on button "Next" at bounding box center [900, 32] width 55 height 22
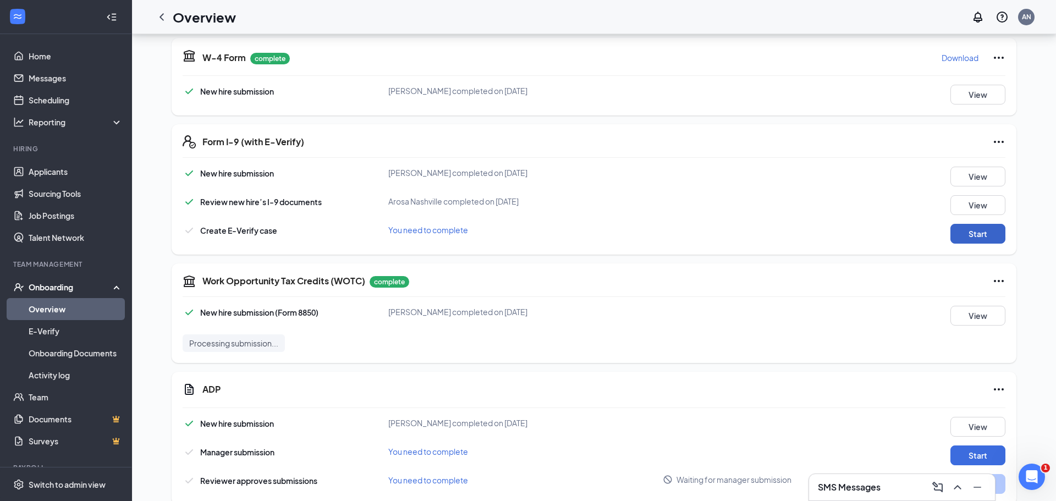
click at [992, 224] on button "Start" at bounding box center [977, 234] width 55 height 20
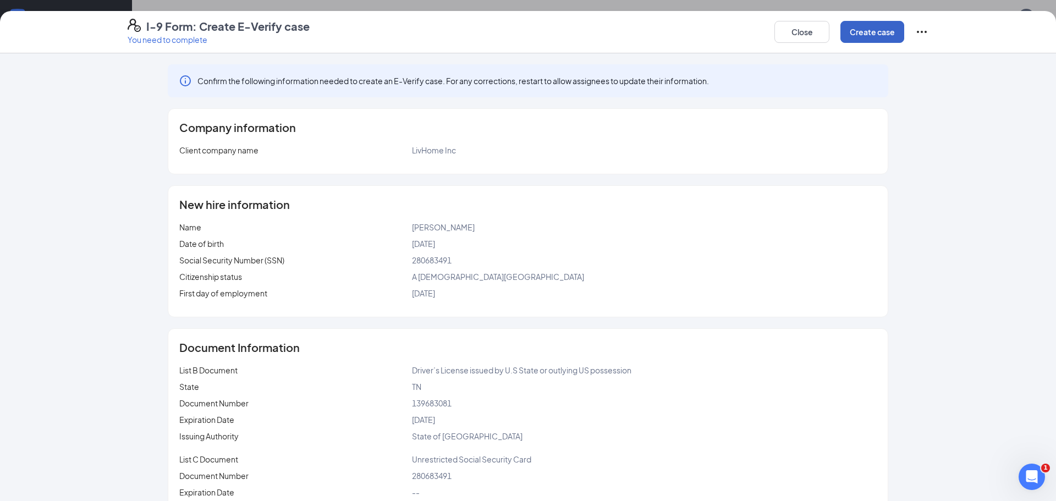
click at [871, 35] on button "Create case" at bounding box center [872, 32] width 64 height 22
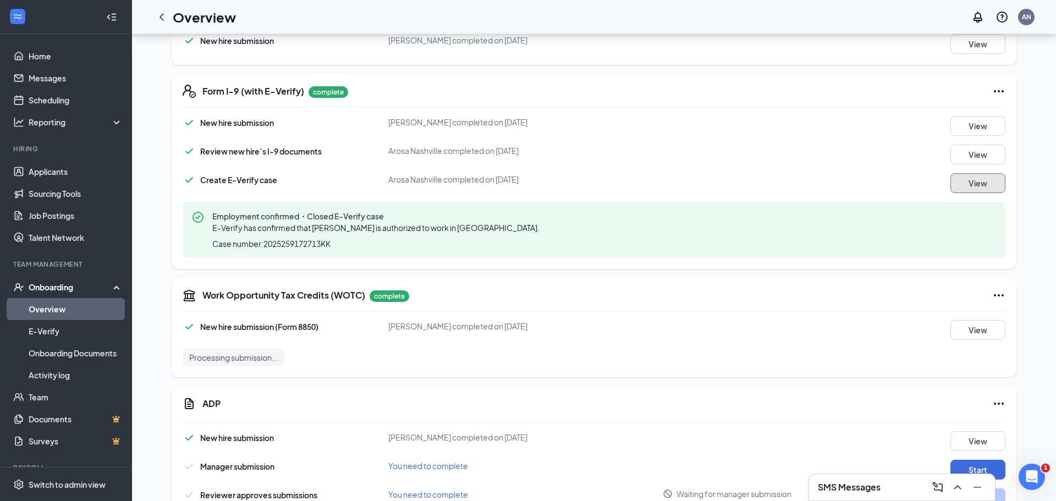
scroll to position [1039, 0]
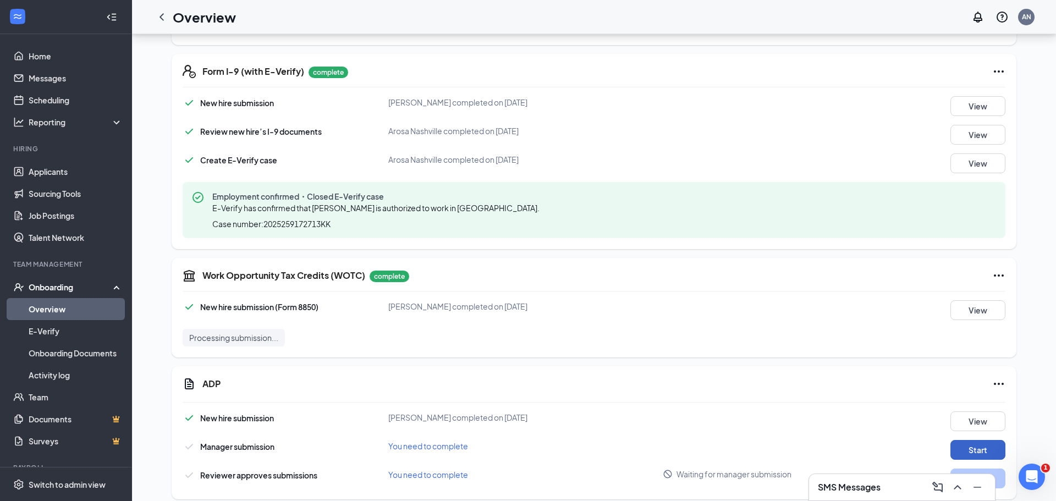
click at [986, 443] on button "Start" at bounding box center [977, 450] width 55 height 20
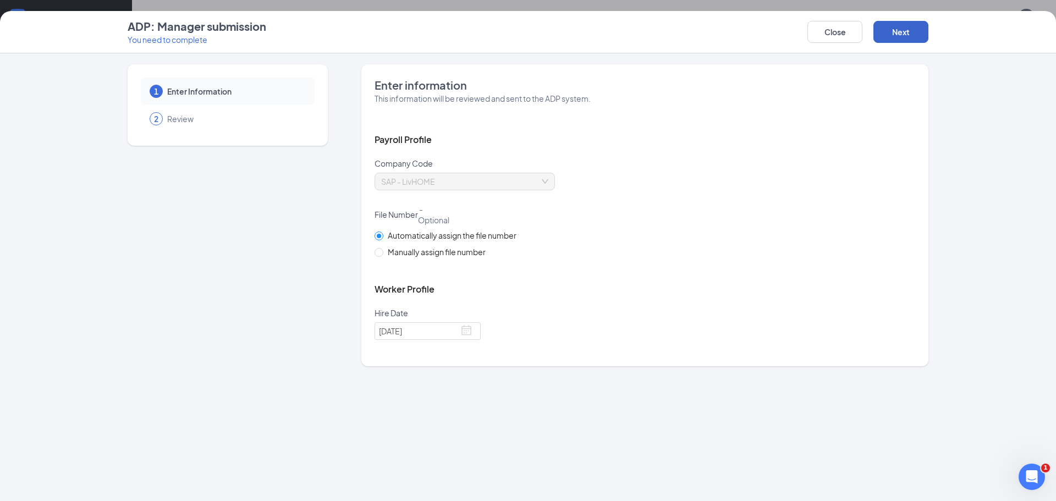
click at [899, 29] on button "Next" at bounding box center [900, 32] width 55 height 22
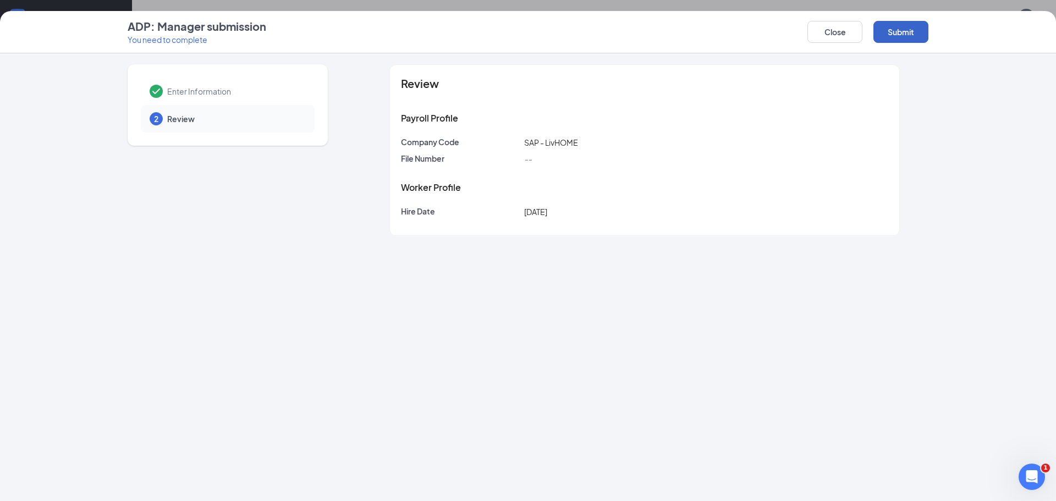
click at [899, 30] on button "Submit" at bounding box center [900, 32] width 55 height 22
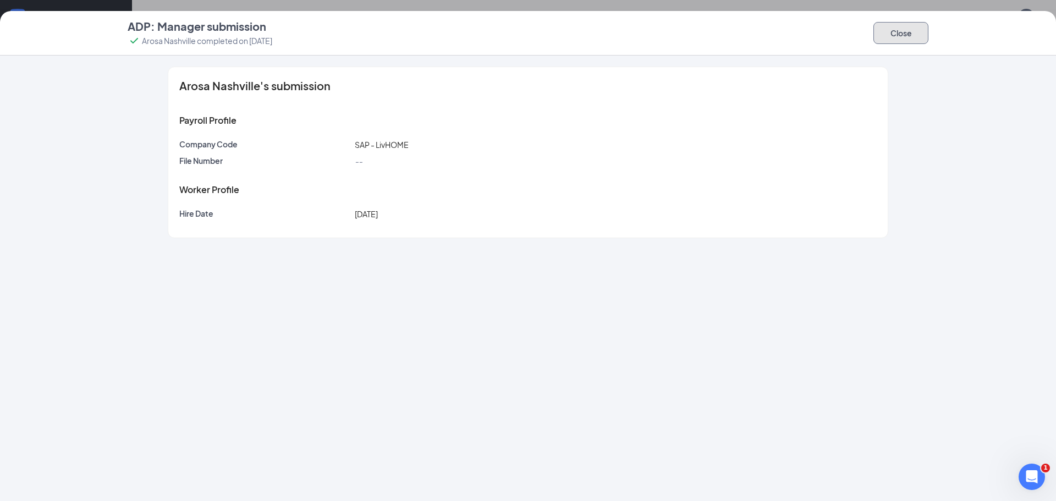
click at [901, 34] on button "Close" at bounding box center [900, 33] width 55 height 22
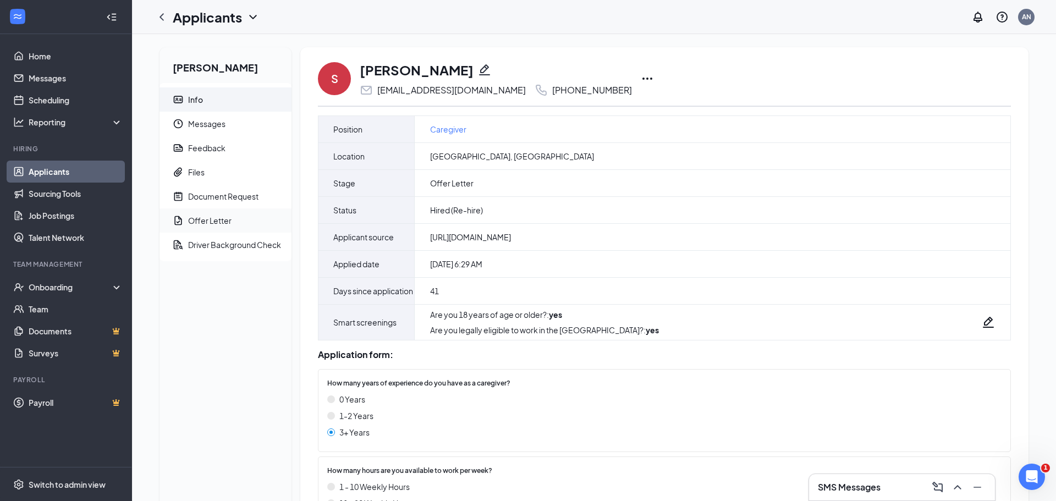
click at [215, 222] on div "Offer Letter" at bounding box center [209, 220] width 43 height 11
